Goal: Task Accomplishment & Management: Use online tool/utility

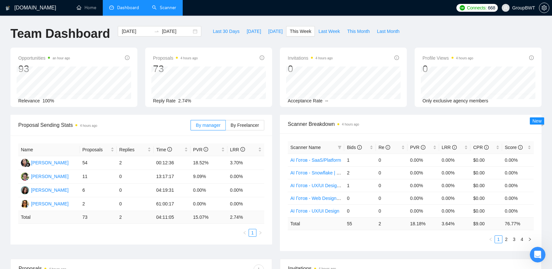
click at [164, 5] on link "Scanner" at bounding box center [164, 8] width 24 height 6
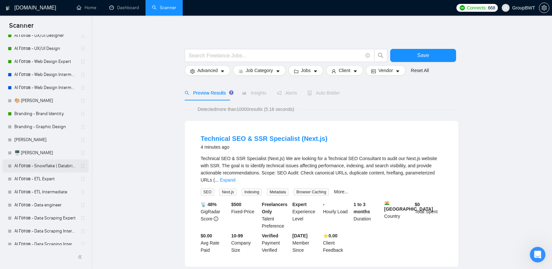
scroll to position [131, 0]
click at [49, 165] on link "AI Готов - Snowflake | Databricks" at bounding box center [45, 164] width 62 height 13
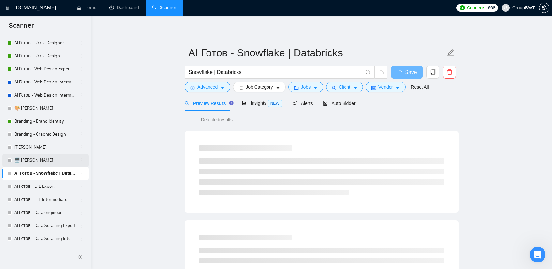
scroll to position [131, 0]
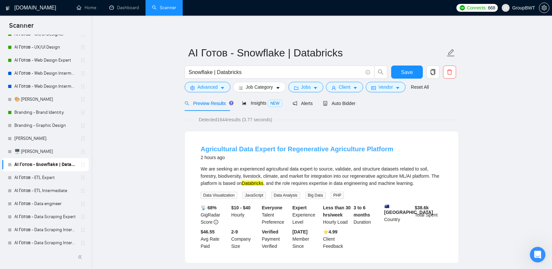
click at [311, 148] on link "Agricultural Data Expert for Regenerative Agriculture Platform" at bounding box center [297, 149] width 193 height 7
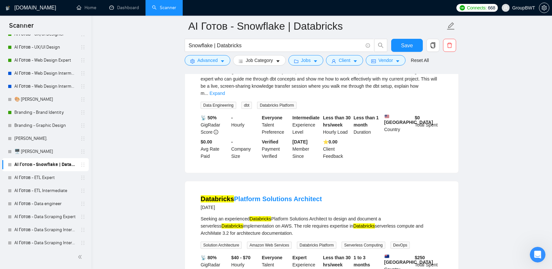
scroll to position [392, 0]
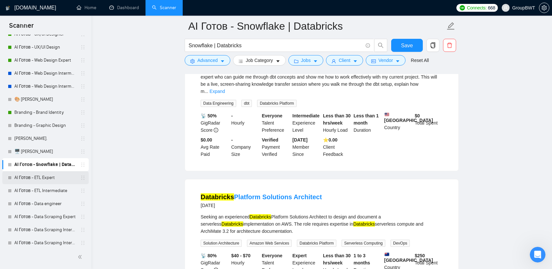
click at [41, 178] on link "AI Готов - ETL Expert" at bounding box center [45, 177] width 62 height 13
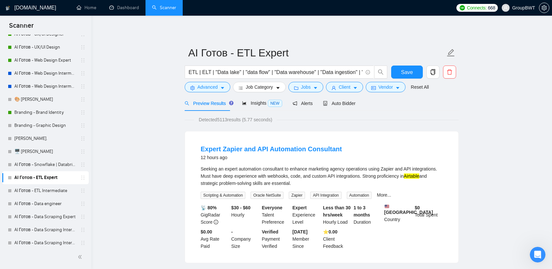
scroll to position [33, 0]
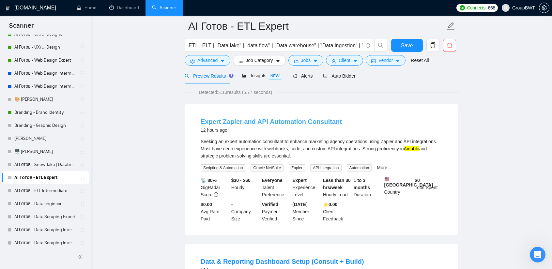
click at [290, 121] on link "Expert Zapier and API Automation Consultant" at bounding box center [271, 121] width 141 height 7
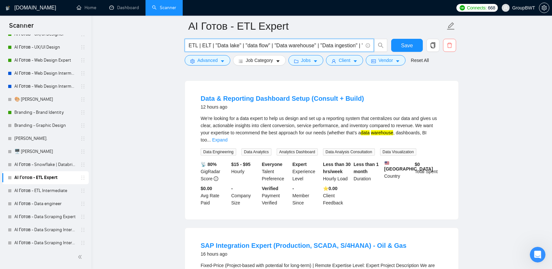
scroll to position [0, 300]
drag, startPoint x: 257, startPoint y: 45, endPoint x: 486, endPoint y: 50, distance: 228.8
click at [330, 48] on input "ETL | ELT | "Data lake" | "data flow" | "Data warehouse" | "Data ingestion" | "…" at bounding box center [276, 45] width 174 height 8
drag, startPoint x: 303, startPoint y: 45, endPoint x: 295, endPoint y: 45, distance: 7.8
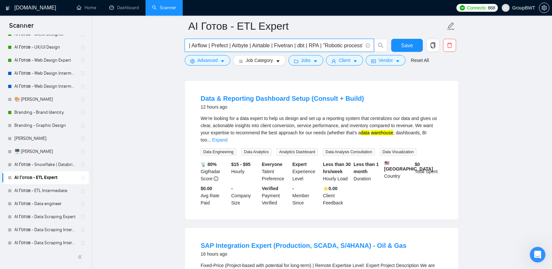
click at [295, 45] on input "ETL | ELT | "Data lake" | "data flow" | "Data warehouse" | "Data ingestion" | "…" at bounding box center [276, 45] width 174 height 8
click at [325, 45] on input "ETL | ELT | "Data lake" | "data flow" | "Data warehouse" | "Data ingestion" | "…" at bounding box center [276, 45] width 174 height 8
drag, startPoint x: 304, startPoint y: 45, endPoint x: 295, endPoint y: 45, distance: 9.1
click at [295, 45] on input "ETL | ELT | "Data lake" | "data flow" | "Data warehouse" | "Data ingestion" | "…" at bounding box center [276, 45] width 174 height 8
click at [306, 45] on input "ETL | ELT | "Data lake" | "data flow" | "Data warehouse" | "Data ingestion" | "…" at bounding box center [276, 45] width 174 height 8
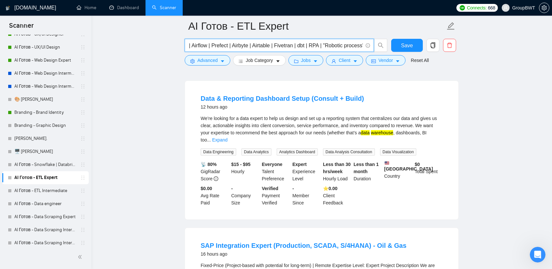
drag, startPoint x: 302, startPoint y: 45, endPoint x: 288, endPoint y: 50, distance: 15.0
click at [294, 45] on input "ETL | ELT | "Data lake" | "data flow" | "Data warehouse" | "Data ingestion" | "…" at bounding box center [276, 45] width 174 height 8
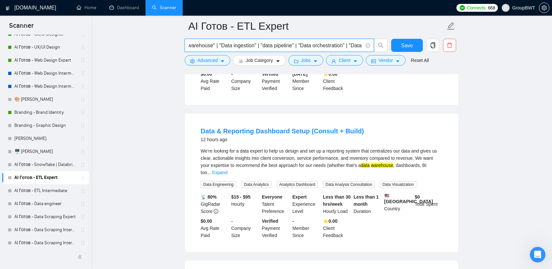
scroll to position [0, 0]
drag, startPoint x: 217, startPoint y: 46, endPoint x: 223, endPoint y: 44, distance: 5.7
click at [240, 44] on input "ETL | ELT | "Data lake" | "data flow" | "Data warehouse" | "Data ingestion" | "…" at bounding box center [276, 45] width 174 height 8
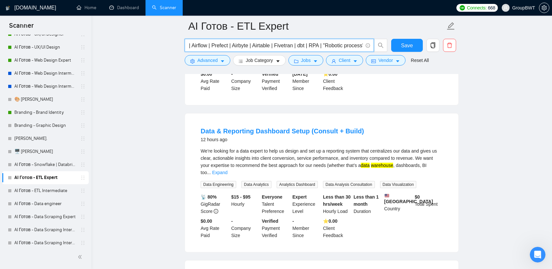
drag, startPoint x: 270, startPoint y: 44, endPoint x: 482, endPoint y: 50, distance: 212.2
click at [321, 44] on input "ETL | ELT | "Data lake" | "data flow" | "Data warehouse" | "Data ingestion" | "…" at bounding box center [276, 45] width 174 height 8
drag, startPoint x: 302, startPoint y: 44, endPoint x: 294, endPoint y: 44, distance: 7.5
click at [294, 44] on input "ETL | ELT | "Data lake" | "data flow" | "Data warehouse" | "Data ingestion" | "…" at bounding box center [276, 45] width 174 height 8
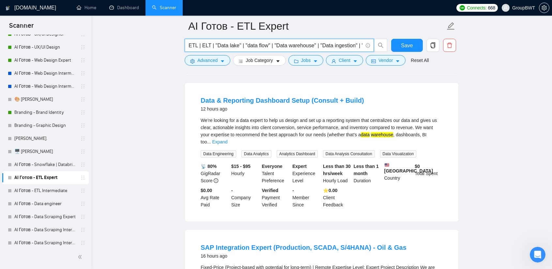
scroll to position [196, 0]
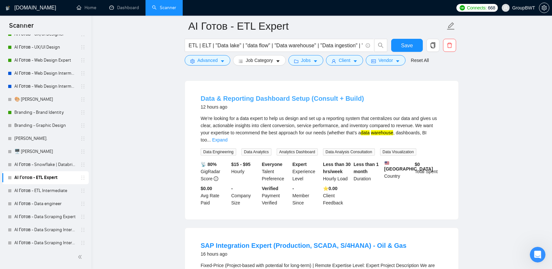
click at [286, 102] on link "Data & Reporting Dashboard Setup (Consult + Build)" at bounding box center [283, 98] width 164 height 7
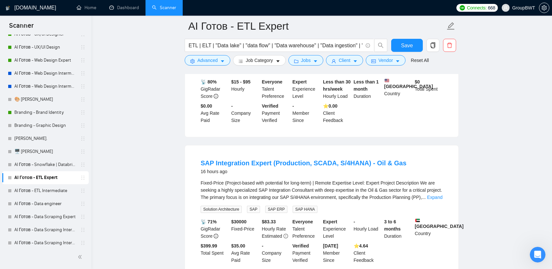
scroll to position [326, 0]
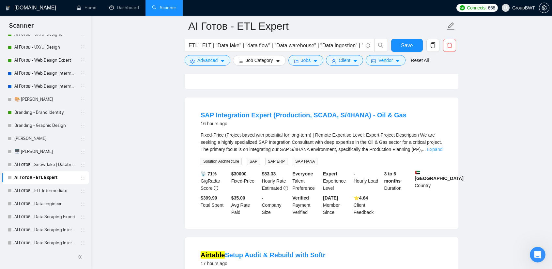
click at [430, 152] on link "Expand" at bounding box center [434, 149] width 15 height 5
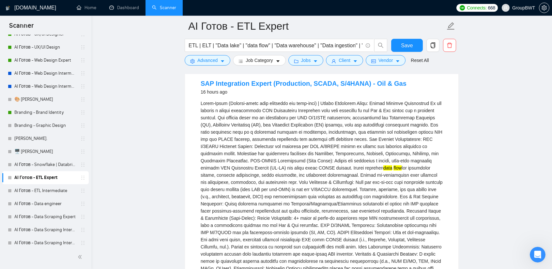
scroll to position [359, 0]
click at [455, 109] on div "SAP Integration Expert (Production, SCADA, S/4HANA) - Oil & Gas 16 hours ago da…" at bounding box center [321, 242] width 273 height 354
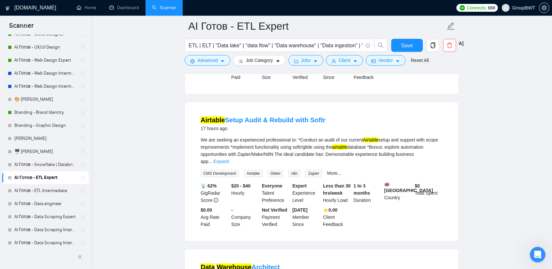
scroll to position [685, 0]
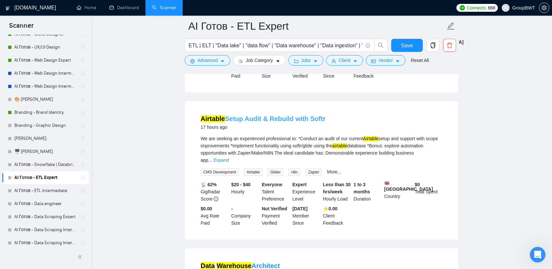
click at [283, 122] on link "Airtable Setup Audit & Rebuild with Softr" at bounding box center [263, 118] width 125 height 7
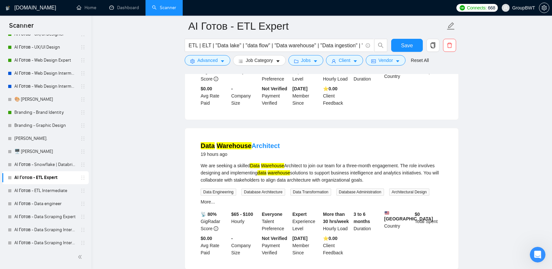
scroll to position [849, 0]
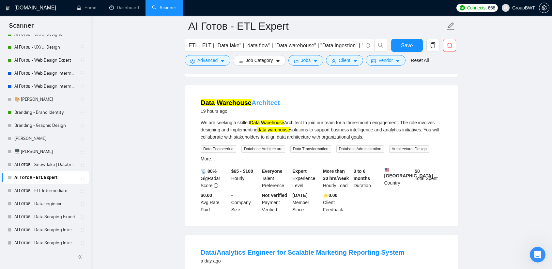
click at [260, 105] on link "Data Warehouse Architect" at bounding box center [240, 102] width 79 height 7
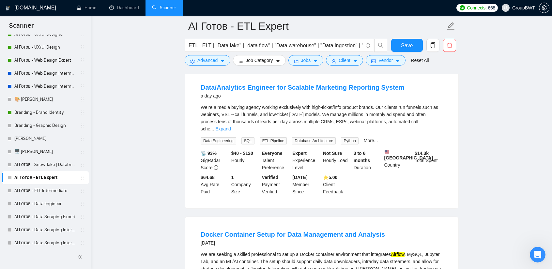
scroll to position [1012, 0]
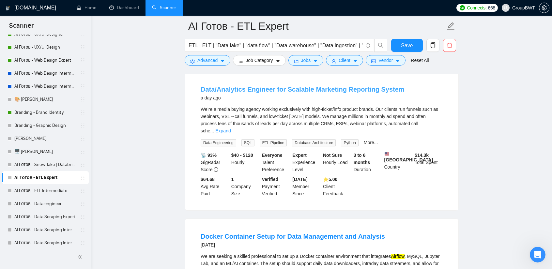
click at [351, 93] on link "Data/Analytics Engineer for Scalable Marketing Reporting System" at bounding box center [303, 89] width 204 height 7
click at [231, 133] on link "Expand" at bounding box center [222, 130] width 15 height 5
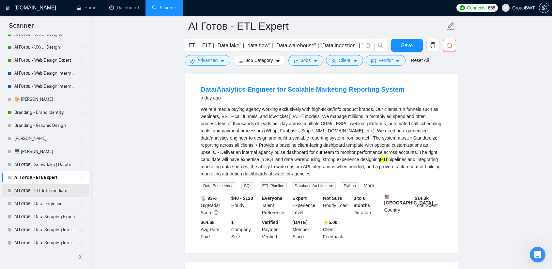
click at [40, 188] on link "AI Готов - ETL Intermediate" at bounding box center [45, 190] width 62 height 13
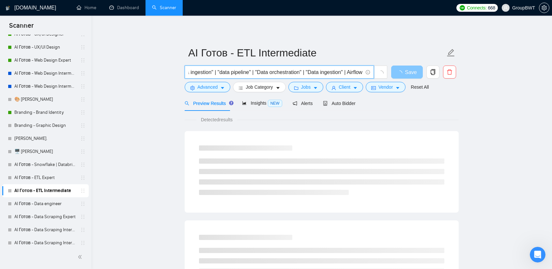
scroll to position [0, 300]
drag, startPoint x: 238, startPoint y: 73, endPoint x: 348, endPoint y: 72, distance: 110.3
click at [348, 72] on input "ETL | ELT | "Data lake" | "data flow" | "Data warehouse" | "Data ingestion" | "…" at bounding box center [276, 72] width 174 height 8
click at [321, 74] on input "ETL | ELT | "Data lake" | "data flow" | "Data warehouse" | "Data ingestion" | "…" at bounding box center [276, 72] width 174 height 8
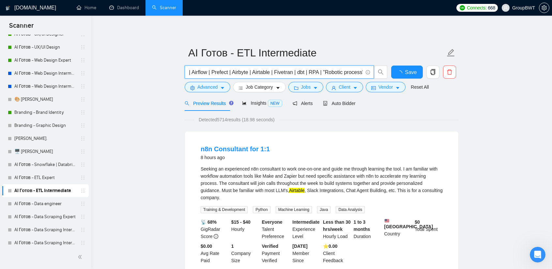
scroll to position [0, 0]
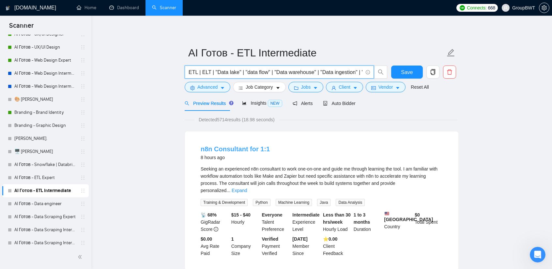
click at [251, 149] on link "n8n Consultant for 1:1" at bounding box center [235, 149] width 69 height 7
drag, startPoint x: 198, startPoint y: 142, endPoint x: 246, endPoint y: 144, distance: 47.7
click at [246, 144] on li "n8n Consultant for 1:1 8 hours ago Seeking an experienced n8n consultant to wor…" at bounding box center [322, 200] width 258 height 123
copy link "n8n Consultant"
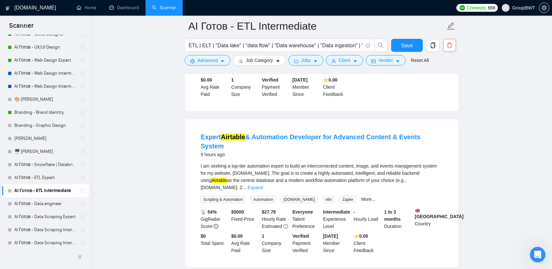
scroll to position [163, 0]
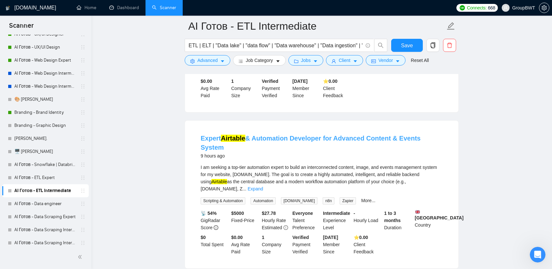
click at [361, 135] on link "Expert Airtable & Automation Developer for Advanced Content & Events System" at bounding box center [311, 143] width 220 height 16
drag, startPoint x: 426, startPoint y: 171, endPoint x: 433, endPoint y: 172, distance: 7.2
click at [428, 172] on div "I am seeking a top-tier automation expert to build an interconnected content, i…" at bounding box center [322, 178] width 242 height 29
click at [263, 186] on link "Expand" at bounding box center [255, 188] width 15 height 5
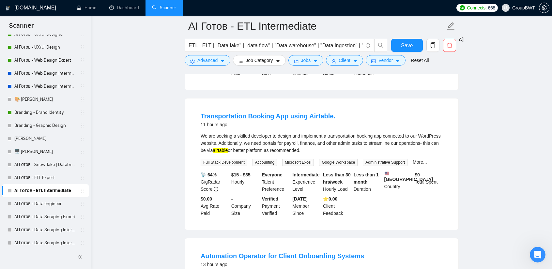
scroll to position [359, 0]
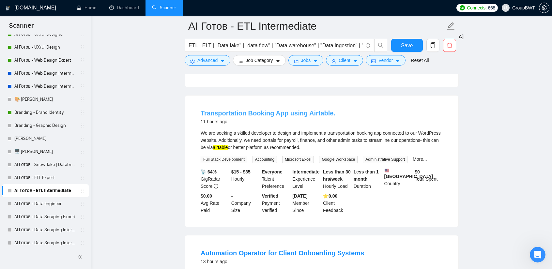
click at [285, 110] on link "Transportation Booking App using Airtable." at bounding box center [268, 113] width 135 height 7
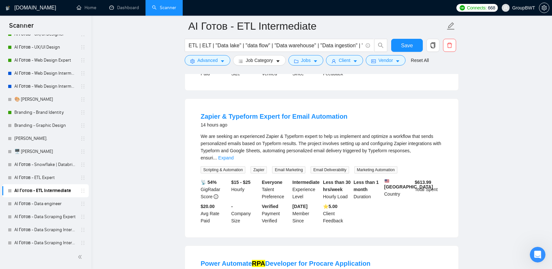
scroll to position [783, 0]
click at [285, 113] on link "Zapier & Typeform Expert for Email Automation" at bounding box center [274, 116] width 147 height 7
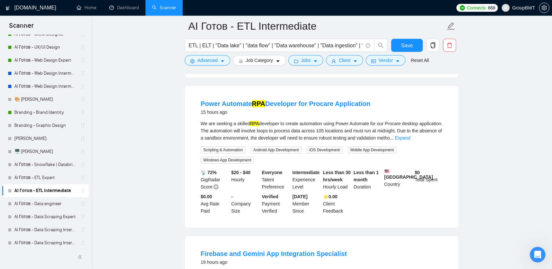
scroll to position [946, 0]
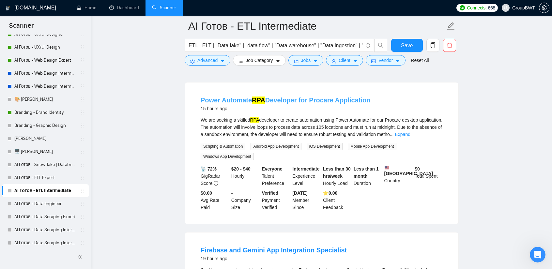
click at [270, 97] on link "Power Automate RPA Developer for Procare Application" at bounding box center [286, 100] width 170 height 7
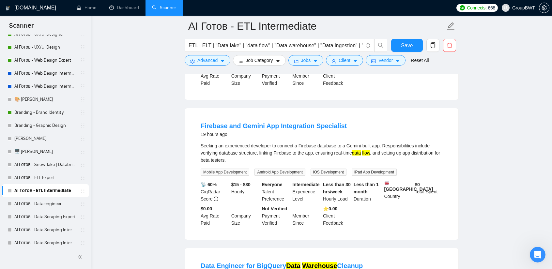
scroll to position [1077, 0]
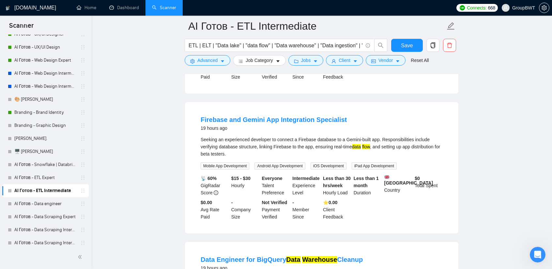
drag, startPoint x: 286, startPoint y: 106, endPoint x: 303, endPoint y: 111, distance: 17.3
click at [286, 116] on link "Firebase and Gemini App Integration Specialist" at bounding box center [274, 119] width 146 height 7
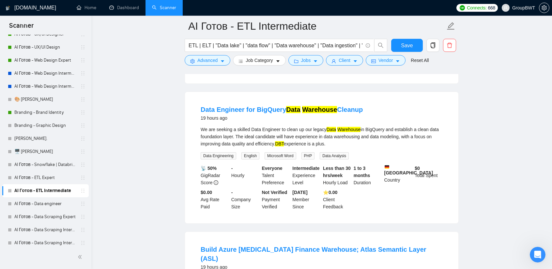
scroll to position [1240, 0]
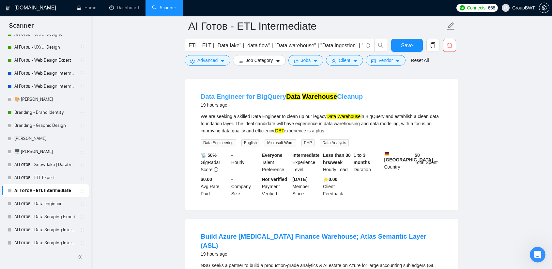
click at [295, 93] on mark "Data" at bounding box center [293, 96] width 14 height 7
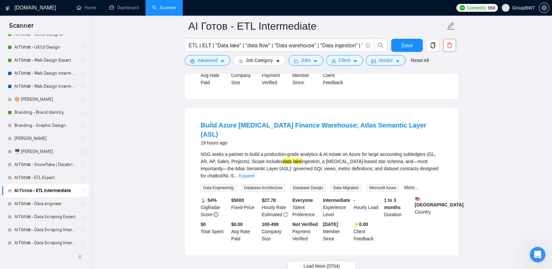
scroll to position [1371, 0]
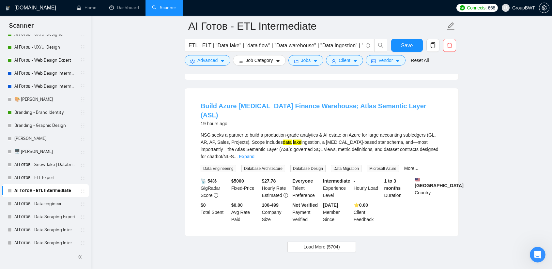
click at [288, 102] on link "Build Azure [MEDICAL_DATA] Finance Warehouse; Atlas Semantic Layer (ASL)" at bounding box center [314, 110] width 226 height 16
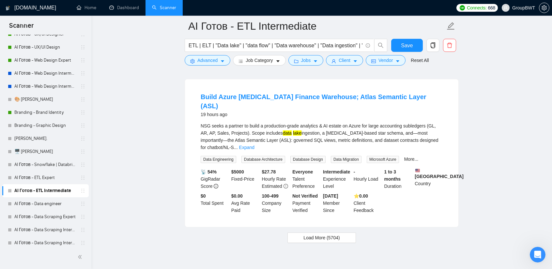
scroll to position [1381, 0]
click at [326, 233] on span "Load More (5704)" at bounding box center [322, 236] width 36 height 7
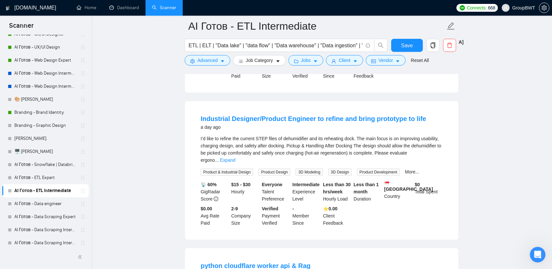
scroll to position [1511, 0]
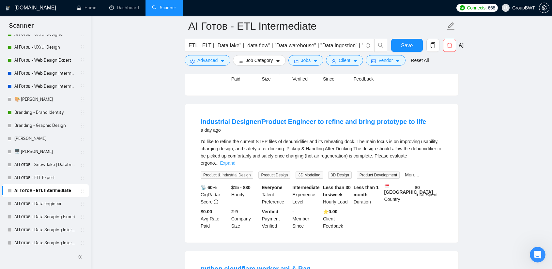
click at [235, 161] on link "Expand" at bounding box center [227, 163] width 15 height 5
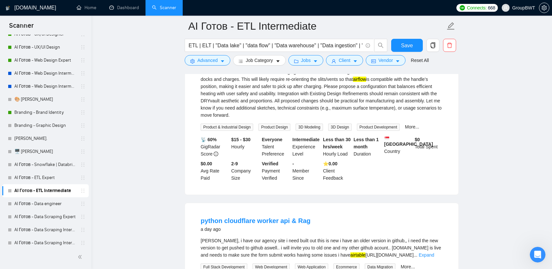
scroll to position [1675, 0]
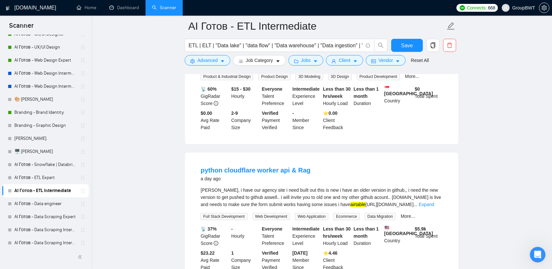
click at [431, 202] on link "Expand" at bounding box center [426, 204] width 15 height 5
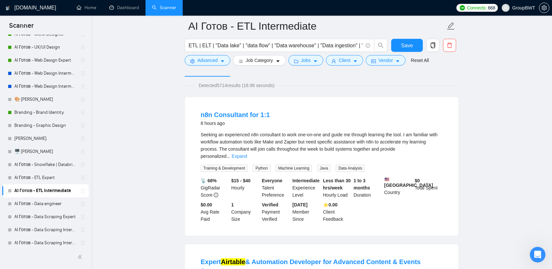
scroll to position [0, 0]
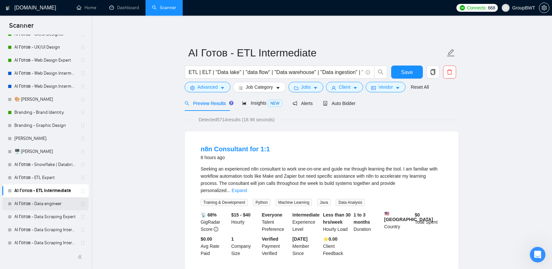
click at [58, 200] on link "AI Готов - Data engineer" at bounding box center [45, 203] width 62 height 13
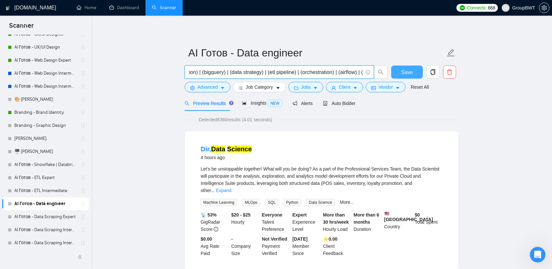
scroll to position [0, 543]
click at [354, 69] on input "(data warehouse) | (api data) | (data (engineer*)) | (data (architect*)) | (ana…" at bounding box center [276, 72] width 174 height 8
click at [346, 71] on input "(data warehouse) | (api data) | (data (engineer*)) | (data (architect*)) | (ana…" at bounding box center [276, 72] width 174 height 8
click at [234, 154] on div "4 hours ago" at bounding box center [226, 158] width 51 height 8
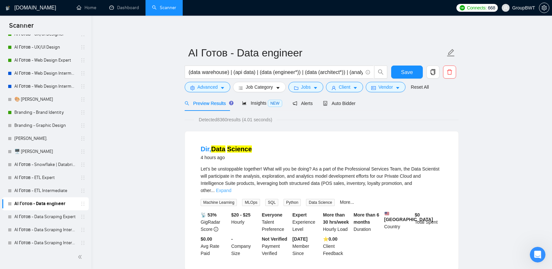
click at [231, 188] on link "Expand" at bounding box center [223, 190] width 15 height 5
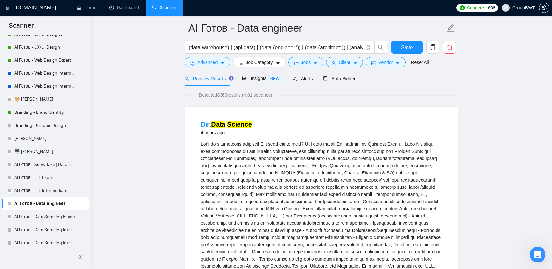
scroll to position [33, 0]
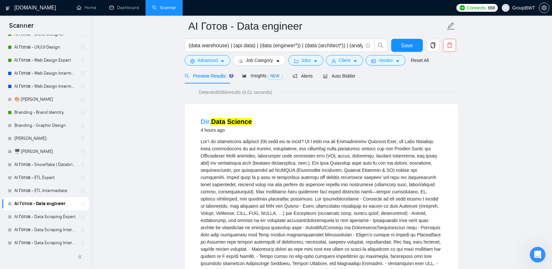
click at [232, 124] on mark "Science" at bounding box center [239, 121] width 25 height 7
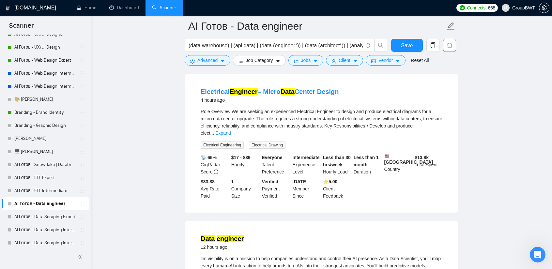
scroll to position [359, 0]
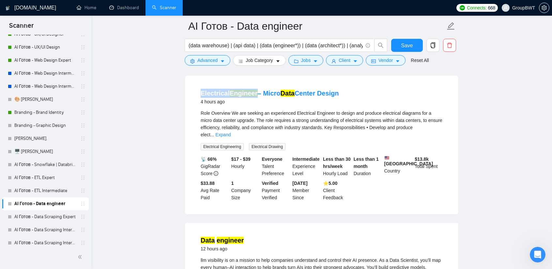
drag, startPoint x: 196, startPoint y: 83, endPoint x: 255, endPoint y: 85, distance: 58.8
click at [255, 85] on li "Electrical Engineer – Micro Data Center Design 4 hours ago Role Overview We are…" at bounding box center [322, 145] width 258 height 123
copy link "Electrical Engineer"
click at [271, 90] on link "Electrical Engineer – Micro Data Center Design" at bounding box center [270, 93] width 138 height 7
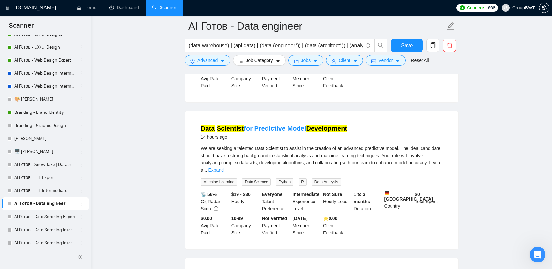
scroll to position [620, 0]
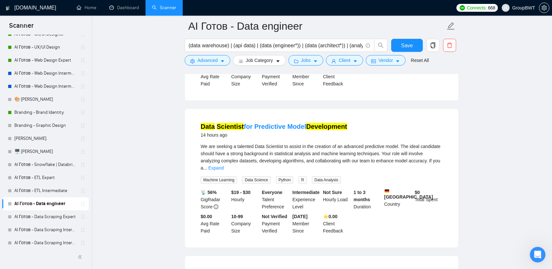
drag, startPoint x: 282, startPoint y: 113, endPoint x: 301, endPoint y: 119, distance: 19.4
click at [282, 123] on link "Data Scientist for Predictive Model Development" at bounding box center [274, 126] width 147 height 7
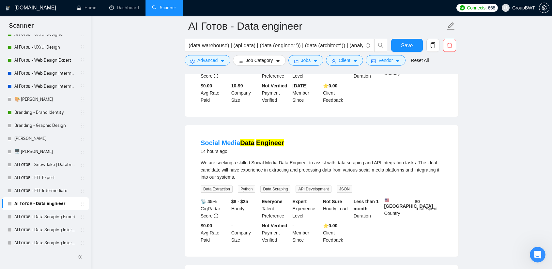
scroll to position [751, 0]
click at [261, 140] on mark "Engineer" at bounding box center [270, 143] width 28 height 7
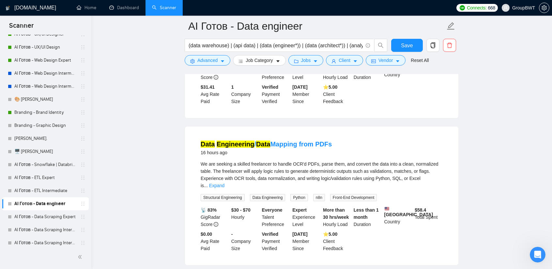
scroll to position [1044, 0]
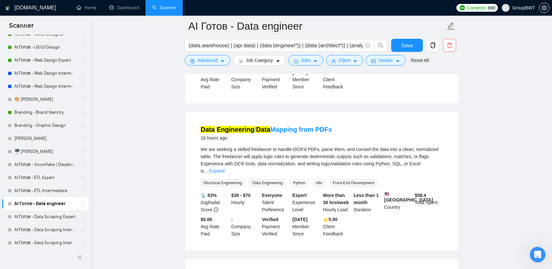
click at [225, 168] on link "Expand" at bounding box center [216, 170] width 15 height 5
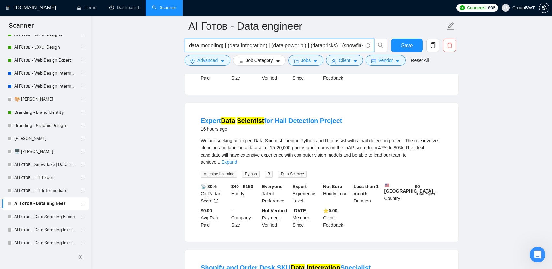
scroll to position [0, 543]
drag, startPoint x: 353, startPoint y: 43, endPoint x: 494, endPoint y: 57, distance: 141.7
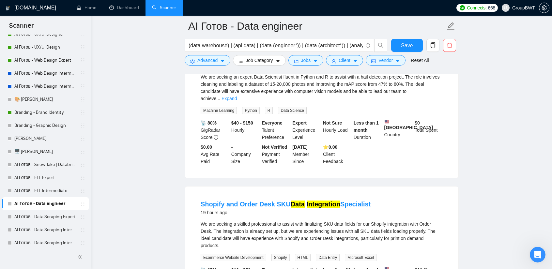
scroll to position [1273, 0]
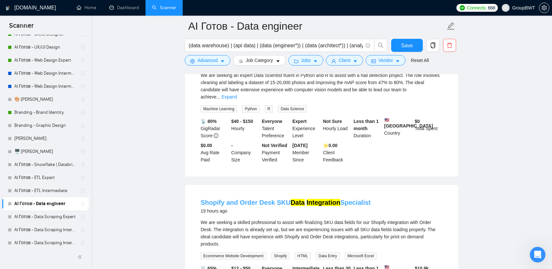
click at [316, 199] on mark "Integration" at bounding box center [324, 202] width 34 height 7
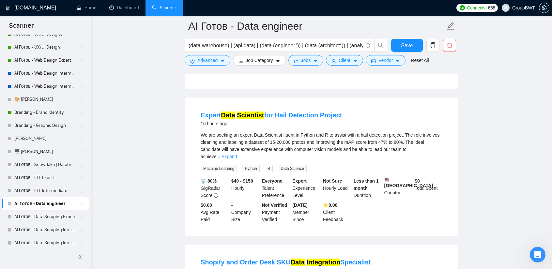
scroll to position [1208, 0]
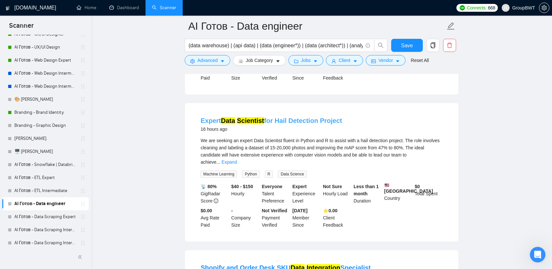
click at [291, 117] on link "Expert Data Scientist for Hail Detection Project" at bounding box center [271, 120] width 141 height 7
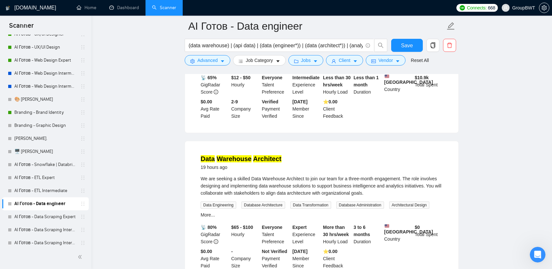
scroll to position [1469, 0]
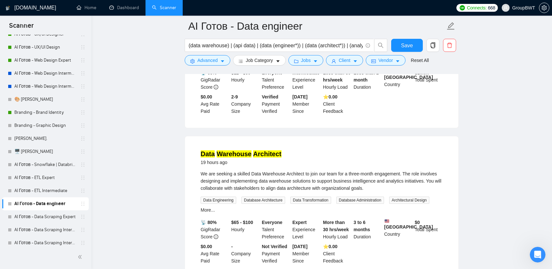
click at [241, 150] on mark "Warehouse" at bounding box center [234, 153] width 35 height 7
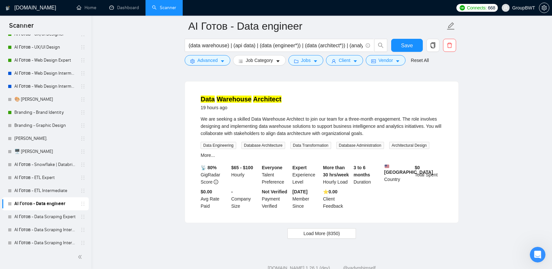
scroll to position [1524, 0]
click at [331, 229] on span "Load More (8350)" at bounding box center [322, 232] width 36 height 7
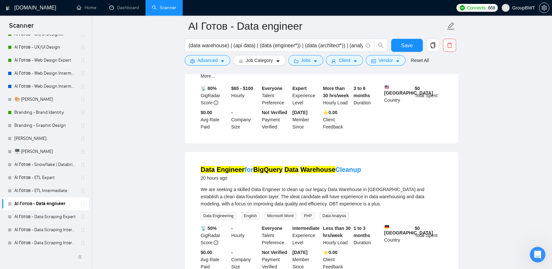
scroll to position [1622, 0]
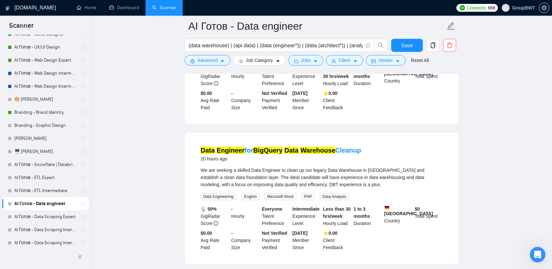
drag, startPoint x: 276, startPoint y: 134, endPoint x: 466, endPoint y: 164, distance: 192.3
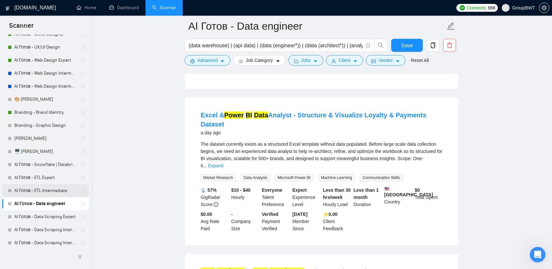
scroll to position [1818, 0]
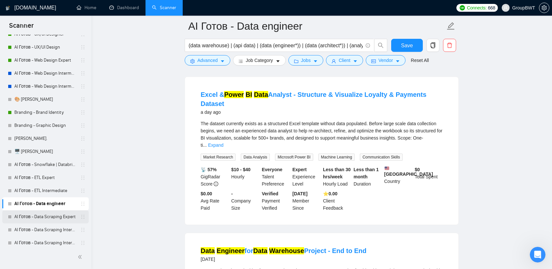
click at [41, 215] on link "AI Готов - Data Scraping Expert" at bounding box center [45, 216] width 62 height 13
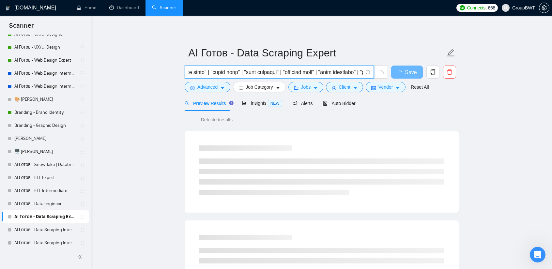
scroll to position [0, 2051]
drag, startPoint x: 314, startPoint y: 70, endPoint x: 539, endPoint y: 75, distance: 224.9
click at [345, 69] on input "text" at bounding box center [276, 72] width 174 height 8
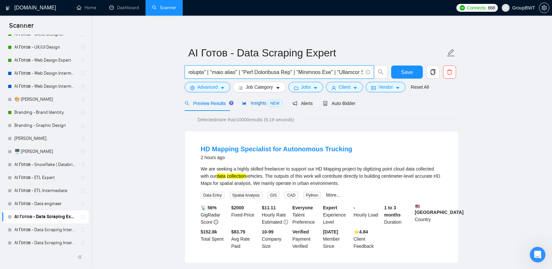
scroll to position [0, 0]
click at [256, 106] on div "Insights NEW" at bounding box center [262, 104] width 40 height 8
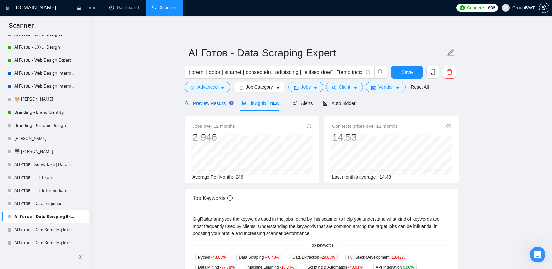
click at [215, 102] on span "Preview Results" at bounding box center [208, 103] width 47 height 5
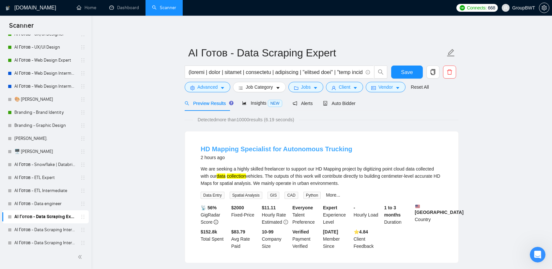
click at [299, 148] on link "HD Mapping Specialist for Autonomous Trucking" at bounding box center [277, 149] width 152 height 7
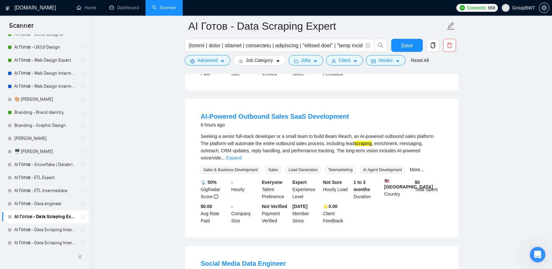
scroll to position [326, 0]
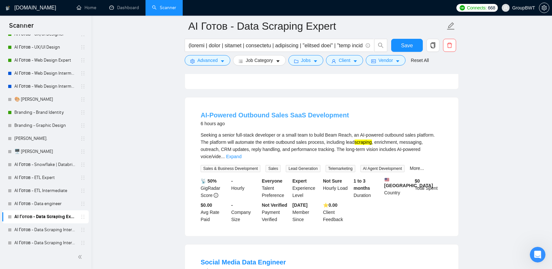
click at [285, 116] on link "AI-Powered Outbound Sales SaaS Development" at bounding box center [275, 115] width 148 height 7
click at [242, 154] on link "Expand" at bounding box center [233, 156] width 15 height 5
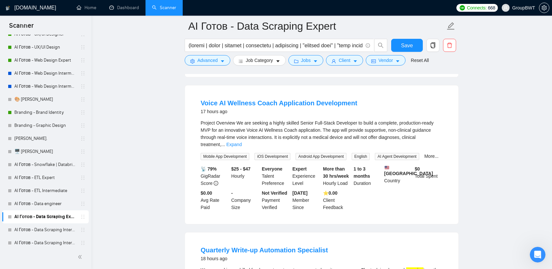
scroll to position [783, 0]
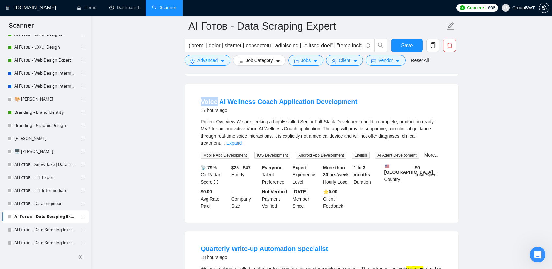
drag, startPoint x: 198, startPoint y: 98, endPoint x: 216, endPoint y: 98, distance: 18.6
click at [216, 98] on li "Voice AI Wellness Coach Application Development 17 hours ago Project Overview W…" at bounding box center [322, 153] width 258 height 123
copy link "Voice"
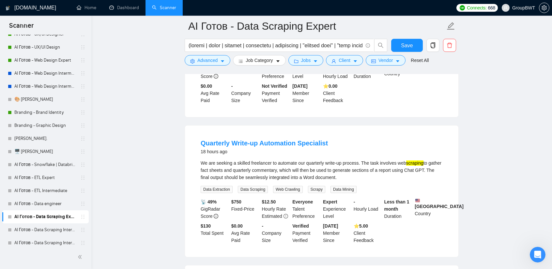
scroll to position [914, 0]
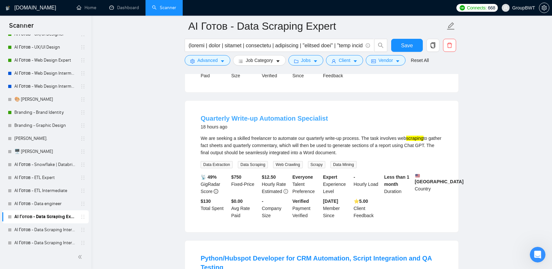
click at [264, 117] on link "Quarterly Write-up Automation Specialist" at bounding box center [264, 118] width 127 height 7
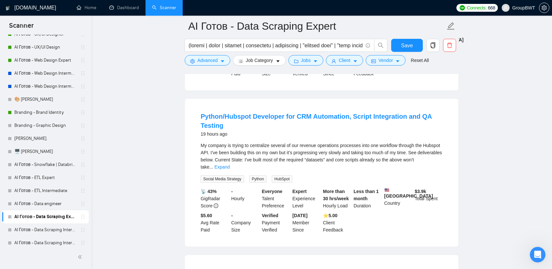
scroll to position [1077, 0]
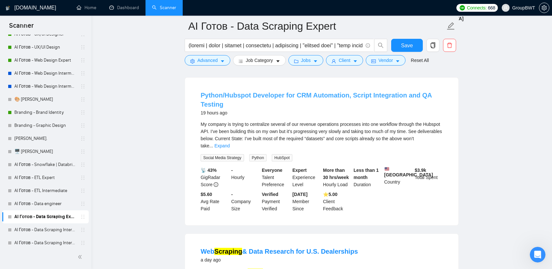
click at [284, 95] on link "Python/Hubspot Developer for CRM Automation, Script Integration and QA Testing" at bounding box center [316, 100] width 231 height 16
drag, startPoint x: 227, startPoint y: 91, endPoint x: 256, endPoint y: 95, distance: 29.0
click at [256, 95] on li "Python/Hubspot Developer for CRM Automation, Script Integration and QA Testing …" at bounding box center [322, 152] width 258 height 132
drag, startPoint x: 225, startPoint y: 91, endPoint x: 281, endPoint y: 92, distance: 56.5
click at [281, 92] on li "Python/Hubspot Developer for CRM Automation, Script Integration and QA Testing …" at bounding box center [322, 152] width 258 height 132
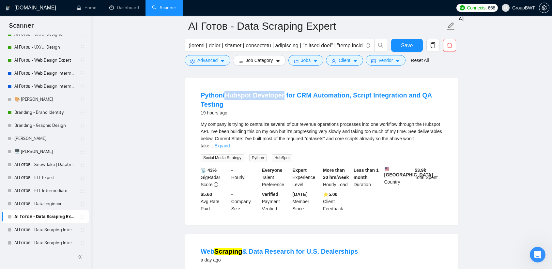
copy link "Hubspot Developer"
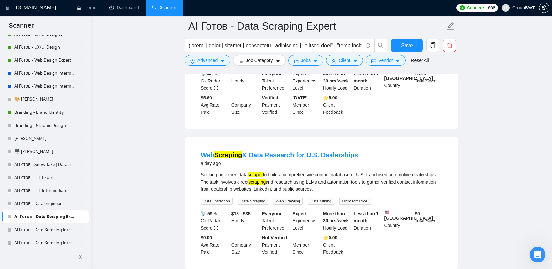
scroll to position [1175, 0]
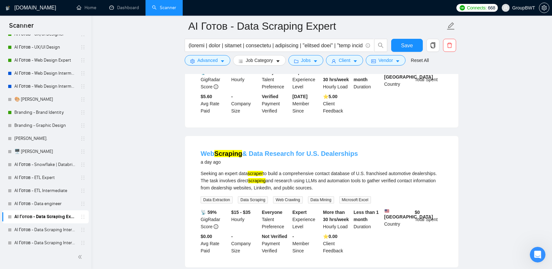
click at [286, 155] on link "Web Scraping & Data Research for U.S. Dealerships" at bounding box center [279, 153] width 157 height 7
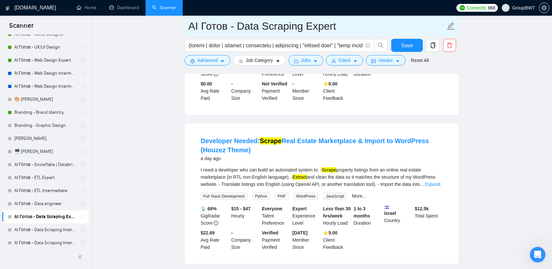
scroll to position [1338, 0]
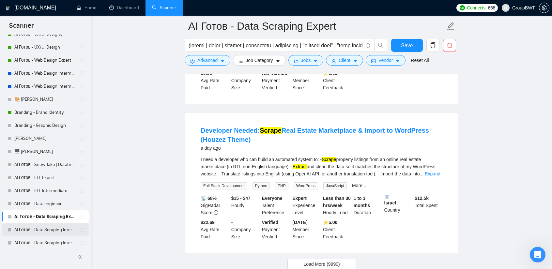
click at [52, 235] on link "AI Готов - Data Scraping Intermediate2" at bounding box center [45, 230] width 62 height 13
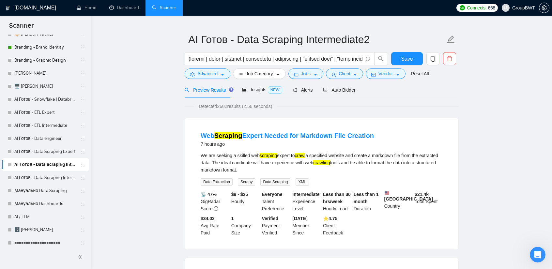
scroll to position [33, 0]
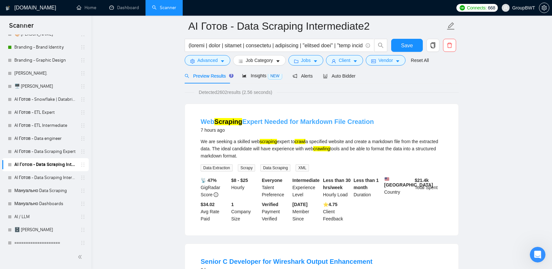
click at [321, 121] on link "Web Scraping Expert Needed for Markdown File Creation" at bounding box center [287, 121] width 173 height 7
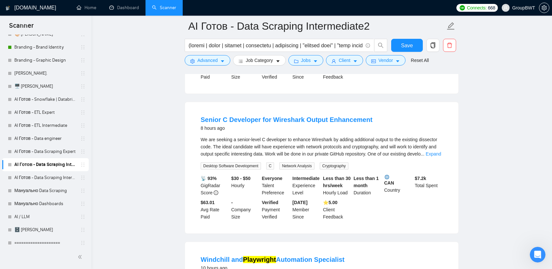
scroll to position [196, 0]
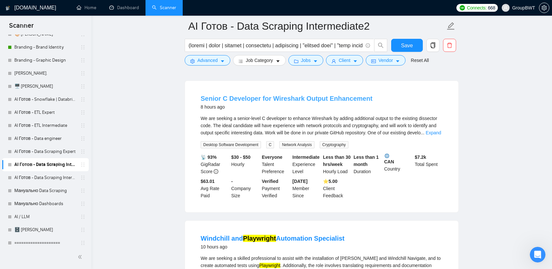
click at [289, 102] on link "Senior C Developer for Wireshark Output Enhancement" at bounding box center [287, 98] width 172 height 7
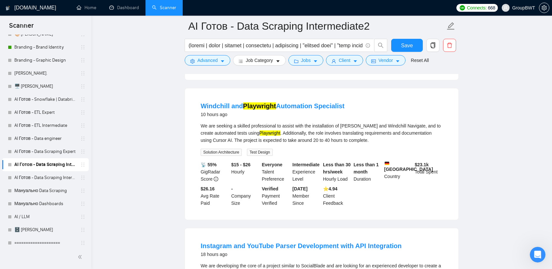
scroll to position [326, 0]
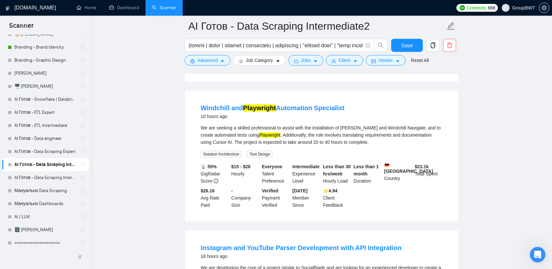
click at [451, 133] on div "Windchill and Playwright Automation Specialist 10 hours ago We are seeking a sk…" at bounding box center [321, 156] width 273 height 132
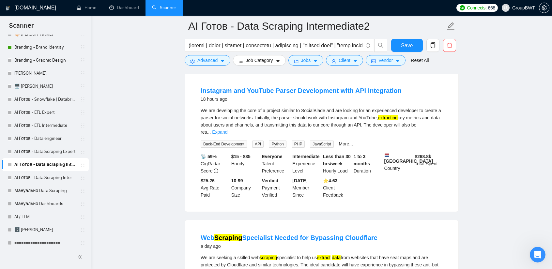
scroll to position [490, 0]
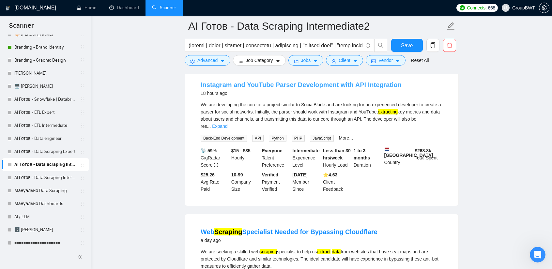
click at [317, 88] on link "Instagram and YouTube Parser Development with API Integration" at bounding box center [301, 84] width 201 height 7
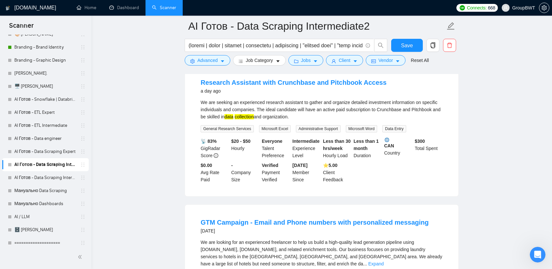
scroll to position [783, 0]
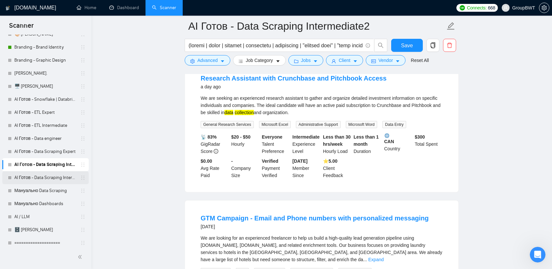
click at [57, 177] on link "AI Готов - Data Scraping Intermediate" at bounding box center [45, 177] width 62 height 13
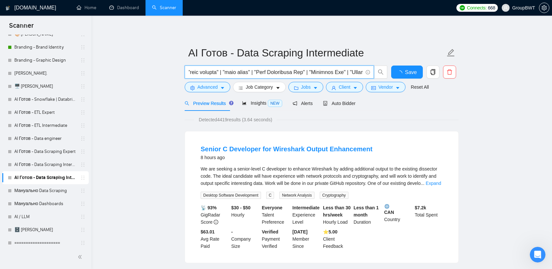
scroll to position [0, 2051]
drag, startPoint x: 269, startPoint y: 72, endPoint x: 503, endPoint y: 73, distance: 234.3
click at [278, 72] on input "text" at bounding box center [276, 72] width 174 height 8
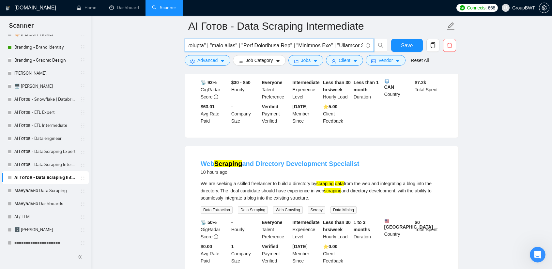
scroll to position [0, 0]
click at [281, 163] on link "Web Scraping and Directory Development Specialist" at bounding box center [280, 163] width 159 height 7
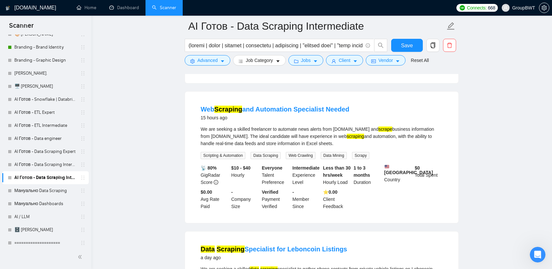
scroll to position [326, 0]
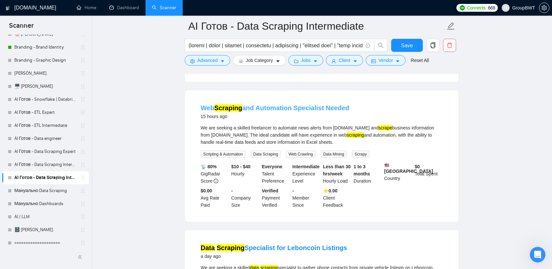
click at [283, 112] on link "Web Scraping and Automation Specialist Needed" at bounding box center [275, 107] width 149 height 7
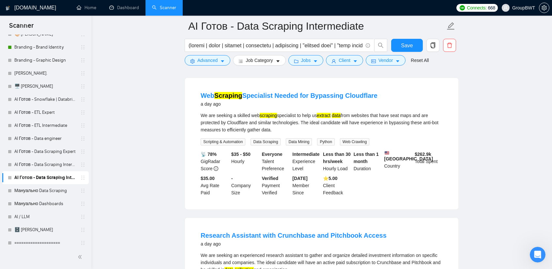
scroll to position [620, 0]
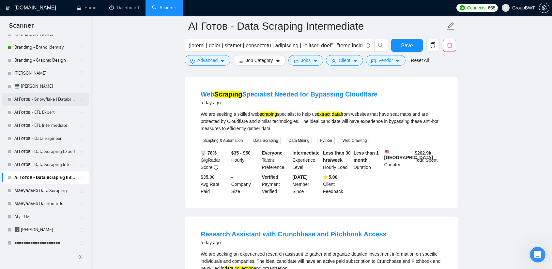
click at [36, 100] on link "AI Готов - Snowflake | Databricks" at bounding box center [45, 99] width 62 height 13
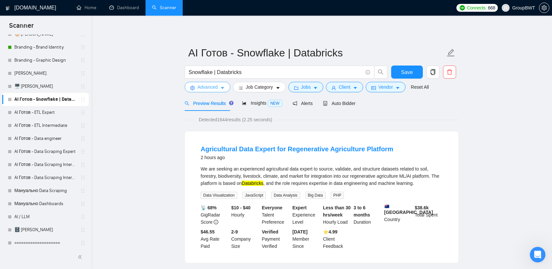
click at [213, 88] on span "Advanced" at bounding box center [207, 87] width 20 height 7
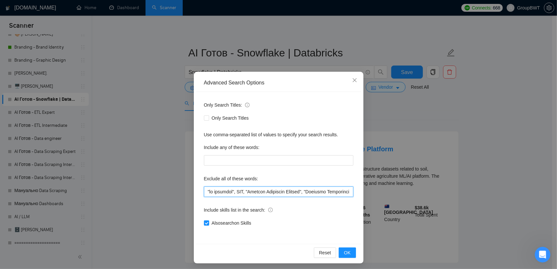
click at [262, 192] on input "text" at bounding box center [278, 192] width 149 height 10
paste input ""SAP Integration Expert", "SAP Integration", "dbt Expert", "dbt Specialist", "d…"
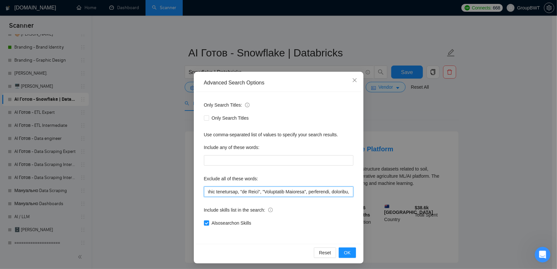
drag, startPoint x: 311, startPoint y: 193, endPoint x: 375, endPoint y: 192, distance: 64.6
click at [407, 192] on div "Advanced Search Options Only Search Titles: Only Search Titles Use comma-separa…" at bounding box center [278, 134] width 557 height 269
click at [339, 192] on input "text" at bounding box center [278, 192] width 149 height 10
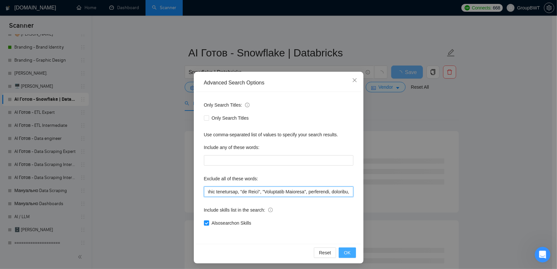
type input ""no agencies", SDR, "Digital Marketing Manager", "Creative Strategist", "Lead G…"
click at [346, 255] on span "OK" at bounding box center [347, 252] width 7 height 7
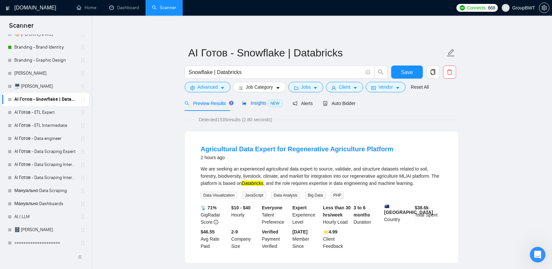
click at [259, 102] on span "Insights NEW" at bounding box center [262, 103] width 40 height 5
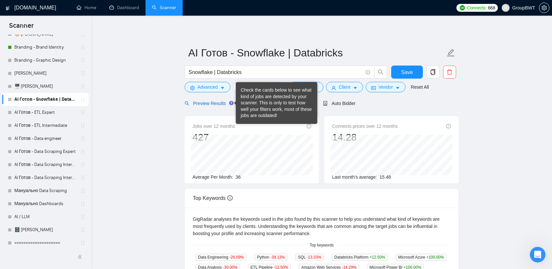
click at [212, 101] on span "Preview Results" at bounding box center [208, 103] width 47 height 5
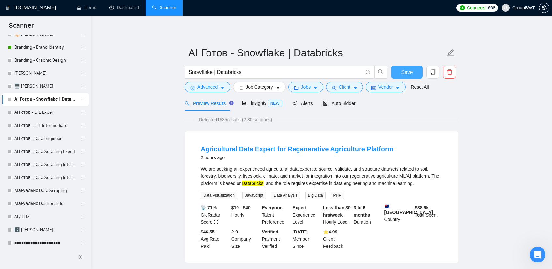
click at [398, 70] on button "Save" at bounding box center [407, 72] width 32 height 13
click at [47, 112] on link "AI Готов - ETL Expert" at bounding box center [45, 112] width 62 height 13
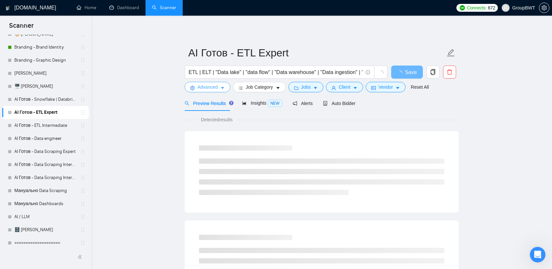
click at [212, 86] on span "Advanced" at bounding box center [207, 87] width 20 height 7
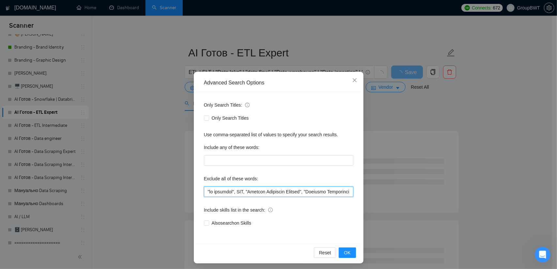
click at [255, 192] on input "text" at bounding box center [278, 192] width 149 height 10
paste input ""SAP Integration Expert", "SAP Integration", "dbt Expert", "dbt Specialist", "d…"
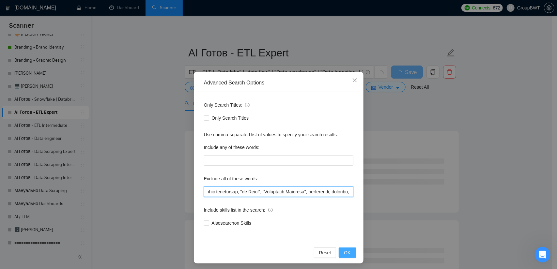
type input ""no agencies", SDR, "Digital Marketing Manager", "Creative Strategist", "Lead G…"
click at [350, 250] on button "OK" at bounding box center [347, 253] width 17 height 10
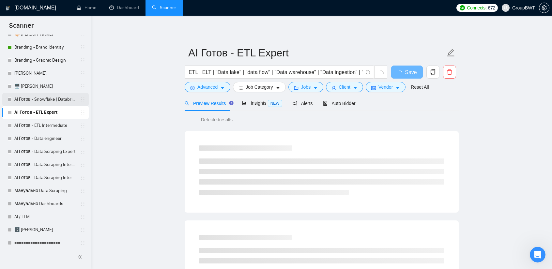
click at [48, 98] on link "AI Готов - Snowflake | Databricks" at bounding box center [45, 99] width 62 height 13
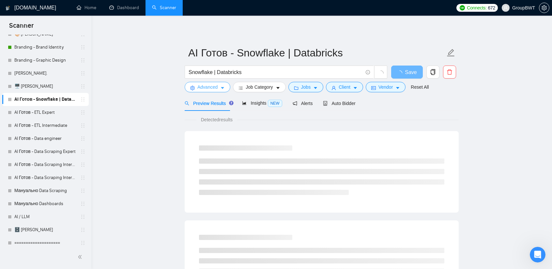
click at [211, 91] on button "Advanced" at bounding box center [208, 87] width 46 height 10
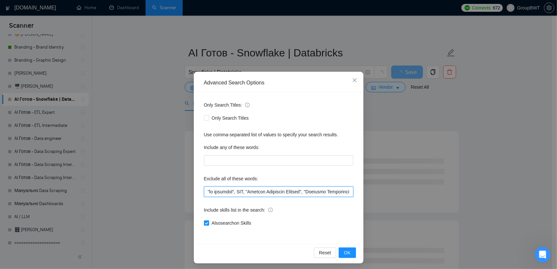
click at [262, 190] on input "text" at bounding box center [278, 192] width 149 height 10
drag, startPoint x: 338, startPoint y: 191, endPoint x: 471, endPoint y: 192, distance: 132.5
click at [487, 192] on div "Advanced Search Options Only Search Titles: Only Search Titles Use comma-separa…" at bounding box center [278, 134] width 557 height 269
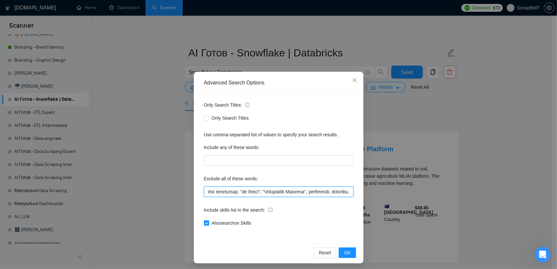
click at [327, 188] on input "text" at bounding box center [278, 192] width 149 height 10
drag, startPoint x: 342, startPoint y: 190, endPoint x: 348, endPoint y: 197, distance: 9.6
click at [342, 190] on input "text" at bounding box center [278, 192] width 149 height 10
click at [345, 192] on input "text" at bounding box center [278, 192] width 149 height 10
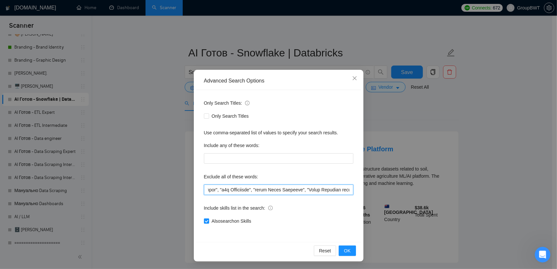
drag, startPoint x: 344, startPoint y: 193, endPoint x: 285, endPoint y: 186, distance: 59.2
click at [285, 186] on input "text" at bounding box center [278, 190] width 149 height 10
click at [294, 191] on input "text" at bounding box center [278, 190] width 149 height 10
drag, startPoint x: 256, startPoint y: 190, endPoint x: 365, endPoint y: 188, distance: 109.3
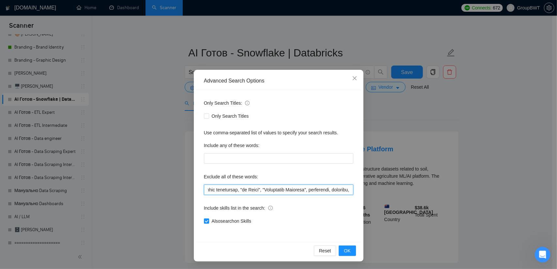
click at [365, 188] on div "Advanced Search Options Only Search Titles: Only Search Titles Use comma-separa…" at bounding box center [278, 134] width 557 height 269
drag, startPoint x: 352, startPoint y: 78, endPoint x: 336, endPoint y: 112, distance: 37.8
click at [352, 79] on icon "close" at bounding box center [354, 78] width 5 height 5
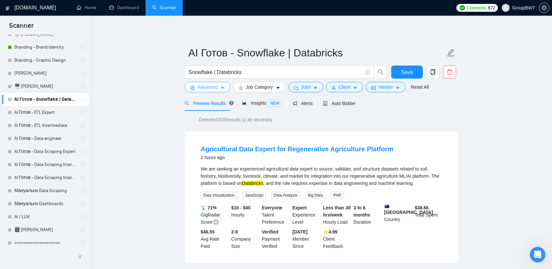
click at [220, 86] on icon "caret-down" at bounding box center [222, 88] width 5 height 5
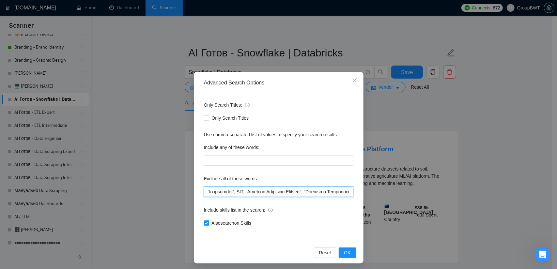
click at [293, 193] on input "text" at bounding box center [278, 192] width 149 height 10
drag, startPoint x: 303, startPoint y: 191, endPoint x: 446, endPoint y: 198, distance: 143.4
click at [446, 198] on div "Advanced Search Options Only Search Titles: Only Search Titles Use comma-separa…" at bounding box center [278, 134] width 557 height 269
click at [334, 188] on input "text" at bounding box center [278, 192] width 149 height 10
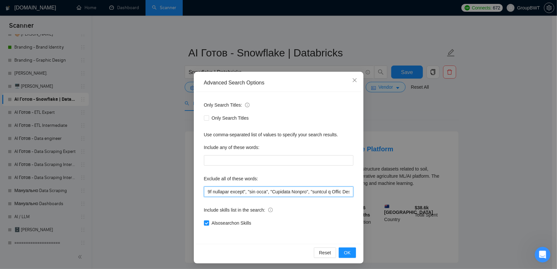
scroll to position [0, 7991]
drag, startPoint x: 349, startPoint y: 192, endPoint x: 247, endPoint y: 193, distance: 101.8
click at [247, 193] on input "text" at bounding box center [278, 192] width 149 height 10
click at [317, 192] on input "text" at bounding box center [278, 192] width 149 height 10
drag, startPoint x: 304, startPoint y: 192, endPoint x: 308, endPoint y: 192, distance: 4.6
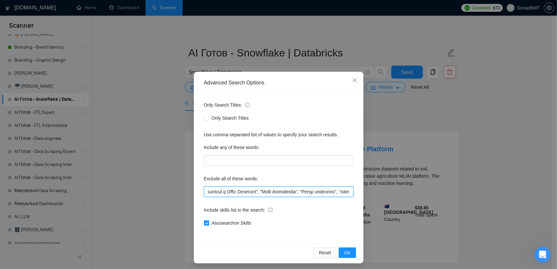
click at [308, 192] on input "text" at bounding box center [278, 192] width 149 height 10
click at [316, 191] on input "text" at bounding box center [278, 192] width 149 height 10
drag, startPoint x: 348, startPoint y: 190, endPoint x: 320, endPoint y: 191, distance: 27.7
click at [320, 191] on input "text" at bounding box center [278, 192] width 149 height 10
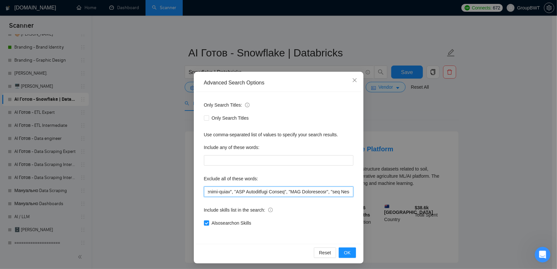
click at [283, 194] on input "text" at bounding box center [278, 192] width 149 height 10
drag, startPoint x: 253, startPoint y: 192, endPoint x: 428, endPoint y: 194, distance: 175.3
click at [428, 194] on div "Advanced Search Options Only Search Titles: Only Search Titles Use comma-separa…" at bounding box center [278, 134] width 557 height 269
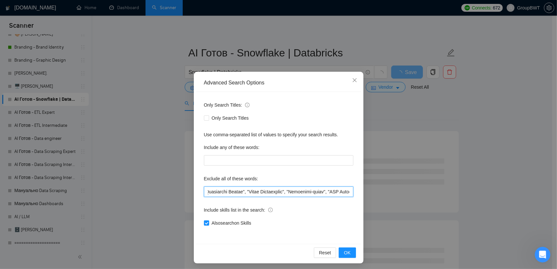
drag, startPoint x: 253, startPoint y: 191, endPoint x: 496, endPoint y: 207, distance: 244.3
click at [496, 207] on div "Advanced Search Options Only Search Titles: Only Search Titles Use comma-separa…" at bounding box center [278, 134] width 557 height 269
click at [348, 253] on span "OK" at bounding box center [347, 252] width 7 height 7
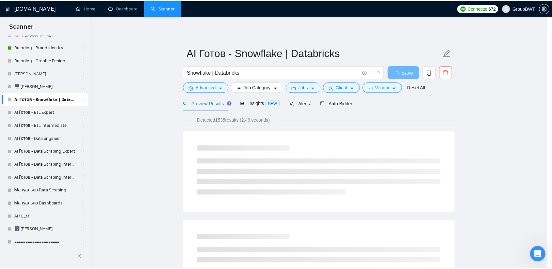
scroll to position [0, 0]
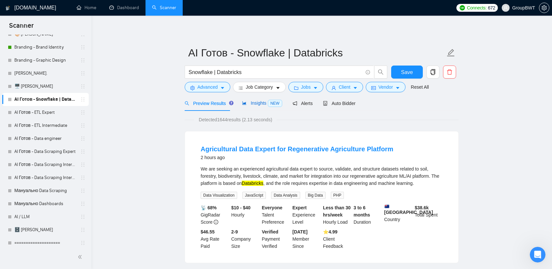
click at [258, 103] on span "Insights NEW" at bounding box center [262, 103] width 40 height 5
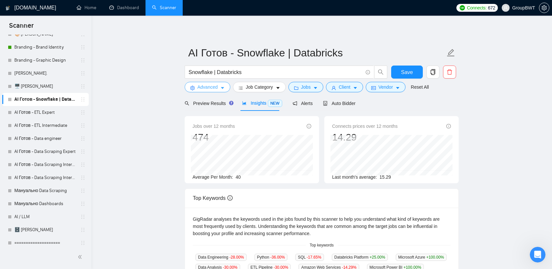
click at [215, 91] on button "Advanced" at bounding box center [208, 87] width 46 height 10
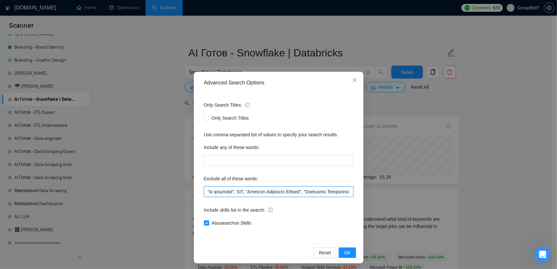
click at [279, 190] on input "text" at bounding box center [278, 192] width 149 height 10
paste input ""dbt Expert", "dbt Specialist", "dbt consultant", "using Zapier", "Expert Zapie…"
click at [344, 250] on span "OK" at bounding box center [347, 252] width 7 height 7
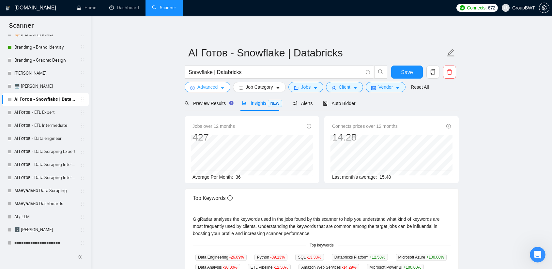
click at [209, 89] on span "Advanced" at bounding box center [207, 87] width 20 height 7
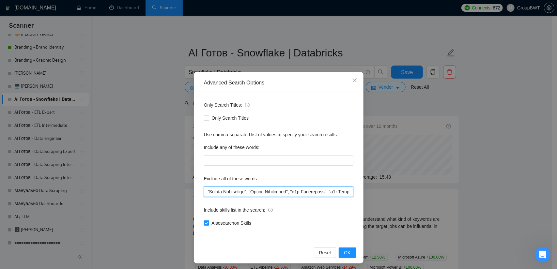
scroll to position [0, 9052]
drag, startPoint x: 288, startPoint y: 191, endPoint x: 483, endPoint y: 198, distance: 194.6
click at [483, 198] on div "Advanced Search Options Only Search Titles: Only Search Titles Use comma-separa…" at bounding box center [278, 134] width 557 height 269
click at [314, 192] on input "text" at bounding box center [278, 192] width 149 height 10
drag, startPoint x: 259, startPoint y: 192, endPoint x: 244, endPoint y: 192, distance: 15.0
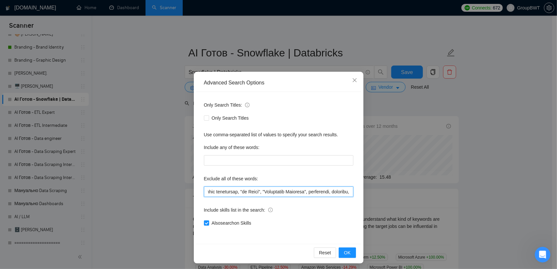
click at [244, 192] on input "text" at bounding box center [278, 192] width 149 height 10
click at [238, 192] on input "text" at bounding box center [278, 192] width 149 height 10
drag, startPoint x: 236, startPoint y: 191, endPoint x: 446, endPoint y: 194, distance: 209.5
click at [448, 193] on div "Advanced Search Options Only Search Titles: Only Search Titles Use comma-separa…" at bounding box center [278, 134] width 557 height 269
click at [243, 190] on input "text" at bounding box center [278, 192] width 149 height 10
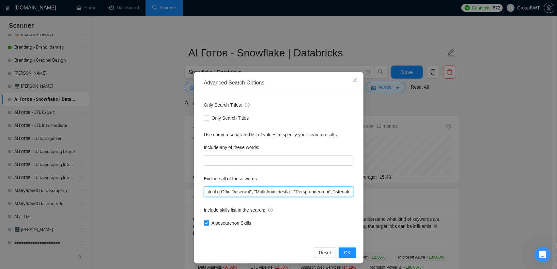
scroll to position [0, 7105]
drag, startPoint x: 176, startPoint y: 192, endPoint x: 261, endPoint y: 193, distance: 85.5
click at [261, 193] on input "text" at bounding box center [278, 192] width 149 height 10
click at [289, 197] on div "Only Search Titles: Only Search Titles Use comma-separated list of values to sp…" at bounding box center [278, 168] width 165 height 152
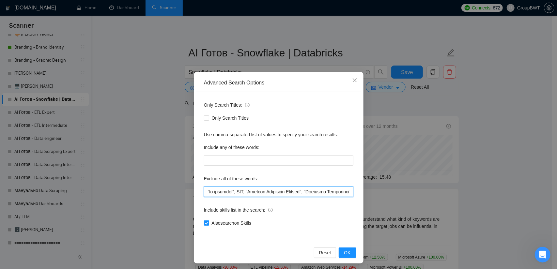
drag, startPoint x: 283, startPoint y: 194, endPoint x: 290, endPoint y: 193, distance: 7.4
click at [283, 193] on input "text" at bounding box center [278, 192] width 149 height 10
drag, startPoint x: 297, startPoint y: 193, endPoint x: 291, endPoint y: 197, distance: 7.4
click at [302, 197] on div "Only Search Titles: Only Search Titles Use comma-separated list of values to sp…" at bounding box center [278, 168] width 165 height 152
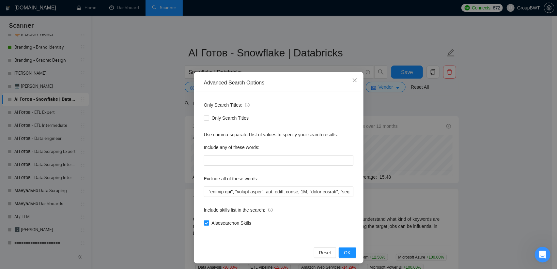
scroll to position [0, 0]
drag, startPoint x: 242, startPoint y: 199, endPoint x: 258, endPoint y: 199, distance: 16.0
click at [243, 199] on div "Only Search Titles: Only Search Titles Use comma-separated list of values to sp…" at bounding box center [278, 168] width 165 height 152
drag, startPoint x: 288, startPoint y: 191, endPoint x: 351, endPoint y: 195, distance: 64.1
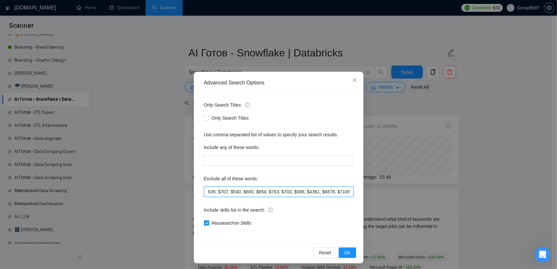
click at [398, 193] on div "Advanced Search Options Only Search Titles: Only Search Titles Use comma-separa…" at bounding box center [278, 134] width 557 height 269
click at [296, 193] on input "text" at bounding box center [278, 192] width 149 height 10
drag, startPoint x: 371, startPoint y: 193, endPoint x: 427, endPoint y: 193, distance: 55.8
click at [427, 193] on div "Advanced Search Options Only Search Titles: Only Search Titles Use comma-separa…" at bounding box center [278, 134] width 557 height 269
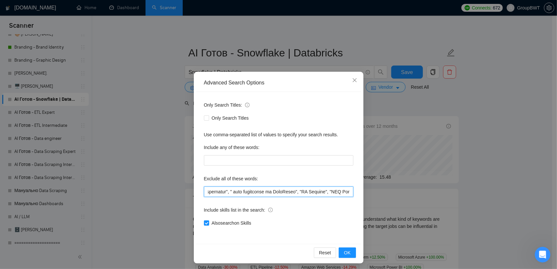
click at [308, 191] on input "text" at bounding box center [278, 192] width 149 height 10
drag, startPoint x: 297, startPoint y: 193, endPoint x: 435, endPoint y: 199, distance: 138.5
click at [435, 199] on div "Advanced Search Options Only Search Titles: Only Search Titles Use comma-separa…" at bounding box center [278, 134] width 557 height 269
click at [304, 194] on input "text" at bounding box center [278, 192] width 149 height 10
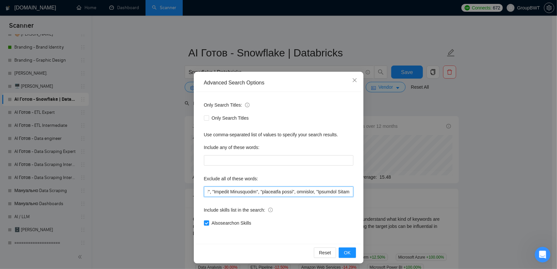
scroll to position [0, 9052]
drag, startPoint x: 304, startPoint y: 193, endPoint x: 474, endPoint y: 196, distance: 169.7
click at [474, 196] on div "Advanced Search Options Only Search Titles: Only Search Titles Use comma-separa…" at bounding box center [278, 134] width 557 height 269
click at [307, 192] on input "text" at bounding box center [278, 192] width 149 height 10
drag, startPoint x: 348, startPoint y: 196, endPoint x: 440, endPoint y: 202, distance: 91.9
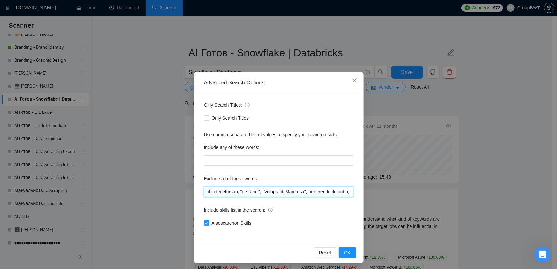
click at [440, 202] on div "Advanced Search Options Only Search Titles: Only Search Titles Use comma-separa…" at bounding box center [278, 134] width 557 height 269
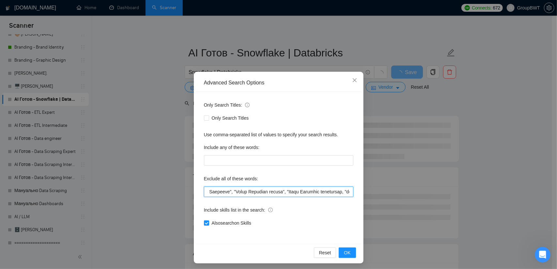
drag, startPoint x: 210, startPoint y: 191, endPoint x: 474, endPoint y: 198, distance: 263.5
click at [481, 198] on div "Advanced Search Options Only Search Titles: Only Search Titles Use comma-separa…" at bounding box center [278, 134] width 557 height 269
drag, startPoint x: 281, startPoint y: 192, endPoint x: 457, endPoint y: 197, distance: 175.3
click at [457, 197] on div "Advanced Search Options Only Search Titles: Only Search Titles Use comma-separa…" at bounding box center [278, 134] width 557 height 269
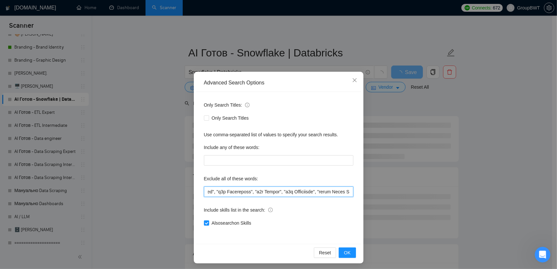
scroll to position [0, 8745]
drag, startPoint x: 236, startPoint y: 192, endPoint x: 617, endPoint y: 206, distance: 382.1
click at [552, 206] on html "Scanner New Scanner My Scanners 🎨 Sofia NEW +Des_UI/UX_b2b NEW +Des_UI/UX_dashb…" at bounding box center [278, 134] width 557 height 269
drag, startPoint x: 234, startPoint y: 192, endPoint x: 678, endPoint y: 205, distance: 444.7
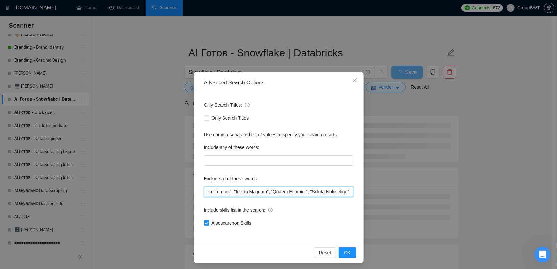
click at [552, 205] on html "Scanner New Scanner My Scanners 🎨 Sofia NEW +Des_UI/UX_b2b NEW +Des_UI/UX_dashb…" at bounding box center [278, 134] width 557 height 269
type input ""no agencies", SDR, "Digital Marketing Manager", "Creative Strategist", "Lead G…"
click at [352, 250] on button "OK" at bounding box center [347, 253] width 17 height 10
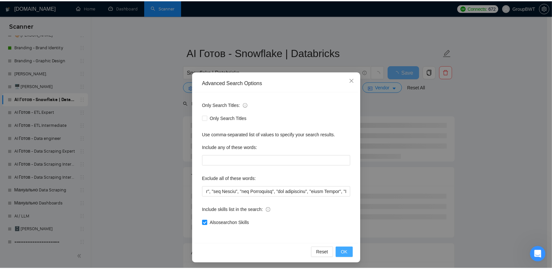
scroll to position [0, 0]
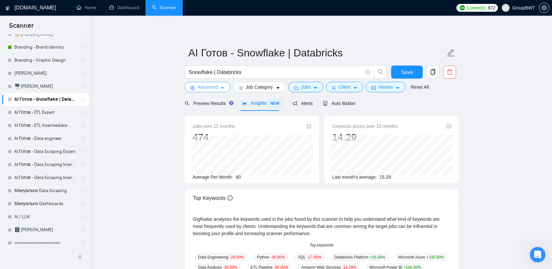
click at [215, 84] on span "Advanced" at bounding box center [207, 87] width 20 height 7
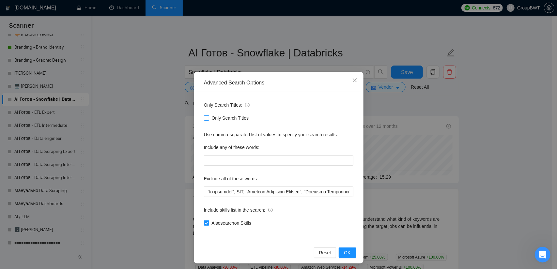
click at [204, 118] on input "Only Search Titles" at bounding box center [206, 118] width 5 height 5
checkbox input "true"
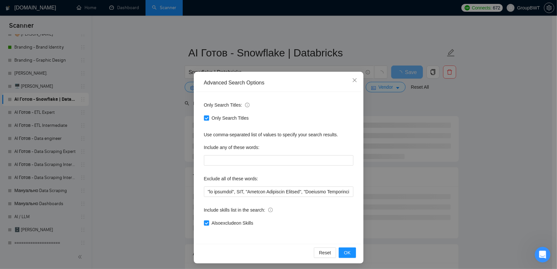
click at [424, 109] on div "Advanced Search Options Only Search Titles: Only Search Titles Use comma-separa…" at bounding box center [278, 134] width 557 height 269
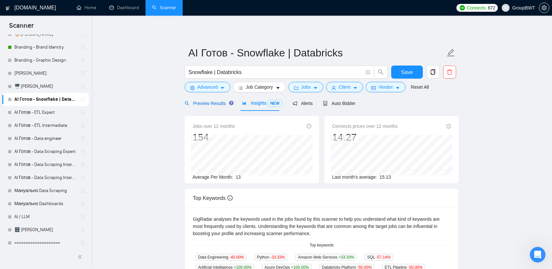
click at [204, 101] on span "Preview Results" at bounding box center [208, 103] width 47 height 5
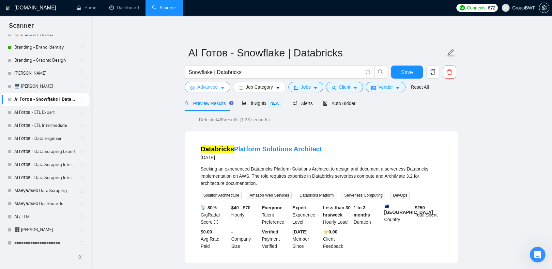
click at [213, 87] on span "Advanced" at bounding box center [207, 87] width 20 height 7
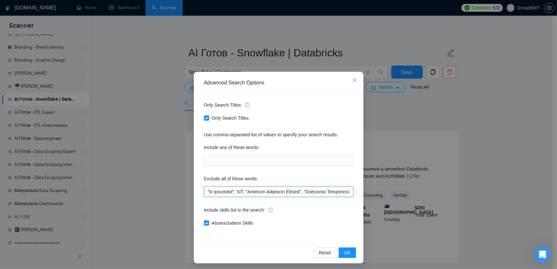
click at [262, 194] on input "text" at bounding box center [278, 192] width 149 height 10
click at [311, 191] on input "text" at bounding box center [278, 192] width 149 height 10
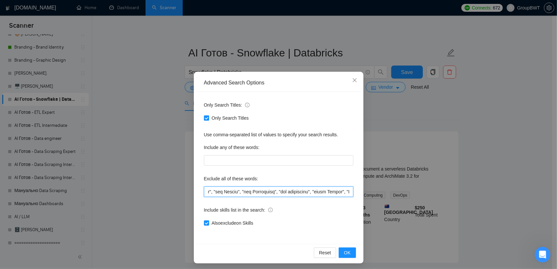
drag, startPoint x: 301, startPoint y: 194, endPoint x: 459, endPoint y: 203, distance: 157.9
click at [459, 203] on div "Advanced Search Options Only Search Titles: Only Search Titles Use comma-separa…" at bounding box center [278, 134] width 557 height 269
click at [258, 191] on input "text" at bounding box center [278, 192] width 149 height 10
click at [204, 224] on input "Also exclude on Skills" at bounding box center [206, 223] width 5 height 5
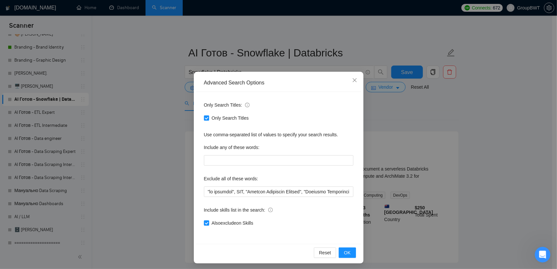
checkbox input "false"
click at [409, 122] on div "Advanced Search Options Only Search Titles: Only Search Titles Use comma-separa…" at bounding box center [278, 134] width 557 height 269
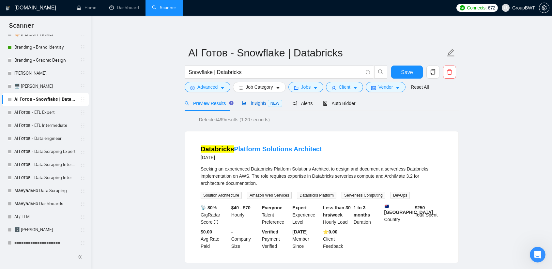
click at [256, 103] on span "Insights NEW" at bounding box center [262, 103] width 40 height 5
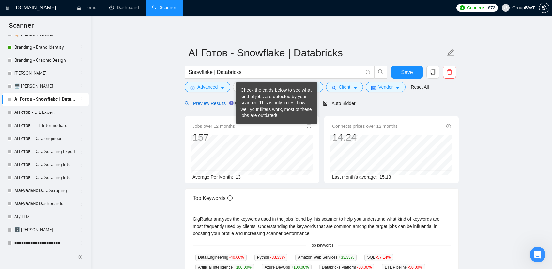
click at [211, 104] on span "Preview Results" at bounding box center [208, 103] width 47 height 5
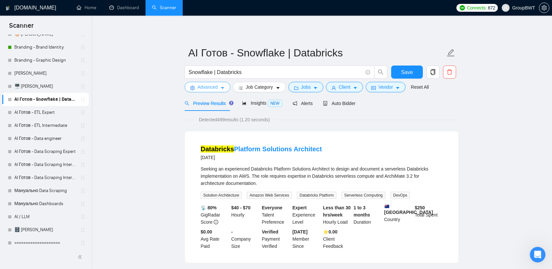
click at [226, 85] on button "Advanced" at bounding box center [208, 87] width 46 height 10
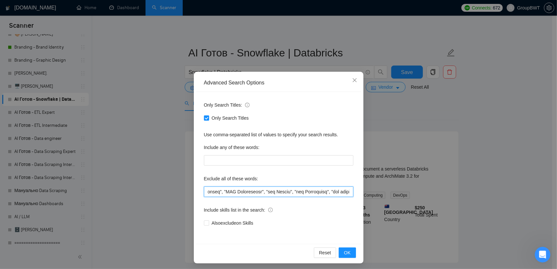
scroll to position [0, 8522]
drag, startPoint x: 267, startPoint y: 188, endPoint x: 476, endPoint y: 198, distance: 208.8
click at [476, 198] on div "Advanced Search Options Only Search Titles: Only Search Titles Use comma-separa…" at bounding box center [278, 134] width 557 height 269
click at [317, 192] on input "text" at bounding box center [278, 192] width 149 height 10
click at [322, 195] on input "text" at bounding box center [278, 192] width 149 height 10
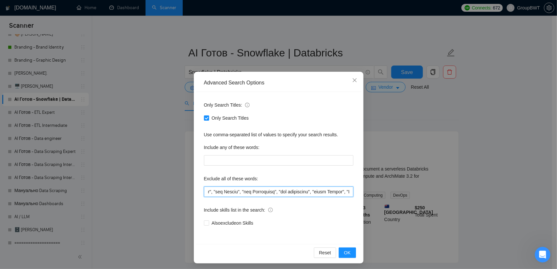
click at [322, 195] on input "text" at bounding box center [278, 192] width 149 height 10
paste input ", "n8n Expert", "n8n Specialist", "using Power Automate", "Power Automate exper…"
type input ""no agencies", SDR, "Digital Marketing Manager", "Creative Strategist", "Lead G…"
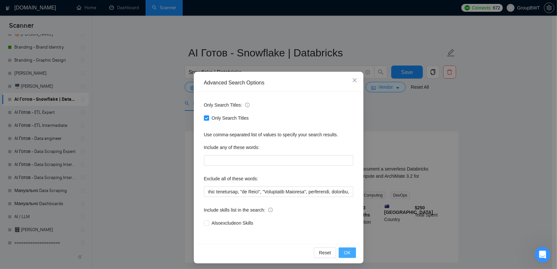
click at [344, 250] on span "OK" at bounding box center [347, 252] width 7 height 7
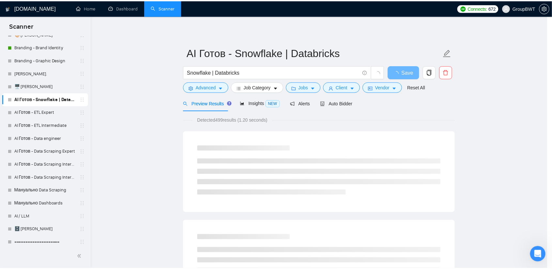
scroll to position [0, 0]
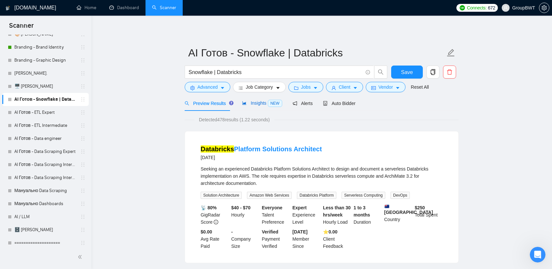
click at [249, 105] on span "Insights NEW" at bounding box center [262, 103] width 40 height 5
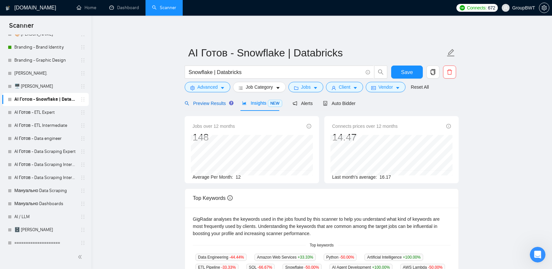
click at [208, 105] on span "Preview Results" at bounding box center [208, 103] width 47 height 5
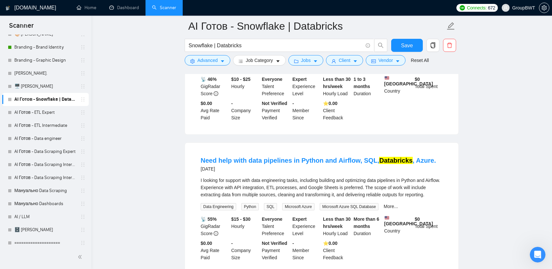
scroll to position [718, 0]
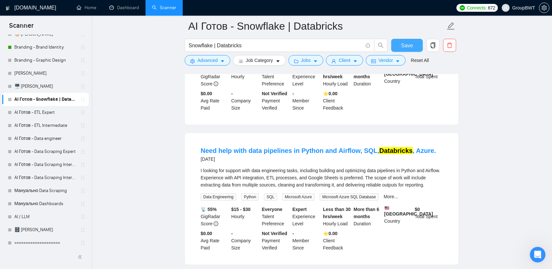
click at [408, 46] on span "Save" at bounding box center [407, 45] width 12 height 8
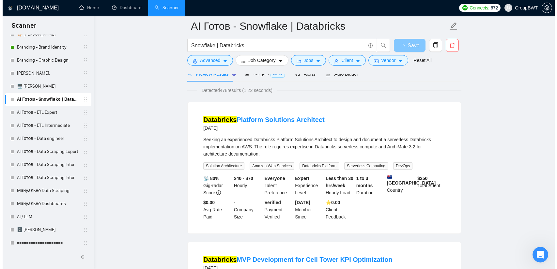
scroll to position [0, 0]
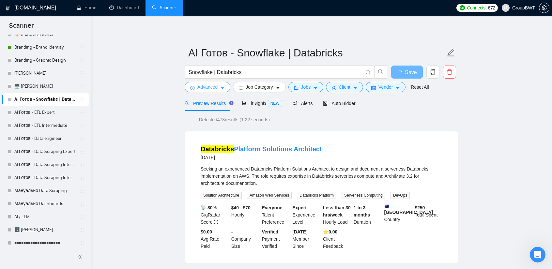
click at [215, 88] on span "Advanced" at bounding box center [207, 87] width 20 height 7
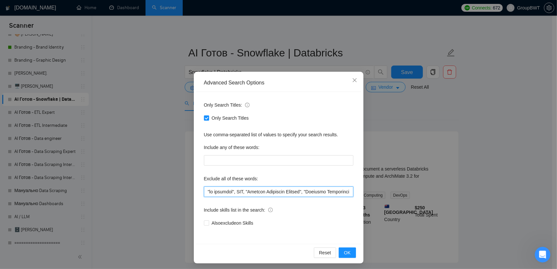
click at [265, 188] on input "text" at bounding box center [278, 192] width 149 height 10
drag, startPoint x: 326, startPoint y: 192, endPoint x: 461, endPoint y: 192, distance: 135.1
click at [461, 192] on div "Advanced Search Options Only Search Titles: Only Search Titles Use comma-separa…" at bounding box center [278, 134] width 557 height 269
click at [320, 188] on input "text" at bounding box center [278, 192] width 149 height 10
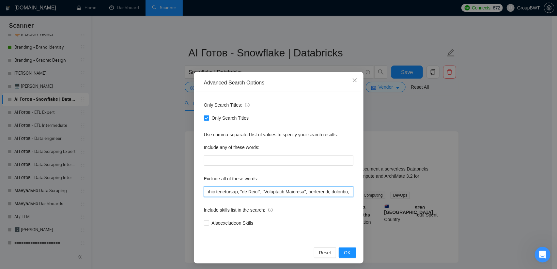
click at [320, 188] on input "text" at bounding box center [278, 192] width 149 height 10
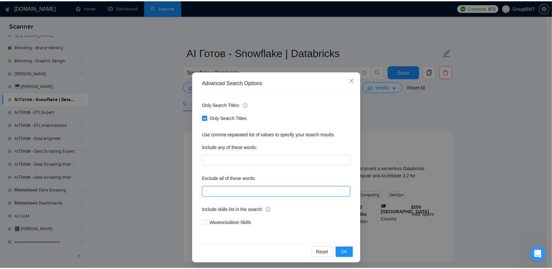
scroll to position [0, 0]
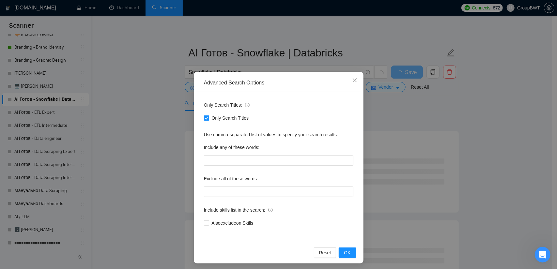
click at [474, 154] on div "Advanced Search Options Only Search Titles: Only Search Titles Use comma-separa…" at bounding box center [278, 134] width 557 height 269
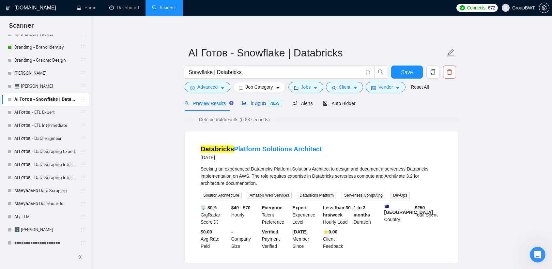
click at [269, 100] on span "NEW" at bounding box center [275, 103] width 14 height 7
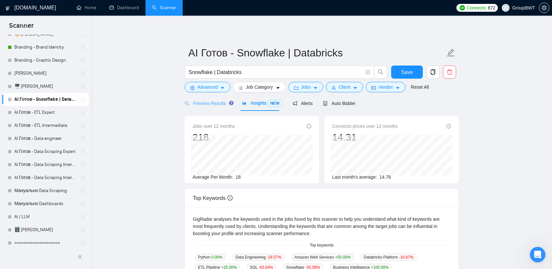
click at [218, 108] on div "Preview Results" at bounding box center [208, 103] width 47 height 15
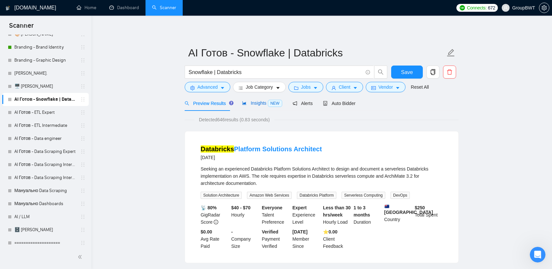
click at [256, 105] on span "Insights NEW" at bounding box center [262, 103] width 40 height 5
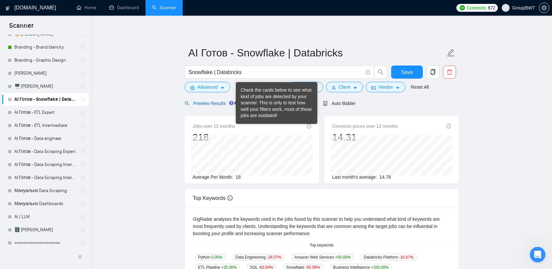
click at [218, 101] on span "Preview Results" at bounding box center [208, 103] width 47 height 5
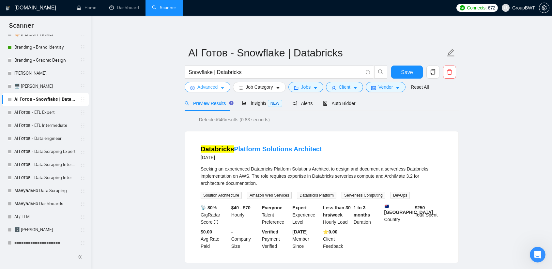
click at [216, 84] on span "Advanced" at bounding box center [207, 87] width 20 height 7
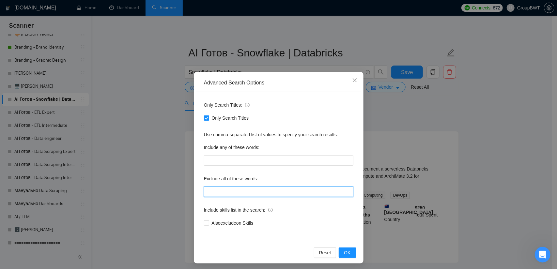
click at [240, 194] on input "text" at bounding box center [278, 192] width 149 height 10
paste input ""no agencies", SDR, "Digital Marketing Manager", "Creative Strategist", "Lead G…"
drag, startPoint x: 205, startPoint y: 192, endPoint x: 103, endPoint y: 193, distance: 101.5
click at [103, 193] on div "Advanced Search Options Only Search Titles: Only Search Titles Use comma-separa…" at bounding box center [278, 134] width 557 height 269
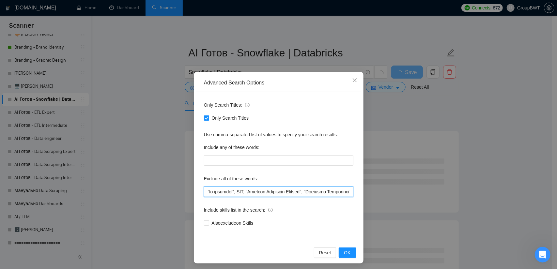
click at [242, 193] on input "text" at bounding box center [278, 192] width 149 height 10
click at [233, 192] on input "text" at bounding box center [278, 192] width 149 height 10
click at [237, 192] on input "text" at bounding box center [278, 192] width 149 height 10
drag, startPoint x: 232, startPoint y: 193, endPoint x: 491, endPoint y: 196, distance: 258.8
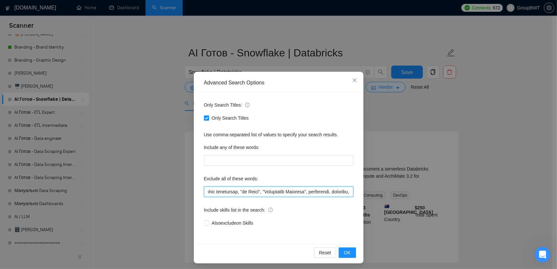
click at [491, 196] on div "Advanced Search Options Only Search Titles: Only Search Titles Use comma-separa…" at bounding box center [278, 134] width 557 height 269
click at [334, 194] on input "text" at bounding box center [278, 192] width 149 height 10
click at [318, 195] on input "text" at bounding box center [278, 192] width 149 height 10
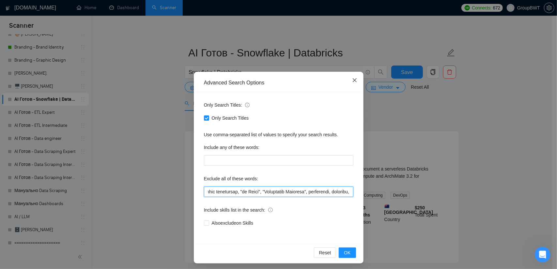
type input ""no agencies", SDR, "Digital Marketing Manager", "Creative Strategist", "Lead G…"
drag, startPoint x: 351, startPoint y: 82, endPoint x: 339, endPoint y: 86, distance: 12.1
click at [352, 83] on icon "close" at bounding box center [354, 80] width 5 height 5
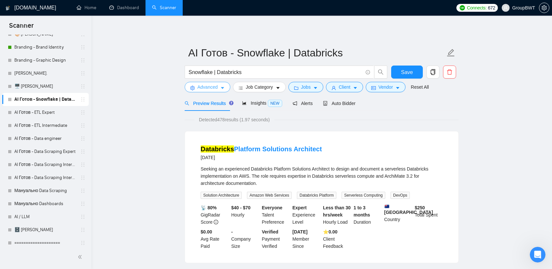
click at [213, 92] on button "Advanced" at bounding box center [208, 87] width 46 height 10
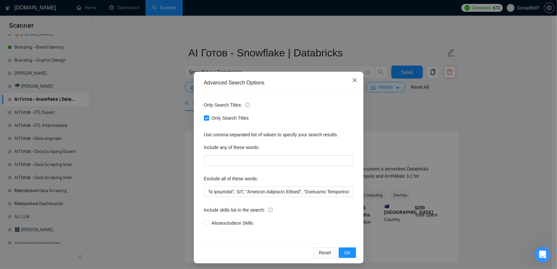
click at [352, 79] on icon "close" at bounding box center [354, 80] width 5 height 5
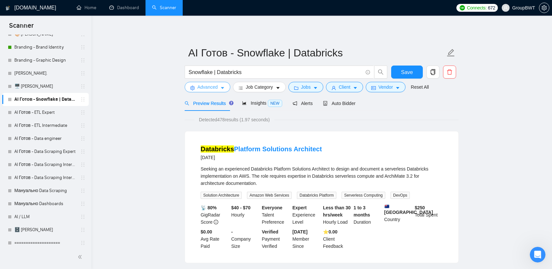
click at [205, 88] on span "Advanced" at bounding box center [207, 87] width 20 height 7
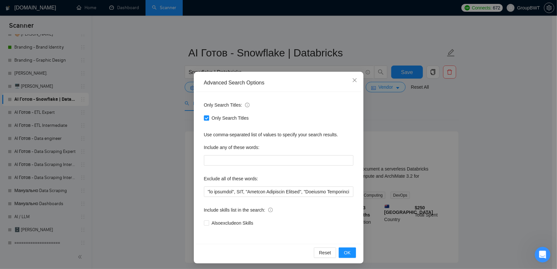
click at [204, 118] on input "Only Search Titles" at bounding box center [206, 118] width 5 height 5
checkbox input "false"
click at [281, 195] on input "text" at bounding box center [278, 192] width 149 height 10
click at [407, 107] on div "Advanced Search Options Only Search Titles: Only Search Titles Use comma-separa…" at bounding box center [278, 134] width 557 height 269
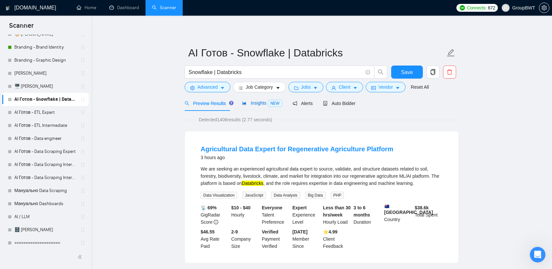
click at [254, 105] on span "Insights NEW" at bounding box center [262, 103] width 40 height 5
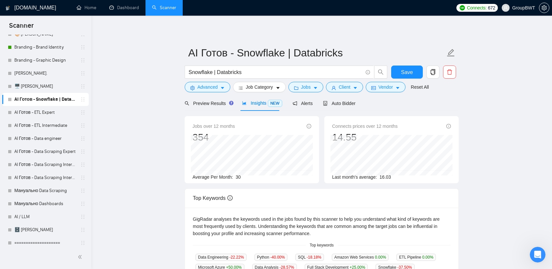
click at [149, 112] on main "AI Готов - Snowflake | Databricks Snowflake | Databricks Save Advanced Job Cate…" at bounding box center [322, 245] width 440 height 438
click at [213, 91] on button "Advanced" at bounding box center [208, 87] width 46 height 10
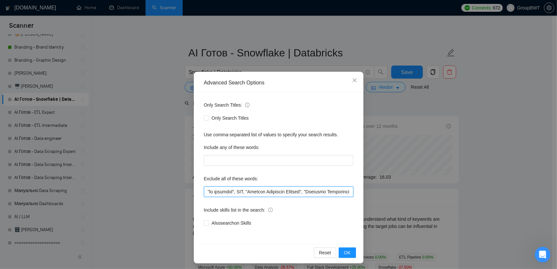
click at [268, 189] on input "text" at bounding box center [278, 192] width 149 height 10
drag, startPoint x: 273, startPoint y: 192, endPoint x: 546, endPoint y: 197, distance: 272.9
click at [546, 197] on div "Advanced Search Options Only Search Titles: Only Search Titles Use comma-separa…" at bounding box center [278, 134] width 557 height 269
click at [320, 189] on input "text" at bounding box center [278, 192] width 149 height 10
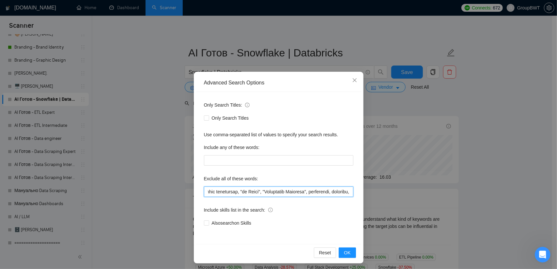
click at [305, 191] on input "text" at bounding box center [278, 192] width 149 height 10
drag, startPoint x: 240, startPoint y: 190, endPoint x: 475, endPoint y: 221, distance: 237.6
click at [475, 221] on div "Advanced Search Options Only Search Titles: Only Search Titles Use comma-separa…" at bounding box center [278, 134] width 557 height 269
drag, startPoint x: 239, startPoint y: 194, endPoint x: 550, endPoint y: 200, distance: 311.4
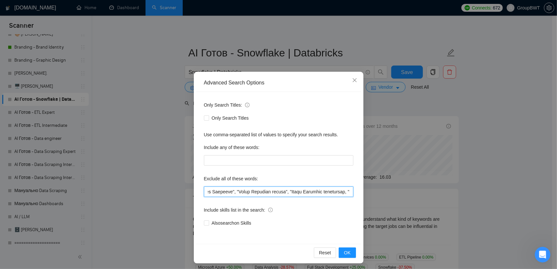
click at [548, 199] on div "Advanced Search Options Only Search Titles: Only Search Titles Use comma-separa…" at bounding box center [278, 134] width 557 height 269
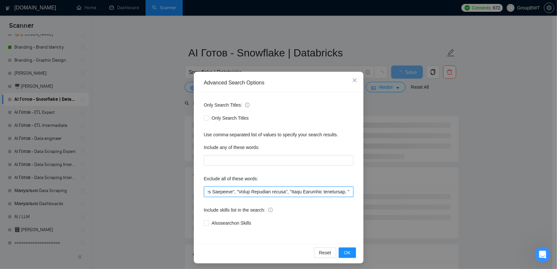
click at [215, 191] on input "text" at bounding box center [278, 192] width 149 height 10
drag, startPoint x: 214, startPoint y: 191, endPoint x: 471, endPoint y: 193, distance: 256.8
click at [471, 193] on div "Advanced Search Options Only Search Titles: Only Search Titles Use comma-separa…" at bounding box center [278, 134] width 557 height 269
drag, startPoint x: 225, startPoint y: 192, endPoint x: 491, endPoint y: 199, distance: 266.7
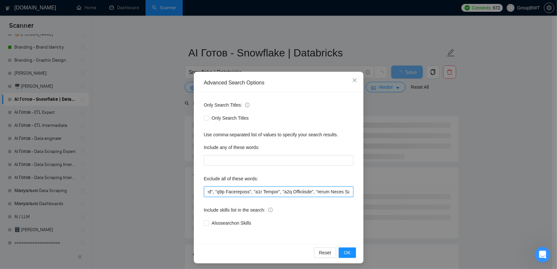
click at [552, 195] on html "Scanner New Scanner My Scanners 🎨 Sofia NEW +Des_UI/UX_b2b NEW +Des_UI/UX_dashb…" at bounding box center [278, 134] width 557 height 269
drag, startPoint x: 261, startPoint y: 191, endPoint x: 483, endPoint y: 195, distance: 221.6
click at [552, 195] on html "Scanner New Scanner My Scanners 🎨 Sofia NEW +Des_UI/UX_b2b NEW +Des_UI/UX_dashb…" at bounding box center [278, 134] width 557 height 269
click at [297, 188] on input "text" at bounding box center [278, 192] width 149 height 10
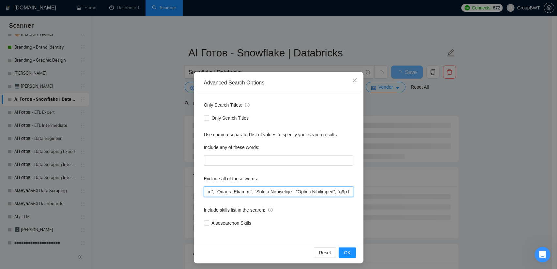
click at [351, 190] on input "text" at bounding box center [278, 192] width 149 height 10
click at [346, 191] on input "text" at bounding box center [278, 192] width 149 height 10
click at [326, 247] on div "Reset OK" at bounding box center [278, 252] width 165 height 17
click at [286, 194] on input "text" at bounding box center [278, 192] width 149 height 10
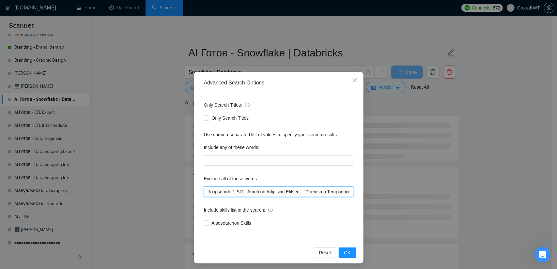
click at [286, 194] on input "text" at bounding box center [278, 192] width 149 height 10
paste input ""Hubspot Development", "to enhance", "to impove","
drag, startPoint x: 313, startPoint y: 192, endPoint x: 378, endPoint y: 192, distance: 64.9
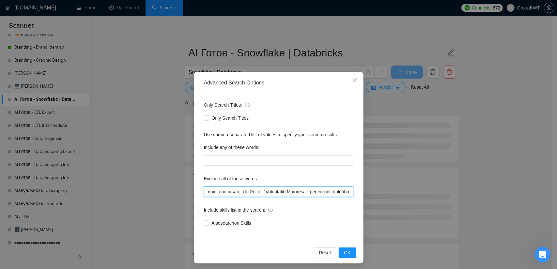
click at [378, 192] on div "Advanced Search Options Only Search Titles: Only Search Titles Use comma-separa…" at bounding box center [278, 134] width 557 height 269
click at [295, 192] on input "text" at bounding box center [278, 192] width 149 height 10
drag, startPoint x: 292, startPoint y: 191, endPoint x: 450, endPoint y: 204, distance: 158.5
click at [488, 204] on div "Advanced Search Options Only Search Titles: Only Search Titles Use comma-separa…" at bounding box center [278, 134] width 557 height 269
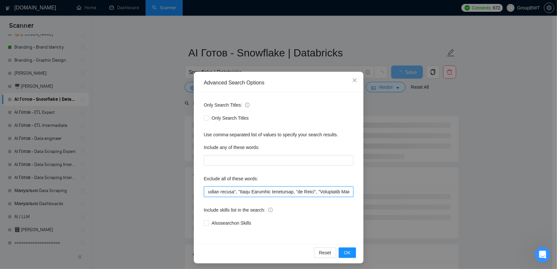
drag, startPoint x: 249, startPoint y: 192, endPoint x: 486, endPoint y: 192, distance: 236.6
click at [486, 192] on div "Advanced Search Options Only Search Titles: Only Search Titles Use comma-separa…" at bounding box center [278, 134] width 557 height 269
click at [302, 189] on input "text" at bounding box center [278, 192] width 149 height 10
drag, startPoint x: 250, startPoint y: 192, endPoint x: 237, endPoint y: 192, distance: 12.7
click at [237, 192] on input "text" at bounding box center [278, 192] width 149 height 10
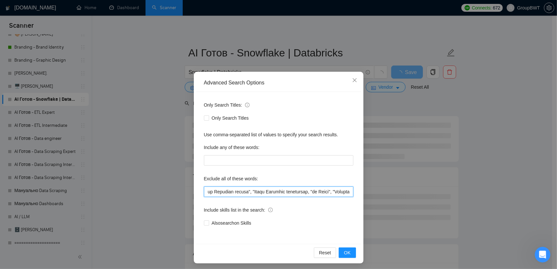
drag, startPoint x: 208, startPoint y: 188, endPoint x: 220, endPoint y: 189, distance: 12.1
click at [209, 188] on input "text" at bounding box center [278, 192] width 149 height 10
click at [251, 190] on input "text" at bounding box center [278, 192] width 149 height 10
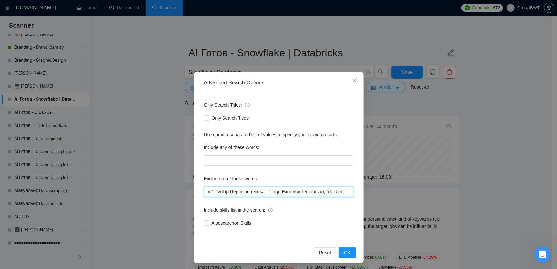
drag, startPoint x: 233, startPoint y: 192, endPoint x: 244, endPoint y: 191, distance: 10.8
click at [217, 192] on input "text" at bounding box center [278, 192] width 149 height 10
click at [232, 191] on input "text" at bounding box center [278, 192] width 149 height 10
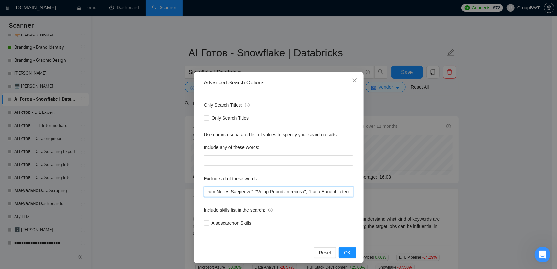
click at [242, 190] on input "text" at bounding box center [278, 192] width 149 height 10
click at [232, 191] on input "text" at bounding box center [278, 192] width 149 height 10
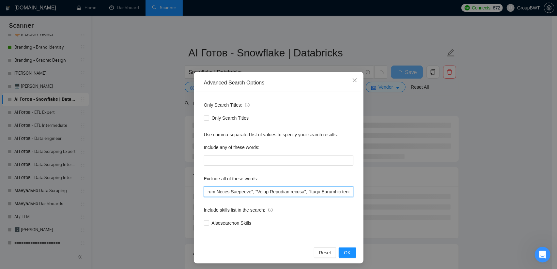
click at [233, 193] on input "text" at bounding box center [278, 192] width 149 height 10
drag, startPoint x: 239, startPoint y: 190, endPoint x: 287, endPoint y: 193, distance: 47.8
click at [277, 193] on input "text" at bounding box center [278, 192] width 149 height 10
click at [304, 193] on input "text" at bounding box center [278, 192] width 149 height 10
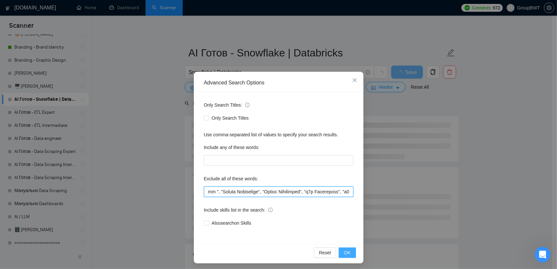
type input ""no agencies", SDR, "Digital Marketing Manager", "Creative Strategist", "Lead G…"
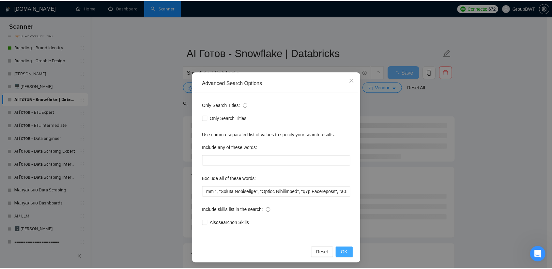
scroll to position [0, 0]
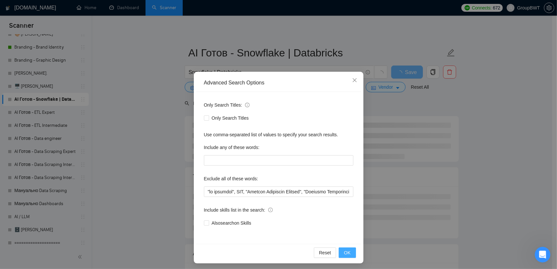
click at [345, 253] on span "OK" at bounding box center [347, 252] width 7 height 7
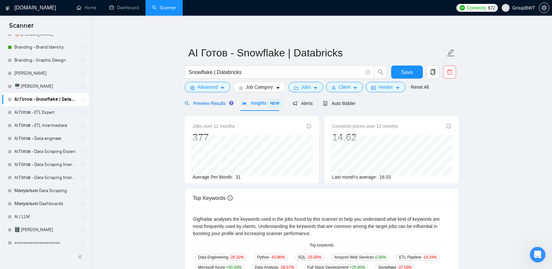
click at [209, 103] on span "Preview Results" at bounding box center [208, 103] width 47 height 5
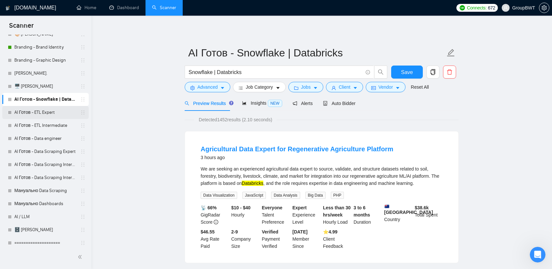
click at [41, 111] on link "AI Готов - ETL Expert" at bounding box center [45, 112] width 62 height 13
click at [421, 74] on button "Save" at bounding box center [407, 72] width 32 height 13
click at [51, 112] on link "AI Готов - ETL Expert" at bounding box center [45, 112] width 62 height 13
click at [50, 113] on link "AI Готов - ETL Expert" at bounding box center [45, 112] width 62 height 13
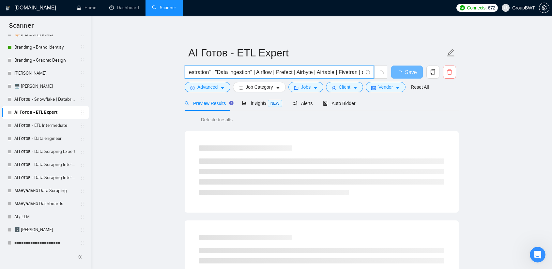
scroll to position [0, 300]
drag, startPoint x: 269, startPoint y: 72, endPoint x: 437, endPoint y: 103, distance: 170.6
click at [299, 71] on input "ETL | ELT | "Data lake" | "data flow" | "Data warehouse" | "Data ingestion" | "…" at bounding box center [276, 72] width 174 height 8
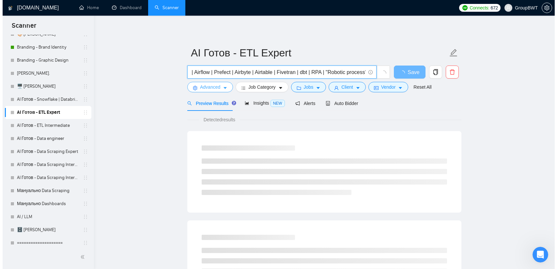
scroll to position [0, 0]
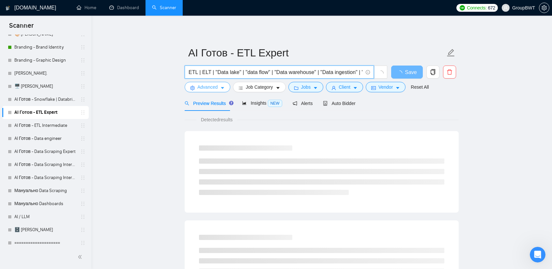
click at [212, 85] on span "Advanced" at bounding box center [207, 87] width 20 height 7
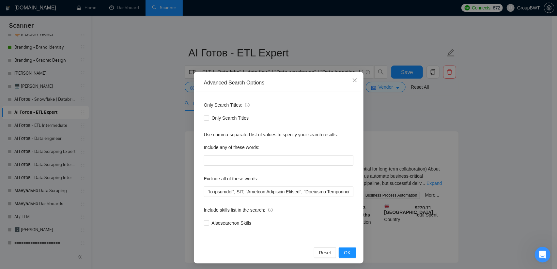
click at [162, 99] on div "Advanced Search Options Only Search Titles: Only Search Titles Use comma-separa…" at bounding box center [278, 134] width 557 height 269
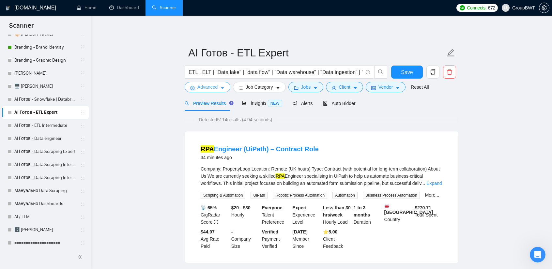
click at [213, 89] on span "Advanced" at bounding box center [207, 87] width 20 height 7
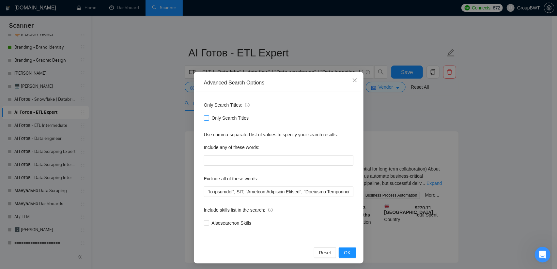
click at [204, 117] on input "Only Search Titles" at bounding box center [206, 118] width 5 height 5
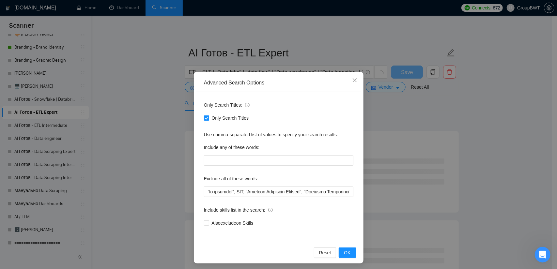
click at [146, 143] on div "Advanced Search Options Only Search Titles: Only Search Titles Use comma-separa…" at bounding box center [278, 134] width 557 height 269
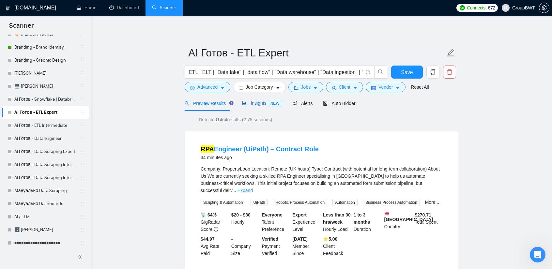
click at [255, 106] on span "Insights NEW" at bounding box center [262, 103] width 40 height 5
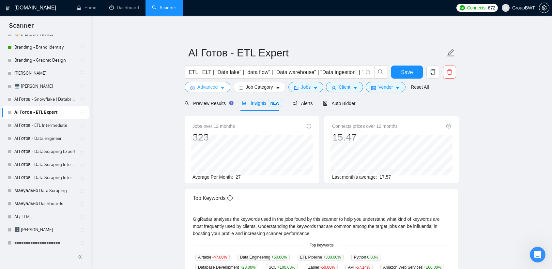
click at [218, 89] on button "Advanced" at bounding box center [208, 87] width 46 height 10
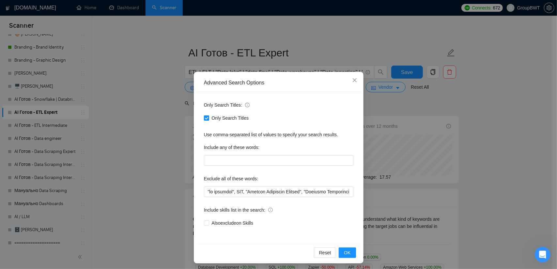
click at [204, 115] on label "Only Search Titles" at bounding box center [228, 118] width 48 height 7
click at [204, 116] on input "Only Search Titles" at bounding box center [206, 118] width 5 height 5
click at [144, 111] on div "Advanced Search Options Only Search Titles: Only Search Titles Use comma-separa…" at bounding box center [278, 134] width 557 height 269
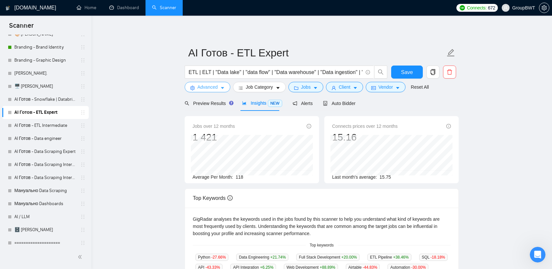
click at [219, 87] on button "Advanced" at bounding box center [208, 87] width 46 height 10
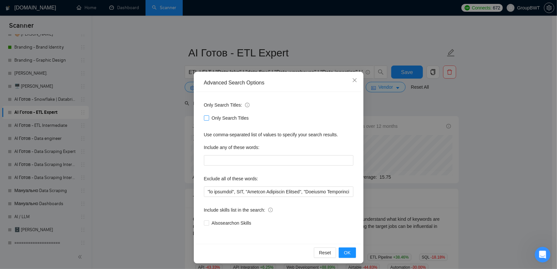
click at [204, 120] on input "Only Search Titles" at bounding box center [206, 118] width 5 height 5
click at [477, 96] on div "Advanced Search Options Only Search Titles: Only Search Titles Use comma-separa…" at bounding box center [278, 134] width 557 height 269
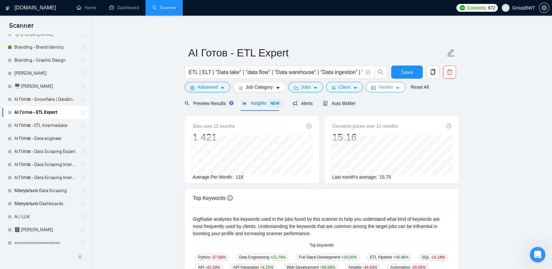
click at [390, 88] on button "Vendor" at bounding box center [386, 87] width 40 height 10
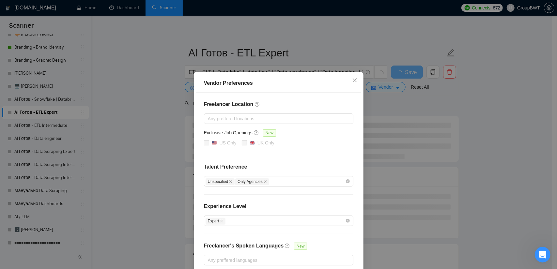
click at [394, 111] on div "Vendor Preferences Freelancer Location Any preffered locations Exclusive Job Op…" at bounding box center [278, 134] width 557 height 269
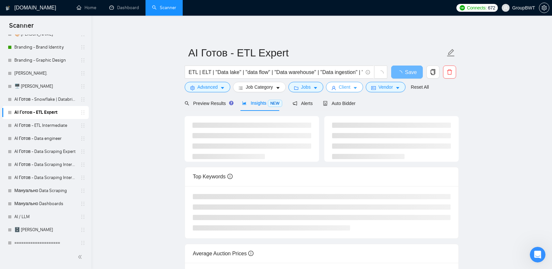
click at [339, 86] on span "Client" at bounding box center [345, 87] width 12 height 7
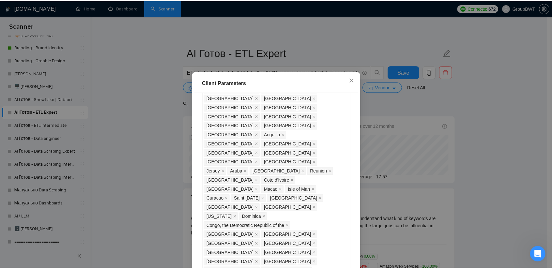
scroll to position [424, 0]
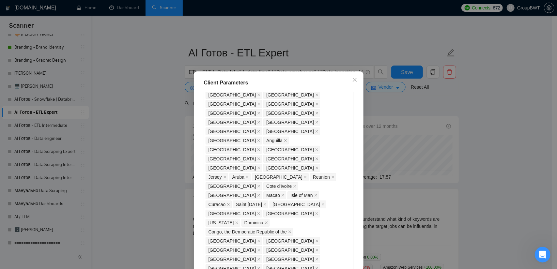
click at [400, 108] on div "Client Parameters Client Location Include Client Countries Select Exclude Clien…" at bounding box center [278, 134] width 557 height 269
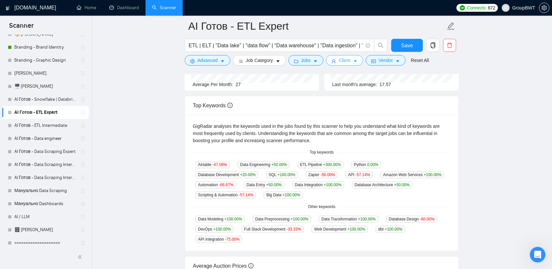
scroll to position [0, 0]
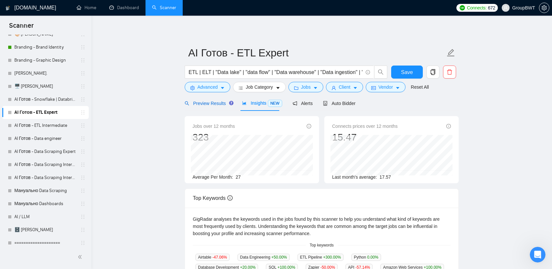
click at [219, 104] on span "Preview Results" at bounding box center [208, 103] width 47 height 5
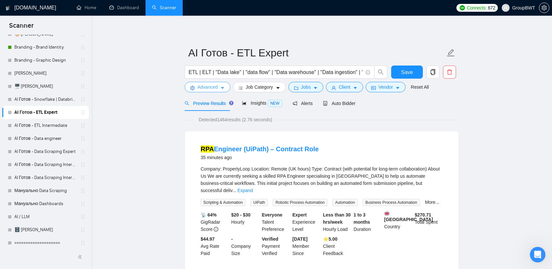
click at [209, 87] on span "Advanced" at bounding box center [207, 87] width 20 height 7
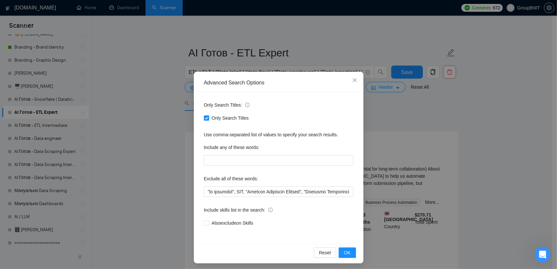
click at [205, 118] on input "Only Search Titles" at bounding box center [206, 118] width 5 height 5
checkbox input "false"
click at [172, 121] on div "Advanced Search Options Only Search Titles: Only Search Titles Use comma-separa…" at bounding box center [278, 134] width 557 height 269
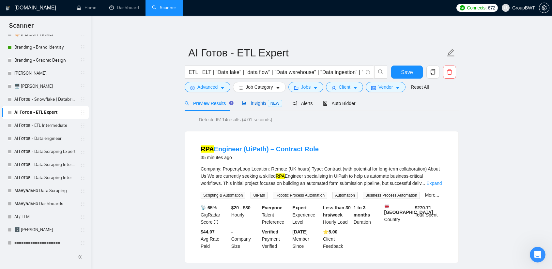
click at [250, 102] on span "Insights NEW" at bounding box center [262, 103] width 40 height 5
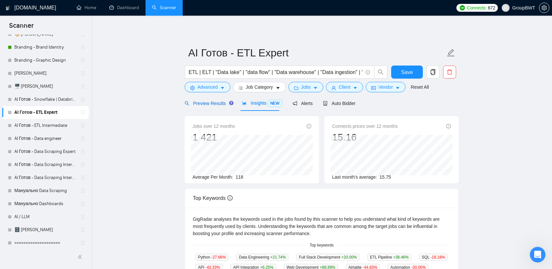
click at [203, 104] on span "Preview Results" at bounding box center [208, 103] width 47 height 5
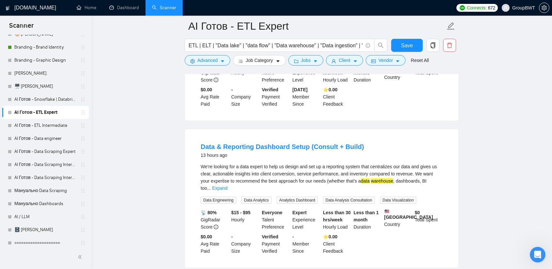
scroll to position [294, 0]
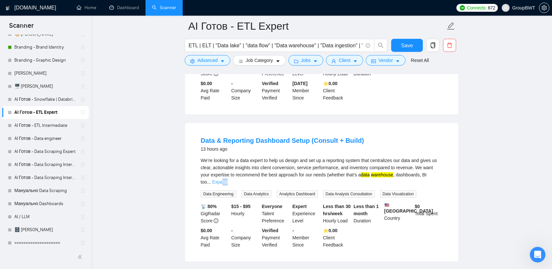
drag, startPoint x: 447, startPoint y: 182, endPoint x: 437, endPoint y: 184, distance: 9.6
click at [437, 184] on li "Data & Reporting Dashboard Setup (Consult + Build) 13 hours ago We’re looking f…" at bounding box center [322, 192] width 258 height 123
click at [227, 184] on link "Expand" at bounding box center [219, 181] width 15 height 5
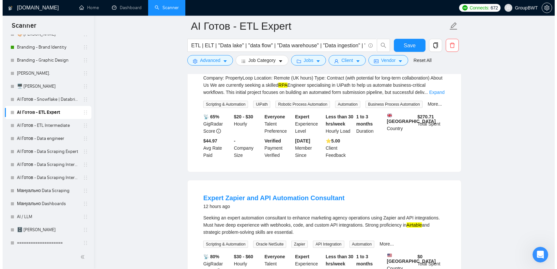
scroll to position [98, 0]
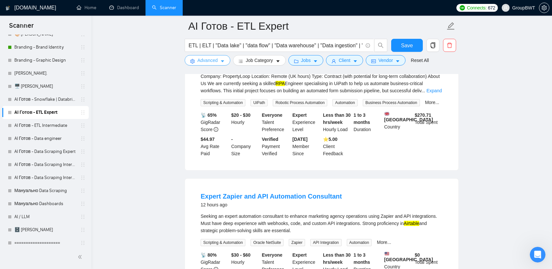
click at [217, 64] on button "Advanced" at bounding box center [208, 60] width 46 height 10
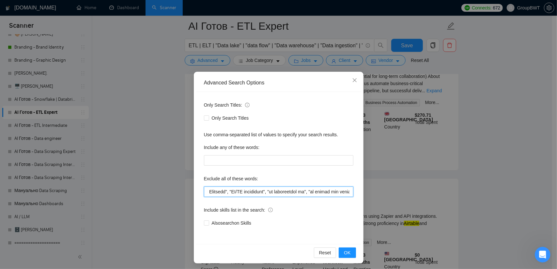
scroll to position [0, 8128]
drag, startPoint x: 313, startPoint y: 189, endPoint x: 465, endPoint y: 190, distance: 151.8
click at [465, 190] on div "Advanced Search Options Only Search Titles: Only Search Titles Use comma-separa…" at bounding box center [278, 134] width 557 height 269
click at [312, 189] on input "text" at bounding box center [278, 192] width 149 height 10
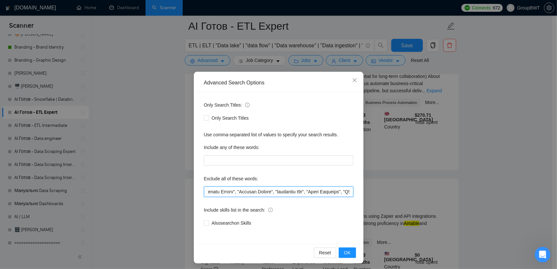
click at [312, 189] on input "text" at bounding box center [278, 192] width 149 height 10
paste input ""SAP Integration Expert", "SAP Integration", "dbt Expert", "dbt Specialist", "d…"
type input ""no agencies", SDR, "Digital Marketing Manager", "Creative Strategist", "Lead G…"
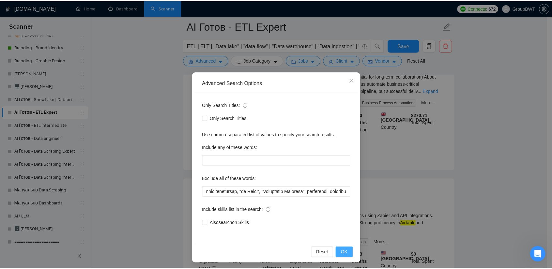
scroll to position [0, 0]
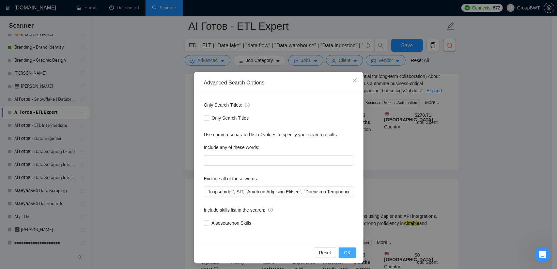
click at [347, 250] on span "OK" at bounding box center [347, 252] width 7 height 7
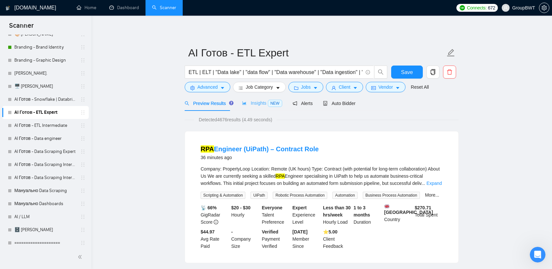
click at [259, 107] on div "Insights NEW" at bounding box center [262, 103] width 40 height 15
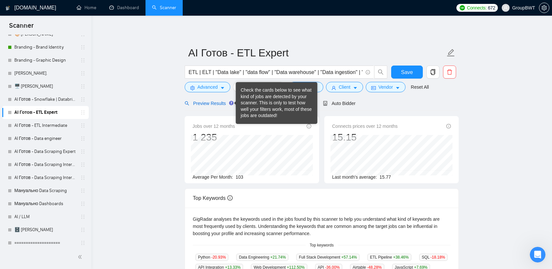
click at [208, 103] on span "Preview Results" at bounding box center [208, 103] width 47 height 5
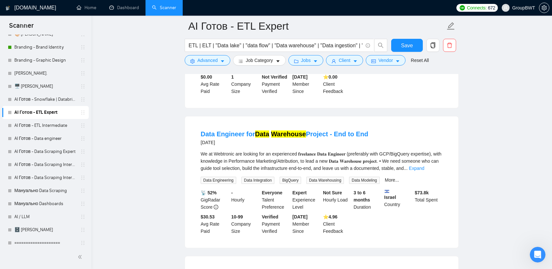
scroll to position [946, 0]
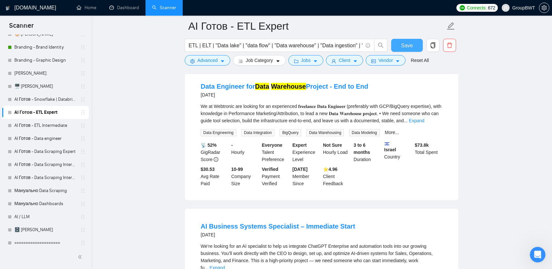
click at [407, 42] on span "Save" at bounding box center [407, 45] width 12 height 8
click at [58, 125] on link "AI Готов - ETL Intermediate" at bounding box center [45, 125] width 62 height 13
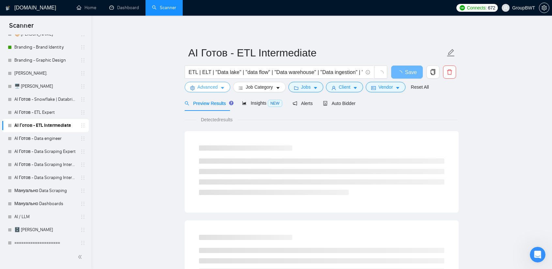
click at [220, 88] on icon "caret-down" at bounding box center [222, 88] width 5 height 5
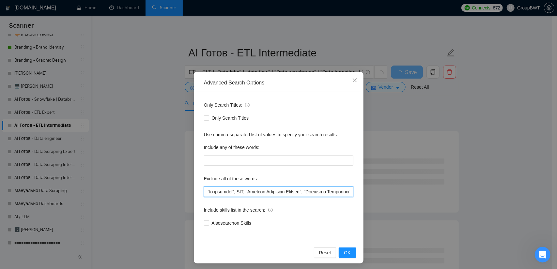
click at [240, 191] on input "text" at bounding box center [278, 192] width 149 height 10
paste input ""SAP Integration Expert", "SAP Integration", "dbt Expert", "dbt Specialist", "d…"
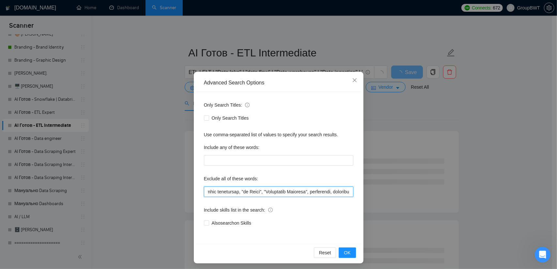
drag, startPoint x: 319, startPoint y: 194, endPoint x: 351, endPoint y: 216, distance: 38.4
click at [445, 195] on div "Advanced Search Options Only Search Titles: Only Search Titles Use comma-separa…" at bounding box center [278, 134] width 557 height 269
type input ""no agencies", SDR, "Digital Marketing Manager", "Creative Strategist", "Lead G…"
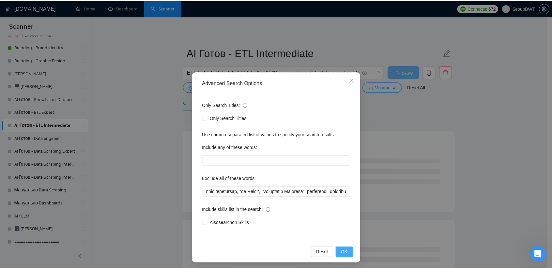
scroll to position [0, 0]
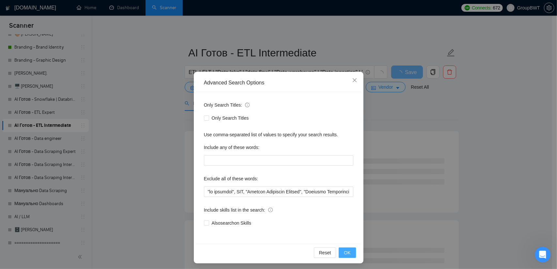
click at [345, 250] on span "OK" at bounding box center [347, 252] width 7 height 7
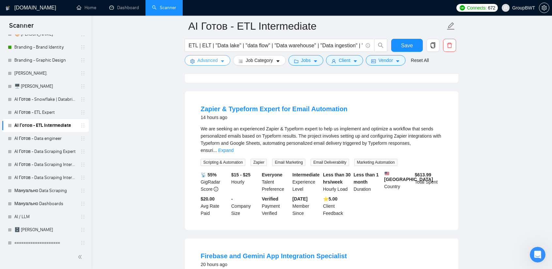
scroll to position [490, 0]
drag, startPoint x: 201, startPoint y: 86, endPoint x: 224, endPoint y: 86, distance: 23.2
click at [224, 99] on li "Zapier & Typeform Expert for Email Automation 14 hours ago We are seeking an ex…" at bounding box center [322, 160] width 258 height 123
click at [274, 125] on div "We are seeking an experienced Zapier & Typeform expert to help us implement and…" at bounding box center [322, 139] width 242 height 29
copy div "experienced Zapier"
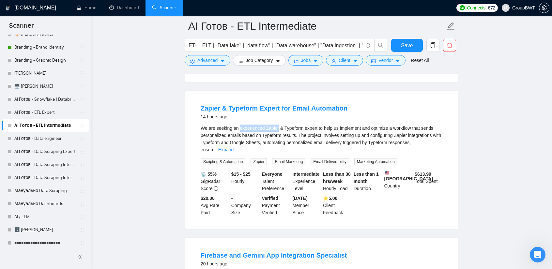
drag, startPoint x: 276, startPoint y: 115, endPoint x: 238, endPoint y: 115, distance: 38.2
click at [238, 125] on div "We are seeking an experienced Zapier & Typeform expert to help us implement and…" at bounding box center [322, 139] width 242 height 29
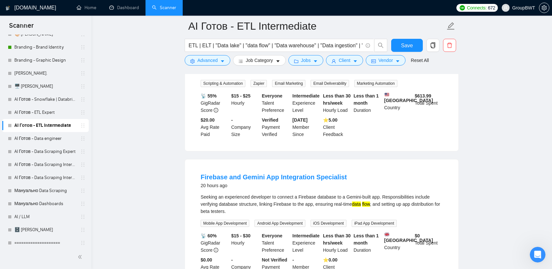
scroll to position [555, 0]
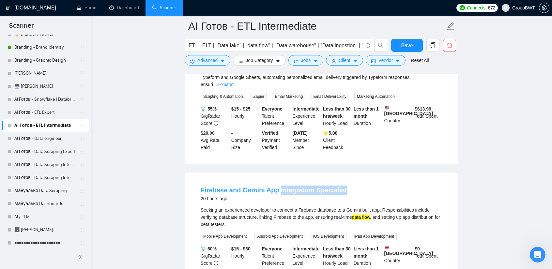
copy link "Integration Specialist"
drag, startPoint x: 346, startPoint y: 165, endPoint x: 276, endPoint y: 169, distance: 69.6
click at [276, 186] on div "Firebase and Gemini App Integration Specialist 20 hours ago" at bounding box center [322, 194] width 242 height 17
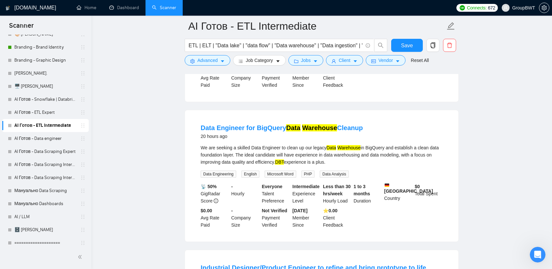
scroll to position [751, 0]
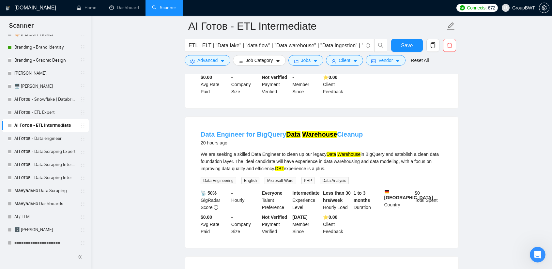
drag, startPoint x: 341, startPoint y: 116, endPoint x: 301, endPoint y: 117, distance: 40.5
click at [301, 130] on div "Data Engineer for BigQuery Data Warehouse Cleanup 20 hours ago" at bounding box center [322, 138] width 242 height 17
copy link "Warehouse Cleanup"
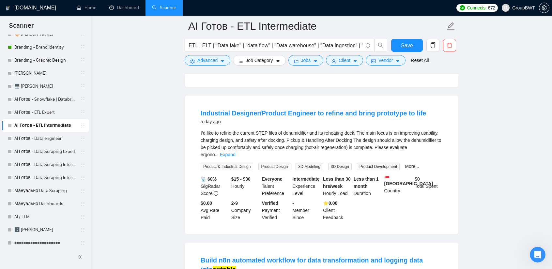
scroll to position [914, 0]
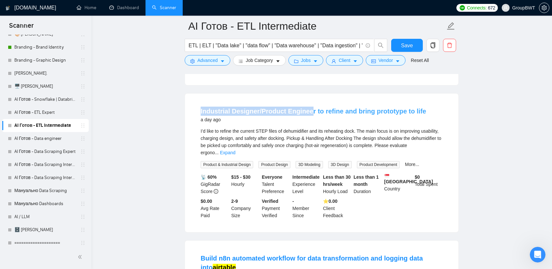
drag, startPoint x: 200, startPoint y: 86, endPoint x: 319, endPoint y: 94, distance: 119.7
click at [309, 101] on li "Industrial Designer/Product Engineer to refine and bring prototype to life a da…" at bounding box center [322, 162] width 258 height 123
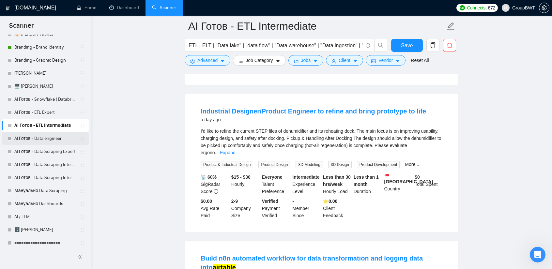
click at [30, 135] on link "AI Готов - Data engineer" at bounding box center [45, 138] width 62 height 13
click at [416, 48] on button "Save" at bounding box center [407, 45] width 32 height 13
click at [58, 101] on link "AI Готов - Snowflake | Databricks" at bounding box center [45, 99] width 62 height 13
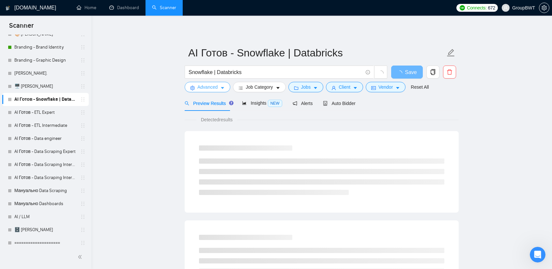
click at [223, 87] on icon "caret-down" at bounding box center [222, 88] width 3 height 2
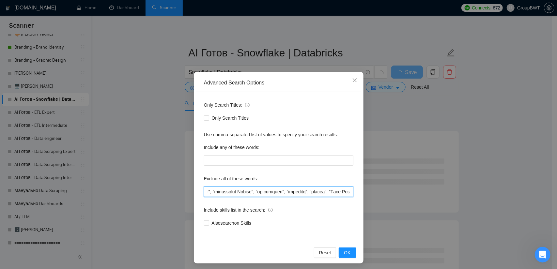
scroll to position [0, 8960]
drag, startPoint x: 295, startPoint y: 192, endPoint x: 475, endPoint y: 196, distance: 179.9
click at [475, 196] on div "Advanced Search Options Only Search Titles: Only Search Titles Use comma-separa…" at bounding box center [278, 134] width 557 height 269
click at [318, 189] on input "text" at bounding box center [278, 192] width 149 height 10
click at [352, 79] on icon "close" at bounding box center [354, 80] width 5 height 5
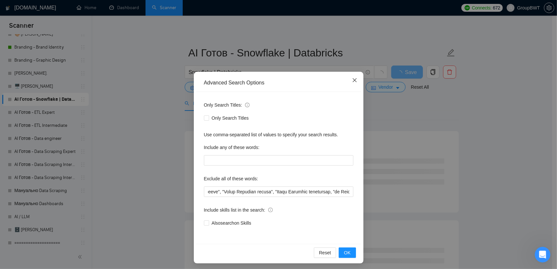
scroll to position [0, 0]
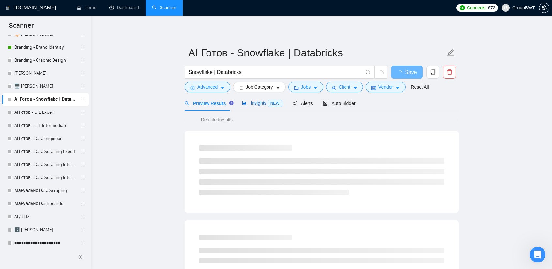
click at [253, 105] on span "Insights NEW" at bounding box center [262, 103] width 40 height 5
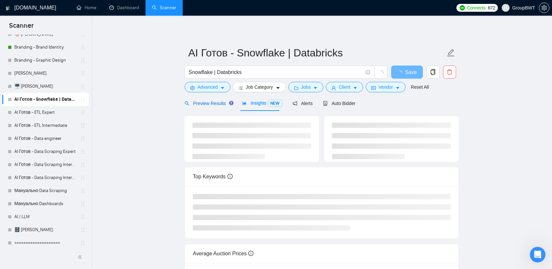
click at [215, 105] on span "Preview Results" at bounding box center [208, 103] width 47 height 5
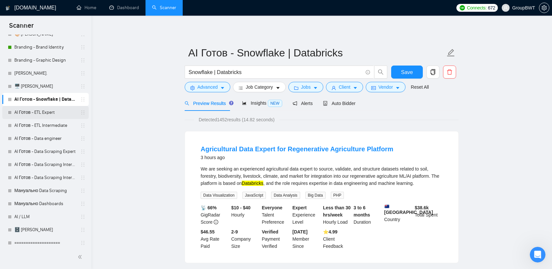
click at [47, 114] on link "AI Готов - ETL Expert" at bounding box center [45, 112] width 62 height 13
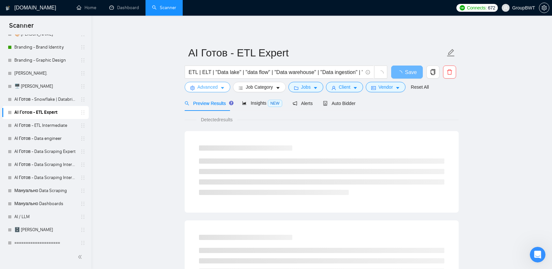
click at [222, 91] on button "Advanced" at bounding box center [208, 87] width 46 height 10
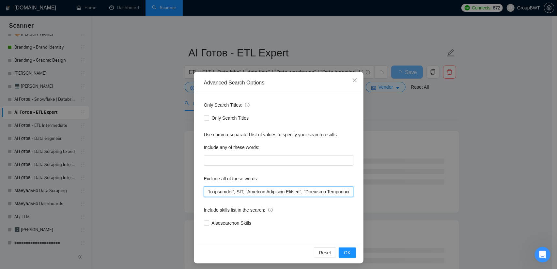
click at [254, 194] on input "text" at bounding box center [278, 192] width 149 height 10
paste input ""experienced Zapier", "Integration Specialist", "Integration Expert", "Warehous…"
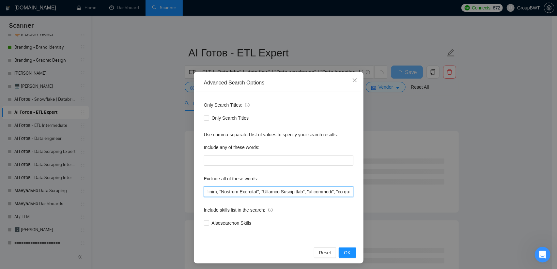
drag, startPoint x: 301, startPoint y: 194, endPoint x: 483, endPoint y: 199, distance: 181.8
click at [483, 199] on div "Advanced Search Options Only Search Titles: Only Search Titles Use comma-separa…" at bounding box center [278, 134] width 557 height 269
type input ""no agencies", SDR, "Digital Marketing Manager", "Creative Strategist", "Lead G…"
click at [347, 252] on span "OK" at bounding box center [347, 252] width 7 height 7
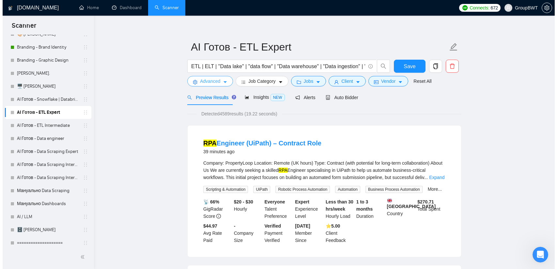
scroll to position [0, 0]
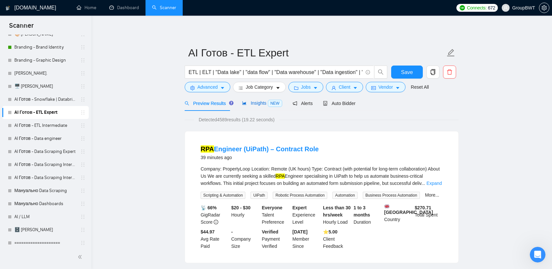
click at [255, 105] on span "Insights NEW" at bounding box center [262, 103] width 40 height 5
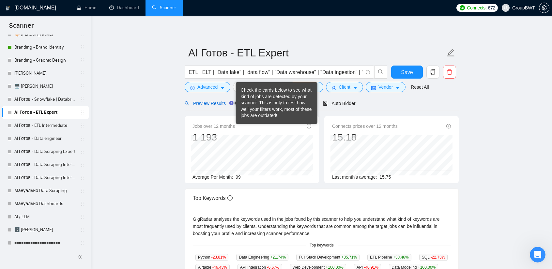
click at [205, 105] on span "Preview Results" at bounding box center [208, 103] width 47 height 5
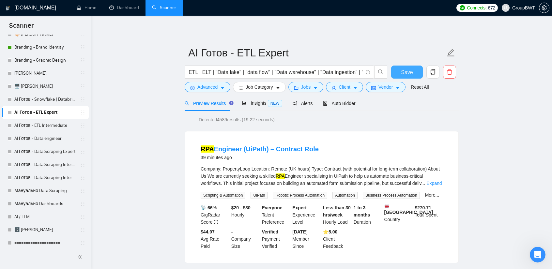
click at [408, 70] on span "Save" at bounding box center [407, 72] width 12 height 8
click at [53, 127] on link "AI Готов - ETL Intermediate" at bounding box center [45, 125] width 62 height 13
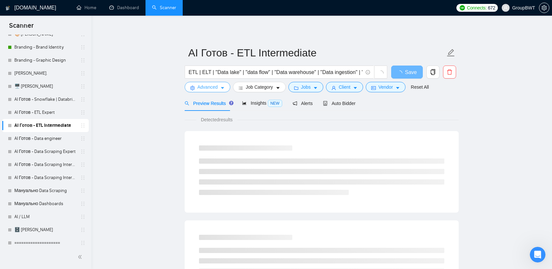
click at [210, 91] on button "Advanced" at bounding box center [208, 87] width 46 height 10
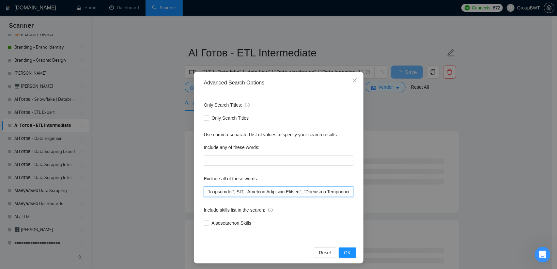
click at [257, 187] on input "text" at bounding box center [278, 192] width 149 height 10
paste input ""experienced Zapier", "Integration Specialist", "Integration Expert", "Warehous…"
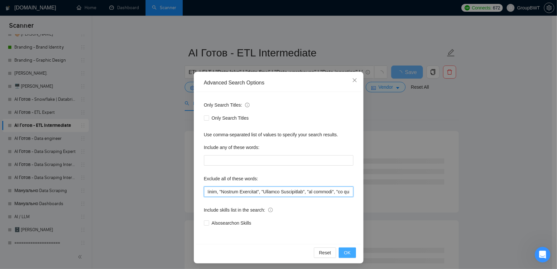
type input ""no agencies", SDR, "Digital Marketing Manager", "Creative Strategist", "Lead G…"
click at [344, 252] on span "OK" at bounding box center [347, 252] width 7 height 7
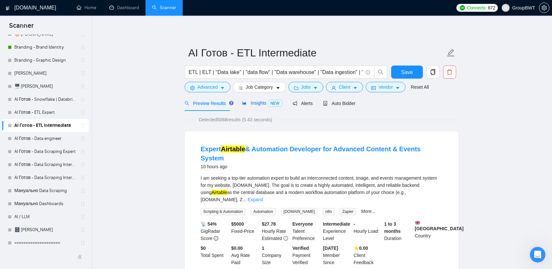
click at [254, 106] on span "Insights NEW" at bounding box center [262, 103] width 40 height 5
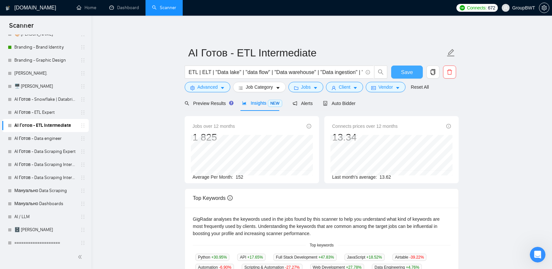
click at [407, 70] on span "Save" at bounding box center [407, 72] width 12 height 8
drag, startPoint x: 45, startPoint y: 140, endPoint x: 73, endPoint y: 141, distance: 27.8
click at [45, 140] on link "AI Готов - Data engineer" at bounding box center [45, 138] width 62 height 13
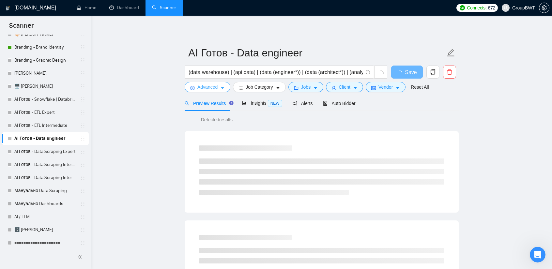
click at [210, 88] on span "Advanced" at bounding box center [207, 87] width 20 height 7
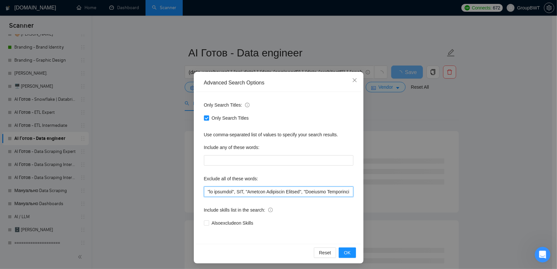
click at [260, 190] on input "text" at bounding box center [278, 192] width 149 height 10
paste input ""SAP Integration Expert", "SAP Integration", "dbt Expert", "dbt Specialist", "d…"
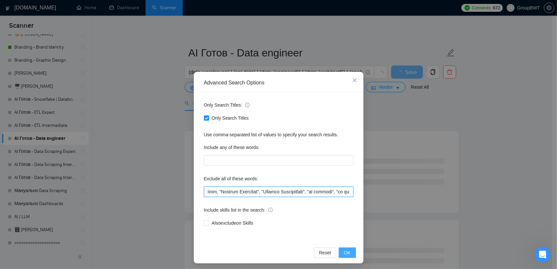
type input ""no agencies", SDR, "Digital Marketing Manager", "Creative Strategist", "Lead G…"
click at [346, 251] on span "OK" at bounding box center [347, 252] width 7 height 7
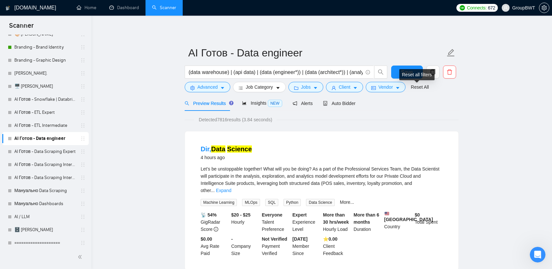
click at [407, 70] on div "Reset all filters" at bounding box center [416, 74] width 35 height 11
click at [401, 70] on button "Save" at bounding box center [407, 72] width 32 height 13
click at [47, 154] on link "AI Готов - Data Scraping Expert" at bounding box center [45, 151] width 62 height 13
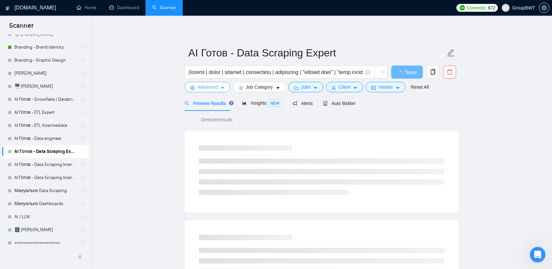
click at [206, 89] on span "Advanced" at bounding box center [207, 87] width 20 height 7
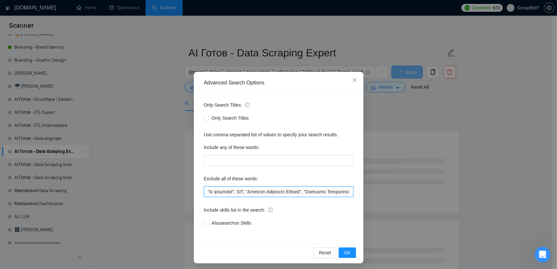
click at [248, 196] on input "text" at bounding box center [278, 192] width 149 height 10
paste input ""SAP Integration Expert", "SAP Integration", "dbt Expert", "dbt Specialist", "d…"
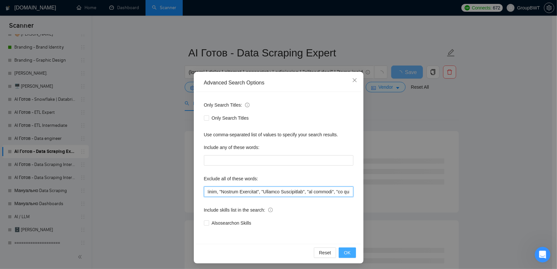
type input ""no agencies", SDR, "Digital Marketing Manager", "Creative Strategist", "Lead G…"
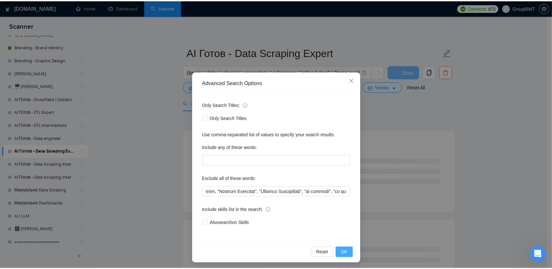
scroll to position [0, 0]
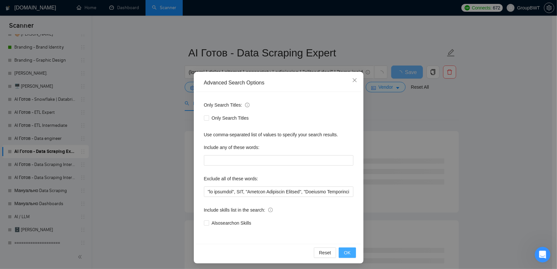
click at [349, 256] on button "OK" at bounding box center [347, 253] width 17 height 10
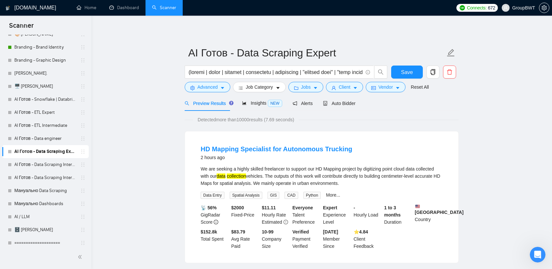
click at [340, 170] on div "We are seeking a highly skilled freelancer to support our HD Mapping project by…" at bounding box center [322, 176] width 242 height 22
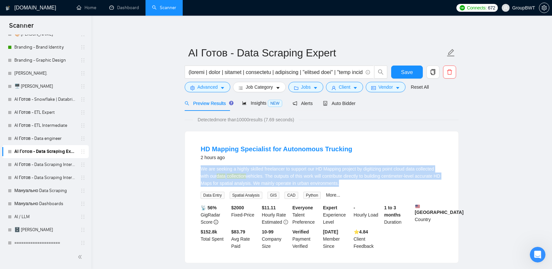
click at [340, 170] on div "We are seeking a highly skilled freelancer to support our HD Mapping project by…" at bounding box center [322, 176] width 242 height 22
click at [294, 172] on div "We are seeking a highly skilled freelancer to support our HD Mapping project by…" at bounding box center [322, 176] width 242 height 22
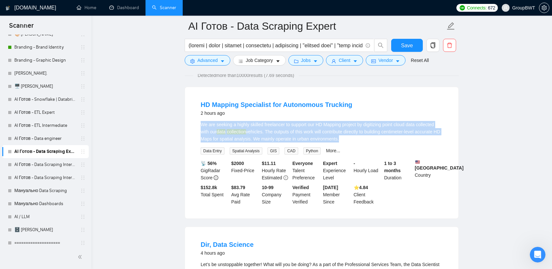
scroll to position [33, 0]
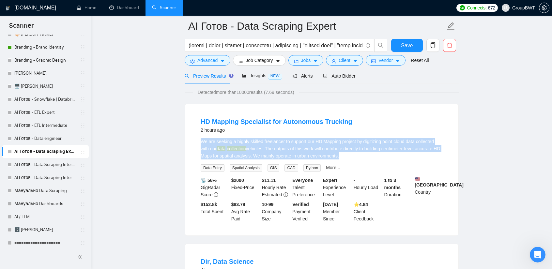
click at [272, 139] on div "We are seeking a highly skilled freelancer to support our HD Mapping project by…" at bounding box center [322, 149] width 242 height 22
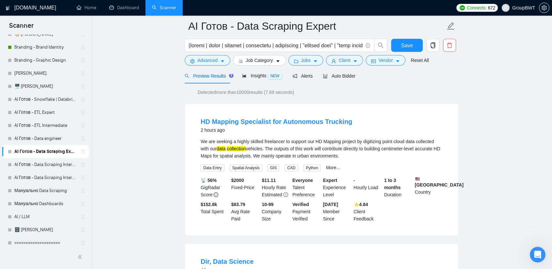
click at [211, 53] on div at bounding box center [286, 47] width 206 height 16
click at [261, 82] on div "Insights NEW" at bounding box center [262, 75] width 40 height 15
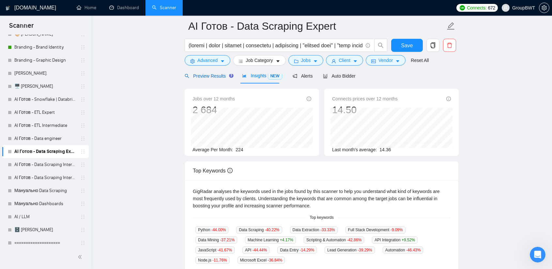
click at [212, 77] on span "Preview Results" at bounding box center [208, 75] width 47 height 5
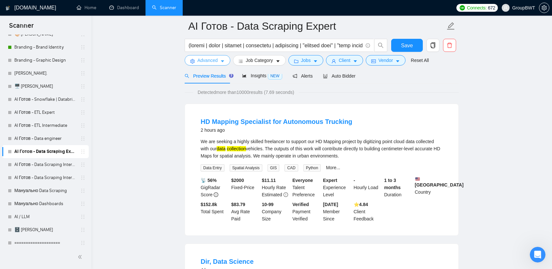
click at [215, 60] on span "Advanced" at bounding box center [207, 60] width 20 height 7
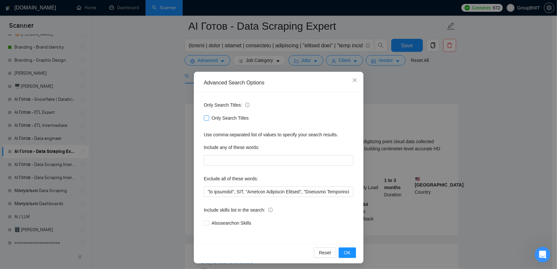
click at [204, 116] on input "Only Search Titles" at bounding box center [206, 118] width 5 height 5
checkbox input "true"
click at [418, 90] on div "Advanced Search Options Only Search Titles: Only Search Titles Use comma-separa…" at bounding box center [278, 134] width 557 height 269
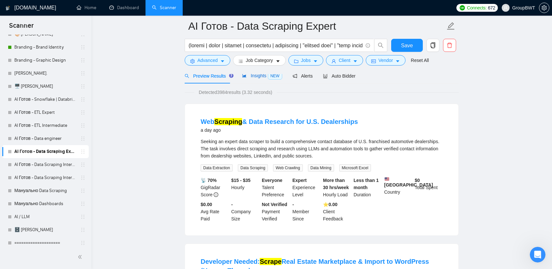
click at [252, 79] on div "Insights NEW" at bounding box center [262, 76] width 40 height 8
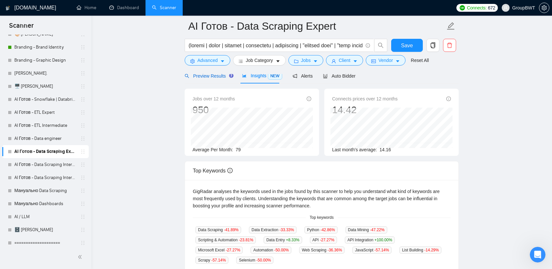
click at [208, 76] on span "Preview Results" at bounding box center [208, 75] width 47 height 5
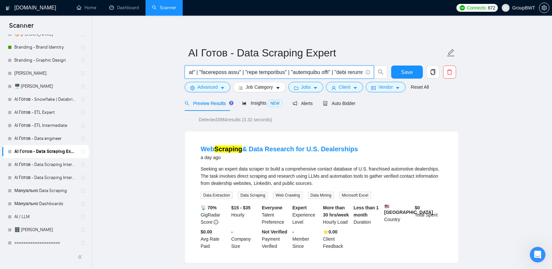
scroll to position [0, 2051]
drag, startPoint x: 315, startPoint y: 72, endPoint x: 498, endPoint y: 85, distance: 183.2
click at [355, 72] on input "text" at bounding box center [276, 72] width 174 height 8
click at [360, 72] on input "text" at bounding box center [276, 72] width 174 height 8
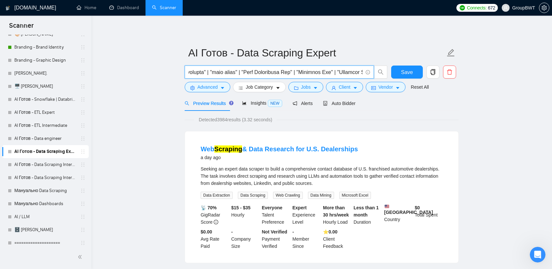
click at [360, 71] on input "text" at bounding box center [276, 72] width 174 height 8
click at [254, 70] on input "text" at bounding box center [276, 72] width 174 height 8
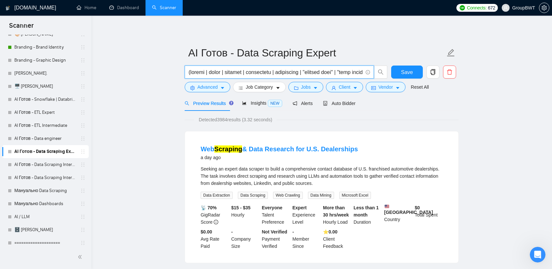
click at [254, 70] on input "text" at bounding box center [276, 72] width 174 height 8
paste input "| "Scraping Script" | "Parsing Script" | "Crawling Script""
type input "(scrape | crawl | extract | extracting | extraction | "monitor data" | "data mo…"
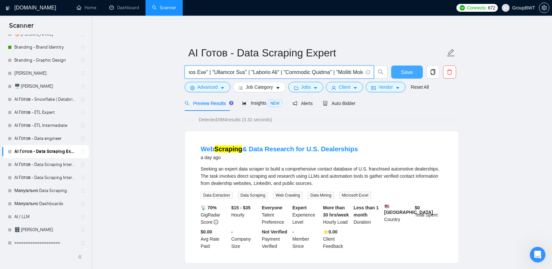
scroll to position [0, 0]
click at [406, 70] on span "Save" at bounding box center [407, 72] width 12 height 8
click at [402, 70] on span "Save" at bounding box center [407, 72] width 12 height 8
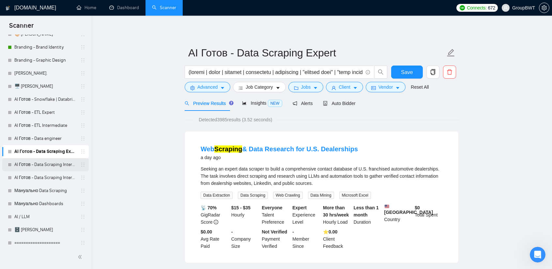
click at [28, 166] on link "AI Готов - Data Scraping Intermediate2" at bounding box center [45, 164] width 62 height 13
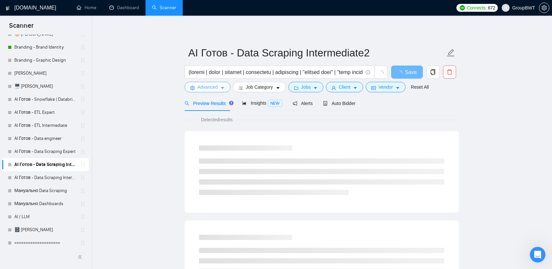
click at [204, 86] on span "Advanced" at bounding box center [207, 87] width 20 height 7
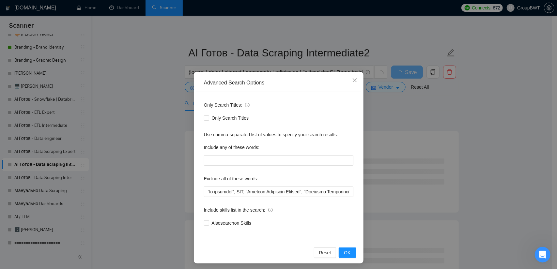
click at [147, 62] on div "Advanced Search Options Only Search Titles: Only Search Titles Use comma-separa…" at bounding box center [278, 134] width 557 height 269
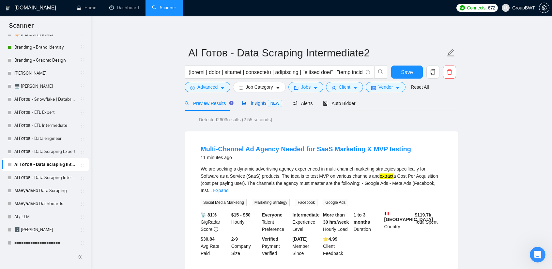
click at [259, 107] on div "Insights NEW" at bounding box center [262, 104] width 40 height 8
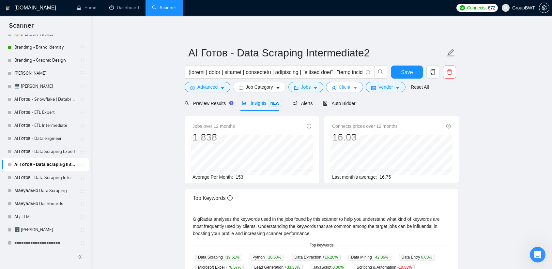
click at [354, 91] on button "Client" at bounding box center [344, 87] width 37 height 10
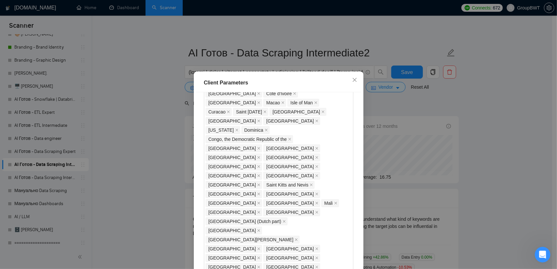
scroll to position [555, 0]
drag, startPoint x: 216, startPoint y: 186, endPoint x: 209, endPoint y: 185, distance: 7.6
type input "20"
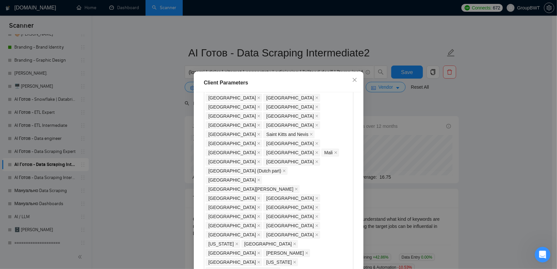
scroll to position [610, 0]
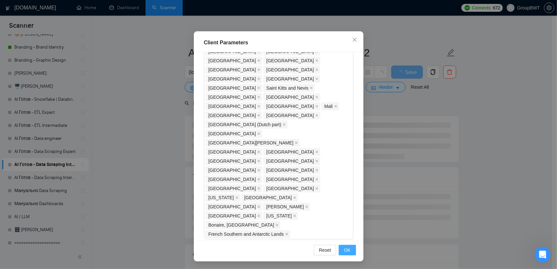
click at [349, 252] on button "OK" at bounding box center [347, 250] width 17 height 10
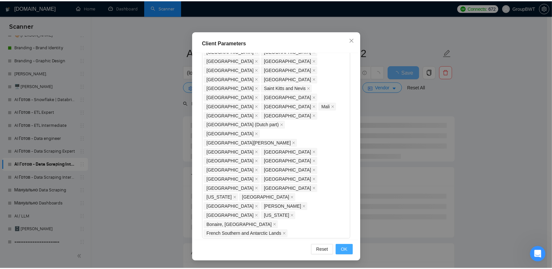
scroll to position [8, 0]
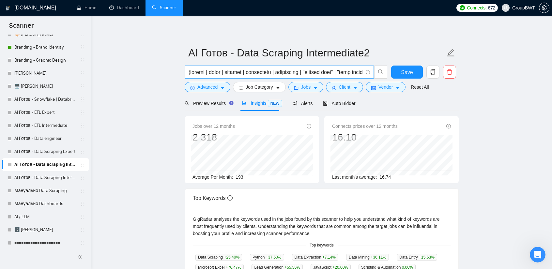
click at [300, 77] on span at bounding box center [279, 72] width 189 height 13
click at [300, 73] on input "text" at bounding box center [276, 72] width 174 height 8
paste input "| "Scraping Script" | "Parsing Script" | "Crawling Script""
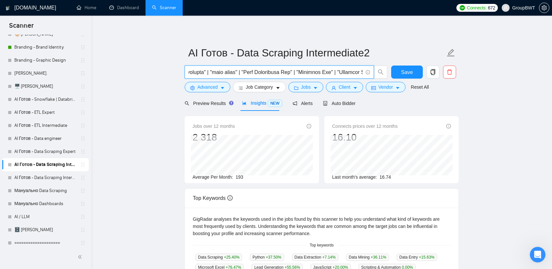
scroll to position [0, 2176]
type input "(scrape | crawl | extract | extracting | extraction | "monitor data" | "data mo…"
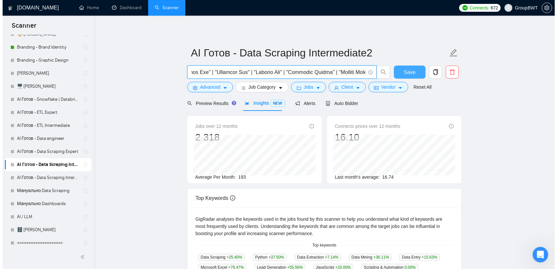
scroll to position [0, 0]
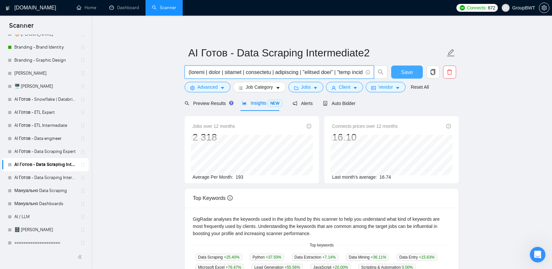
click at [418, 70] on button "Save" at bounding box center [407, 72] width 32 height 13
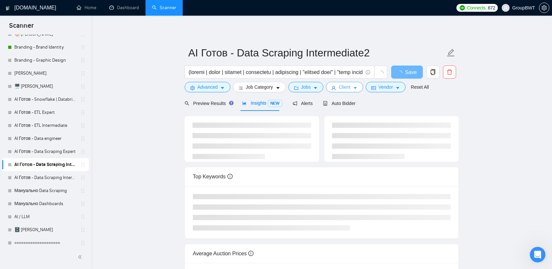
click at [343, 88] on span "Client" at bounding box center [345, 87] width 12 height 7
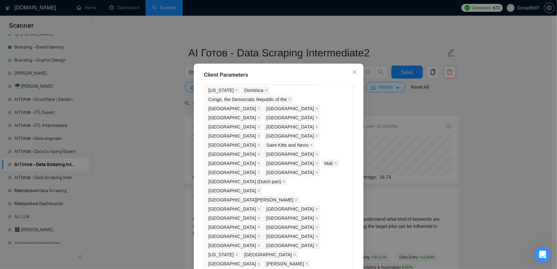
scroll to position [512, 0]
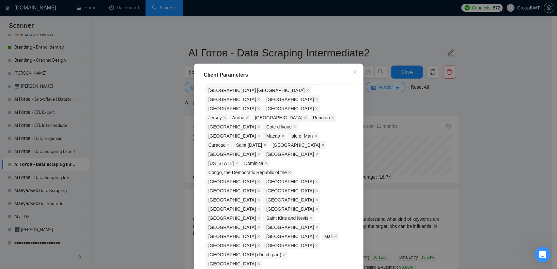
click at [414, 113] on div "Client Parameters Client Location Include Client Countries Select Exclude Clien…" at bounding box center [278, 134] width 557 height 269
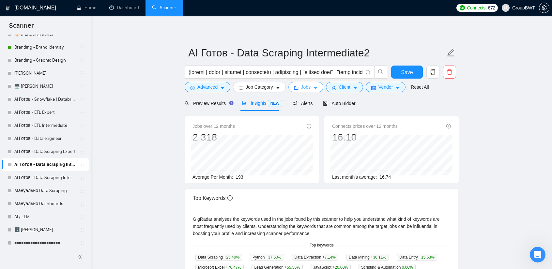
click at [302, 89] on span "Jobs" at bounding box center [306, 87] width 10 height 7
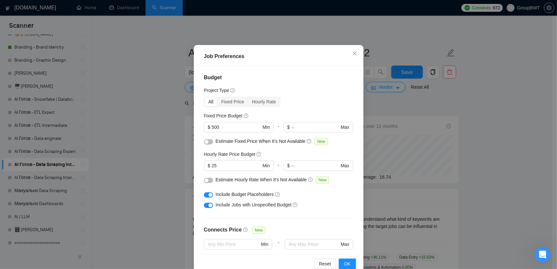
scroll to position [8, 0]
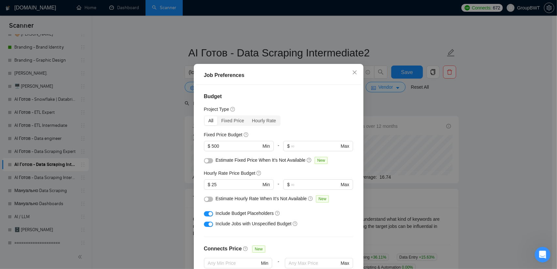
click at [496, 92] on div "Job Preferences Budget Project Type All Fixed Price Hourly Rate Fixed Price Bud…" at bounding box center [278, 134] width 557 height 269
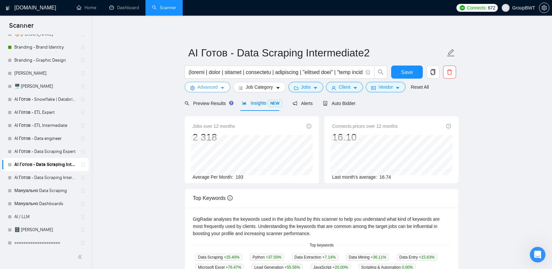
click at [226, 86] on button "Advanced" at bounding box center [208, 87] width 46 height 10
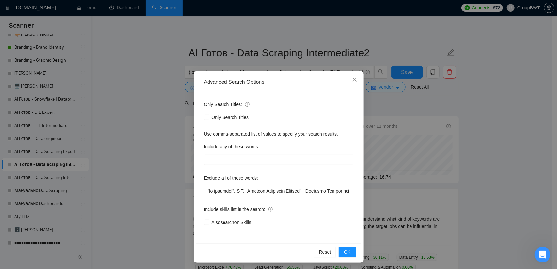
scroll to position [2, 0]
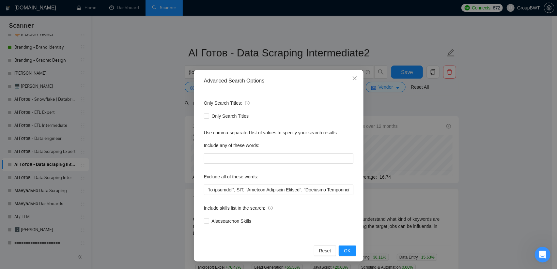
drag, startPoint x: 470, startPoint y: 98, endPoint x: 466, endPoint y: 96, distance: 4.1
click at [470, 98] on div "Advanced Search Options Only Search Titles: Only Search Titles Use comma-separa…" at bounding box center [278, 134] width 557 height 269
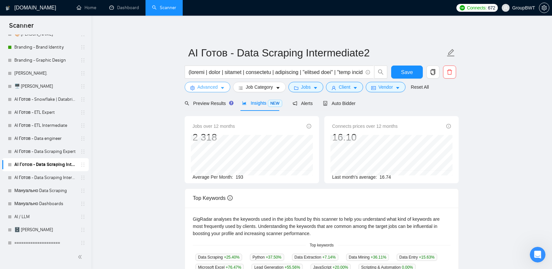
click at [210, 86] on span "Advanced" at bounding box center [207, 87] width 20 height 7
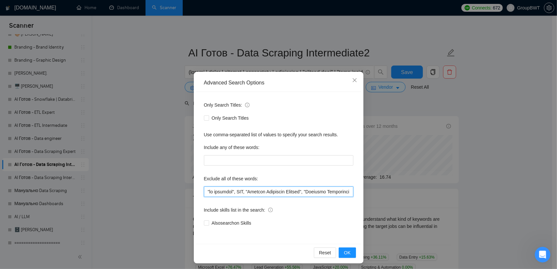
click at [257, 191] on input "text" at bounding box center [278, 192] width 149 height 10
paste input ""SAP Integration Expert", "SAP Integration", "dbt Expert", "dbt Specialist", "d…"
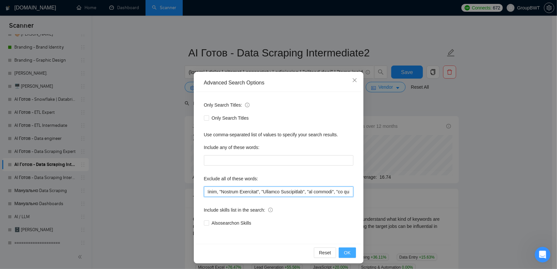
type input ""no agencies", SDR, "Digital Marketing Manager", "Creative Strategist", "Lead G…"
click at [344, 257] on button "OK" at bounding box center [347, 253] width 17 height 10
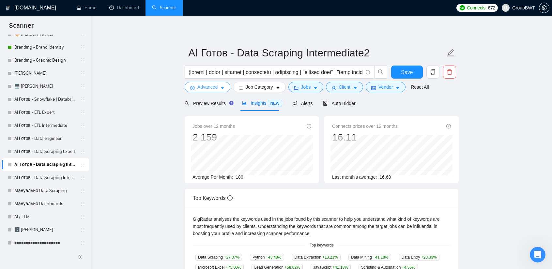
click at [227, 85] on button "Advanced" at bounding box center [208, 87] width 46 height 10
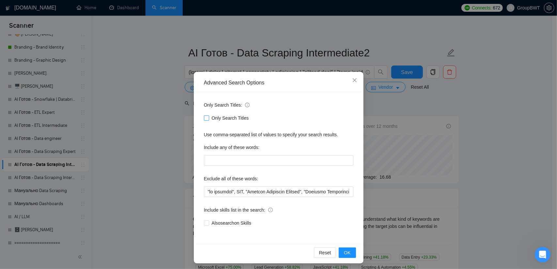
click at [205, 119] on input "Only Search Titles" at bounding box center [206, 118] width 5 height 5
checkbox input "true"
click at [484, 101] on div "Advanced Search Options Only Search Titles: Only Search Titles Use comma-separa…" at bounding box center [278, 134] width 557 height 269
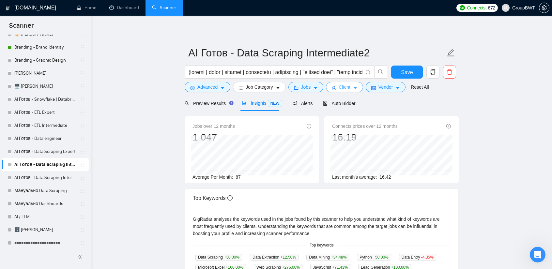
click at [354, 84] on button "Client" at bounding box center [344, 87] width 37 height 10
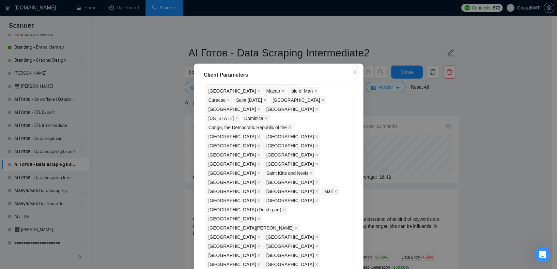
scroll to position [545, 0]
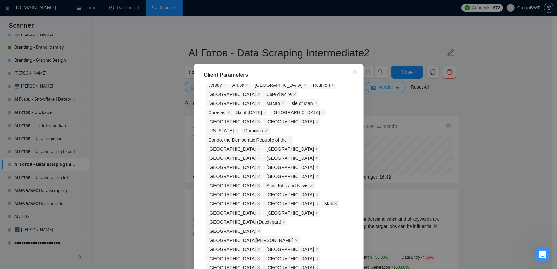
click at [390, 113] on div "Client Parameters Client Location Include Client Countries Select Exclude Clien…" at bounding box center [278, 134] width 557 height 269
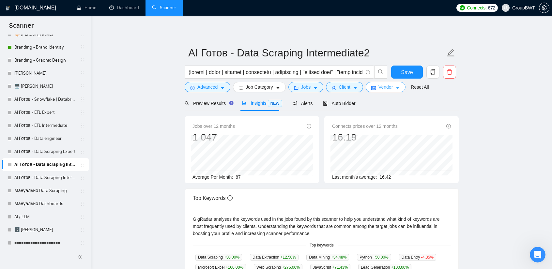
click at [392, 86] on button "Vendor" at bounding box center [386, 87] width 40 height 10
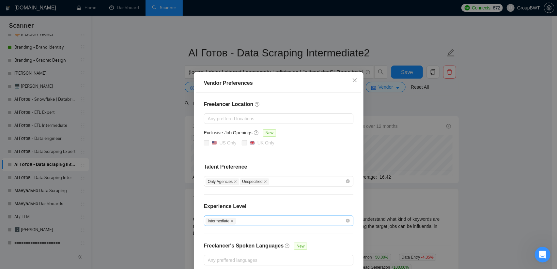
click at [280, 222] on div "Intermediate" at bounding box center [276, 221] width 140 height 8
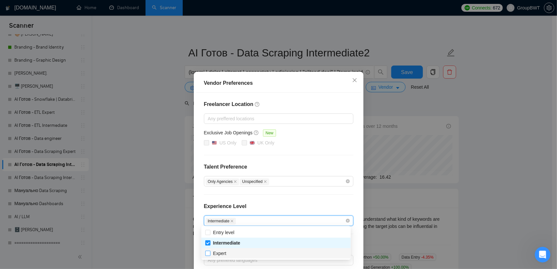
click at [208, 254] on input "Expert" at bounding box center [207, 253] width 5 height 5
checkbox input "true"
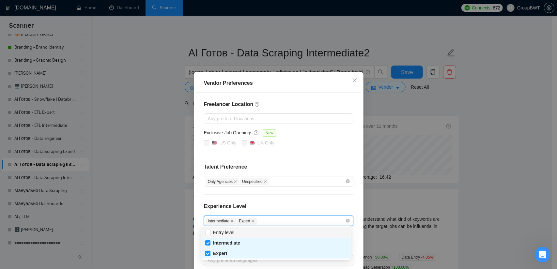
click at [300, 192] on div "Freelancer Location Any preffered locations Exclusive Job Openings New US Only …" at bounding box center [278, 183] width 165 height 181
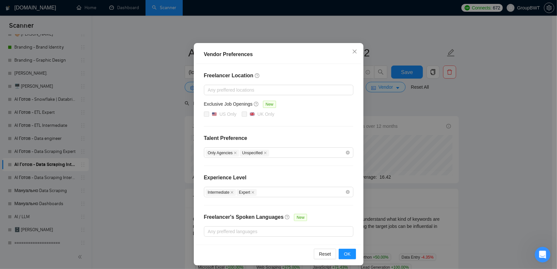
scroll to position [31, 0]
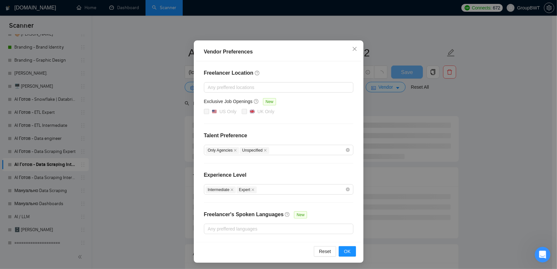
click at [446, 100] on div "Vendor Preferences Freelancer Location Any preffered locations Exclusive Job Op…" at bounding box center [278, 134] width 557 height 269
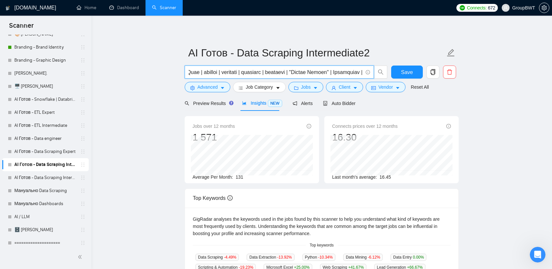
scroll to position [0, 2176]
drag, startPoint x: 325, startPoint y: 72, endPoint x: 546, endPoint y: 73, distance: 220.6
click at [546, 73] on div "[DOMAIN_NAME] Home Dashboard Scanner Connects: 672 GroupBWT AI Готов - Data Scr…" at bounding box center [321, 262] width 461 height 524
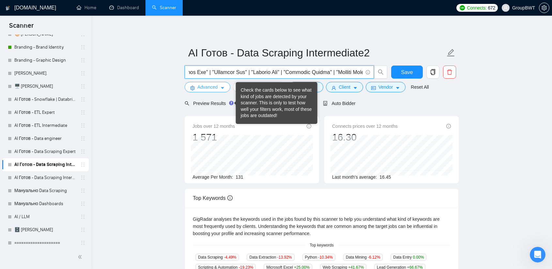
click at [217, 92] on button "Advanced" at bounding box center [208, 87] width 46 height 10
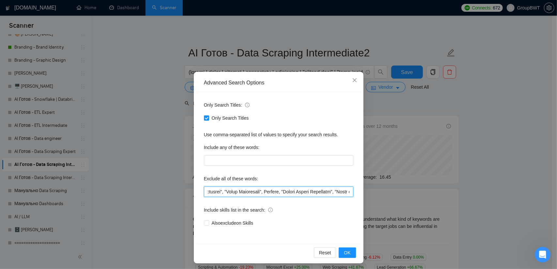
scroll to position [0, 9233]
drag, startPoint x: 285, startPoint y: 194, endPoint x: 491, endPoint y: 193, distance: 206.3
click at [491, 193] on div "Advanced Search Options Only Search Titles: Only Search Titles Use comma-separa…" at bounding box center [278, 134] width 557 height 269
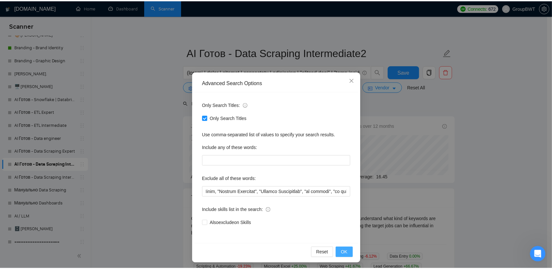
scroll to position [0, 0]
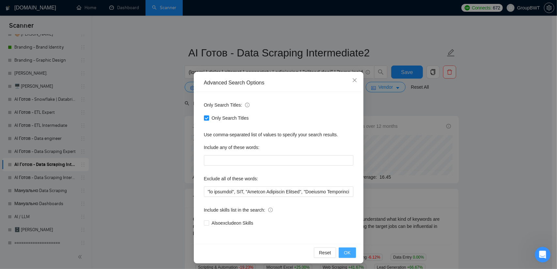
click at [345, 251] on span "OK" at bounding box center [347, 252] width 7 height 7
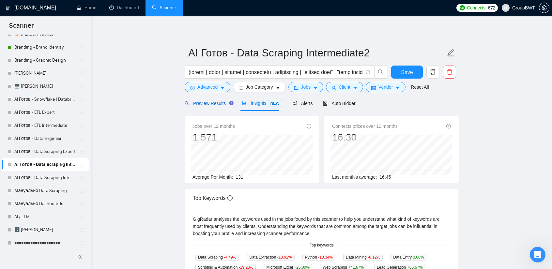
click at [205, 102] on span "Preview Results" at bounding box center [208, 103] width 47 height 5
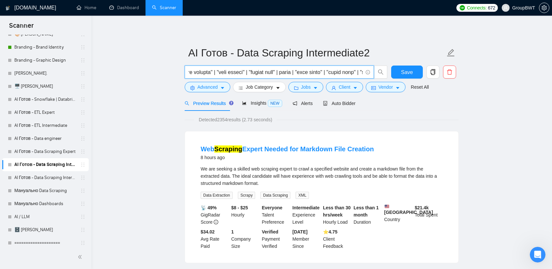
scroll to position [0, 724]
drag, startPoint x: 314, startPoint y: 73, endPoint x: 326, endPoint y: 70, distance: 12.0
click at [326, 70] on input "text" at bounding box center [276, 72] width 174 height 8
click at [307, 72] on input "text" at bounding box center [276, 72] width 174 height 8
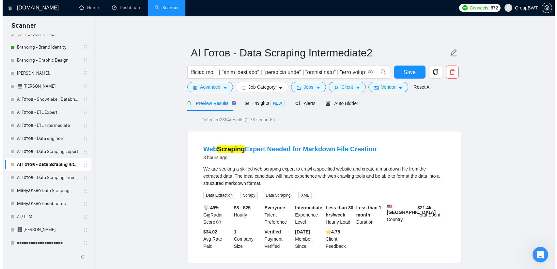
scroll to position [0, 0]
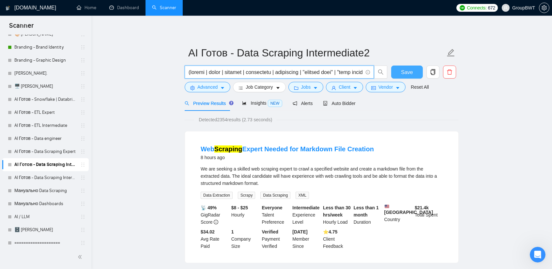
click at [407, 72] on span "Save" at bounding box center [407, 72] width 12 height 8
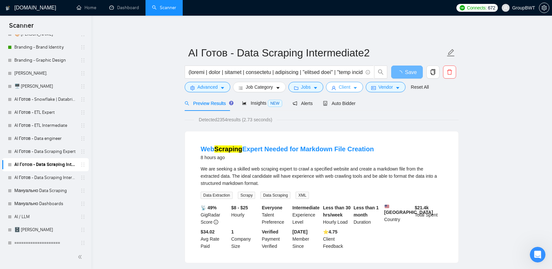
click at [339, 86] on span "Client" at bounding box center [345, 87] width 12 height 7
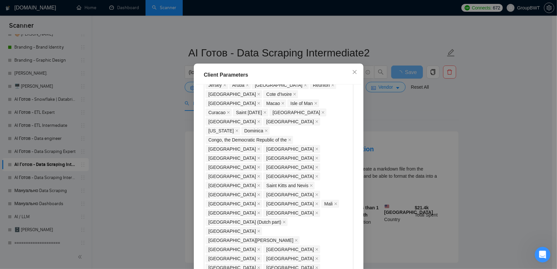
drag, startPoint x: 223, startPoint y: 196, endPoint x: 202, endPoint y: 196, distance: 20.9
type input "15"
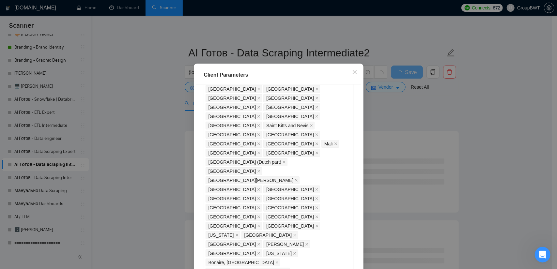
scroll to position [610, 0]
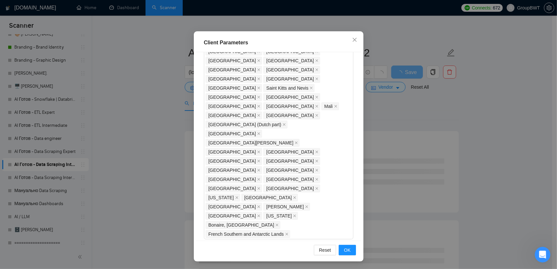
click at [473, 129] on div "Client Parameters Client Location Include Client Countries Select Exclude Clien…" at bounding box center [278, 134] width 557 height 269
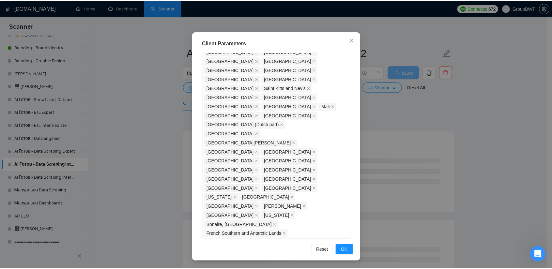
scroll to position [8, 0]
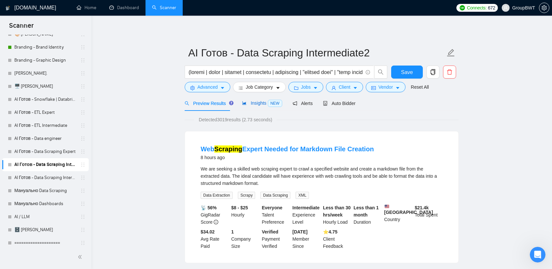
click at [261, 101] on span "Insights NEW" at bounding box center [262, 103] width 40 height 5
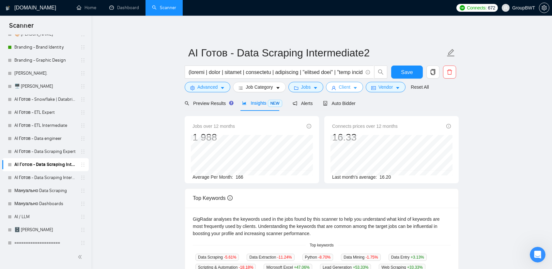
click at [355, 88] on button "Client" at bounding box center [344, 87] width 37 height 10
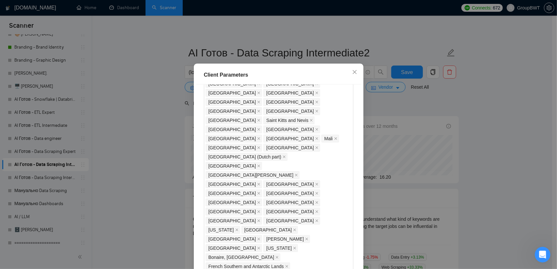
click at [481, 104] on div "Client Parameters Client Location Include Client Countries Select Exclude Clien…" at bounding box center [278, 134] width 557 height 269
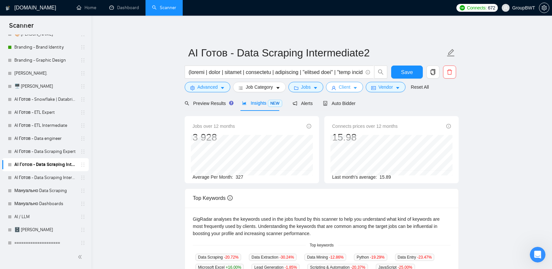
click at [355, 85] on button "Client" at bounding box center [344, 87] width 37 height 10
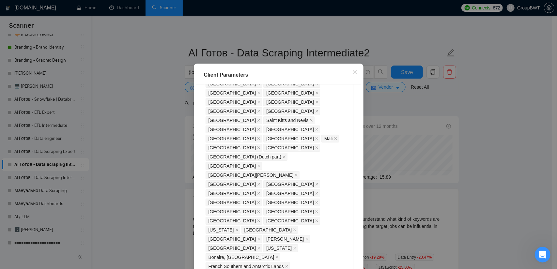
type input "1"
click at [467, 130] on div "Client Parameters Client Location Include Client Countries Select Exclude Clien…" at bounding box center [278, 134] width 557 height 269
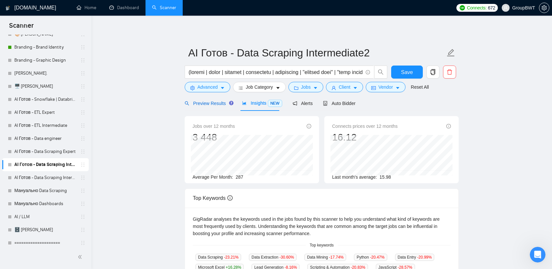
click at [205, 105] on span "Preview Results" at bounding box center [208, 103] width 47 height 5
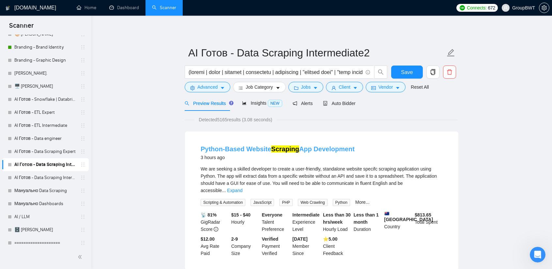
click at [299, 150] on link "Python-Based Website Scraping App Development" at bounding box center [278, 149] width 154 height 7
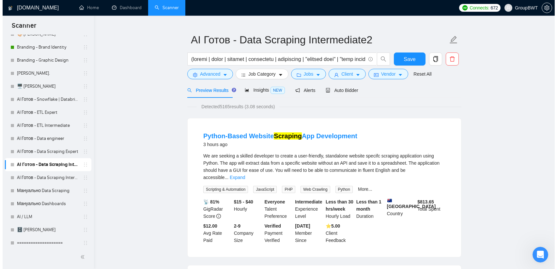
scroll to position [33, 0]
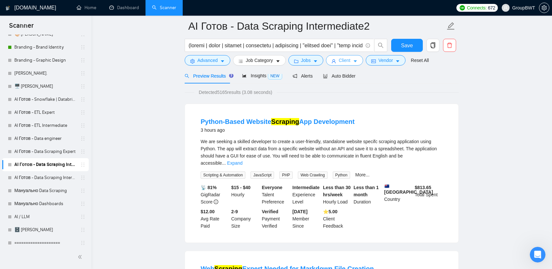
click at [340, 64] on button "Client" at bounding box center [344, 60] width 37 height 10
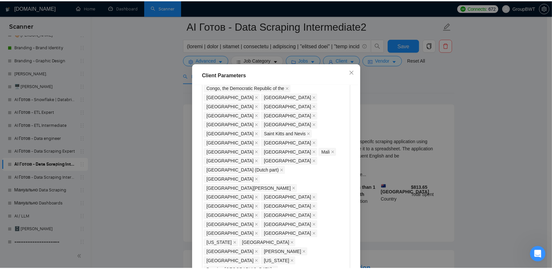
scroll to position [578, 0]
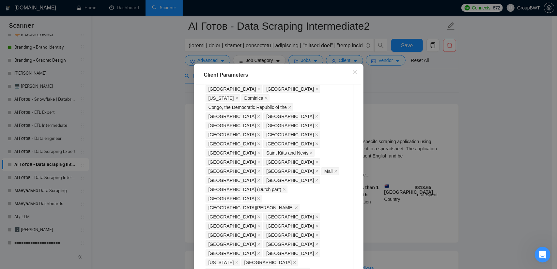
click at [396, 93] on div "Client Parameters Client Location Include Client Countries Select Exclude Clien…" at bounding box center [278, 134] width 557 height 269
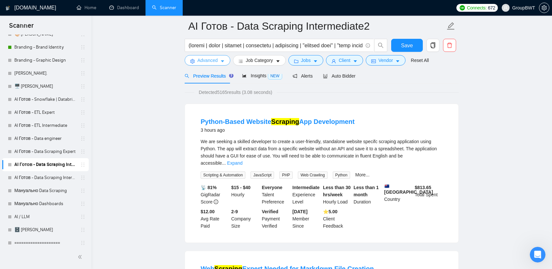
click at [222, 60] on icon "caret-down" at bounding box center [222, 61] width 5 height 5
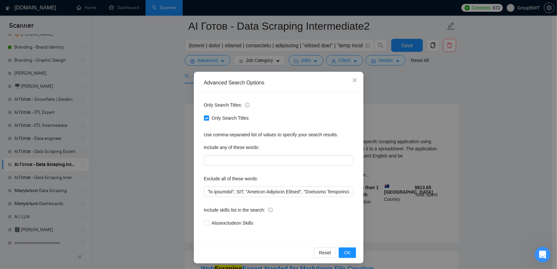
click at [396, 83] on div "Advanced Search Options Only Search Titles: Only Search Titles Use comma-separa…" at bounding box center [278, 134] width 557 height 269
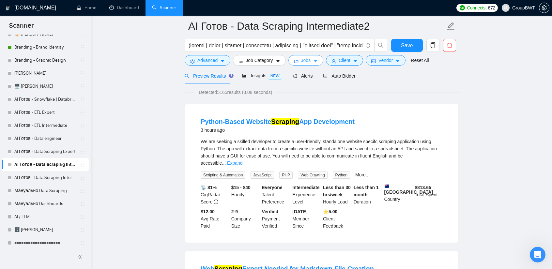
click at [305, 58] on span "Jobs" at bounding box center [306, 60] width 10 height 7
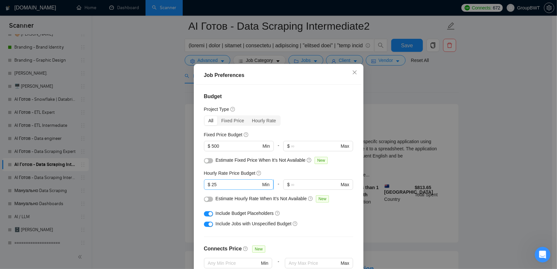
click at [221, 188] on input "25" at bounding box center [235, 184] width 49 height 7
type input "30"
click at [400, 102] on div "Job Preferences Budget Project Type All Fixed Price Hourly Rate Fixed Price Bud…" at bounding box center [278, 134] width 557 height 269
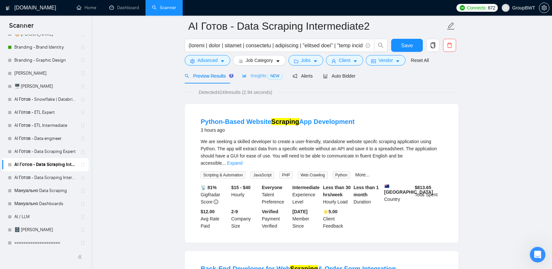
click at [266, 80] on div "Insights NEW" at bounding box center [262, 75] width 40 height 15
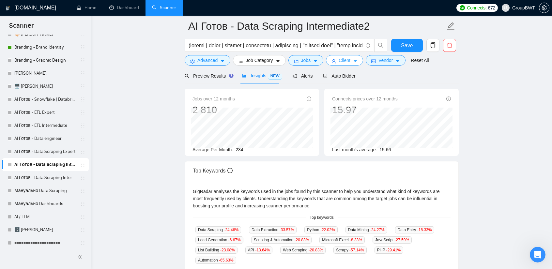
click at [345, 57] on span "Client" at bounding box center [345, 60] width 12 height 7
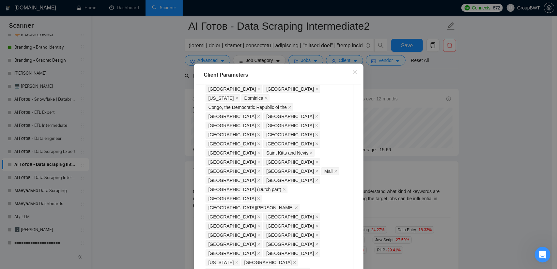
click at [502, 75] on div "Client Parameters Client Location Include Client Countries Select Exclude Clien…" at bounding box center [278, 134] width 557 height 269
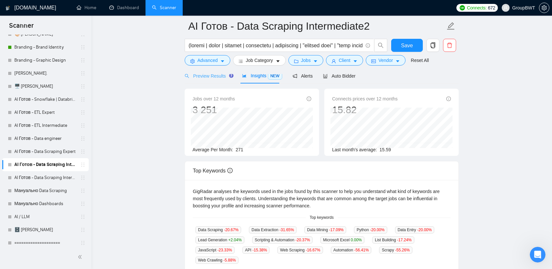
click at [212, 79] on div "Preview Results" at bounding box center [208, 75] width 47 height 15
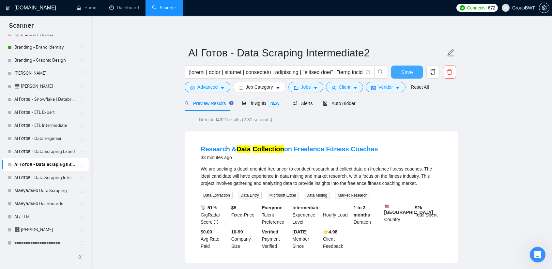
click at [414, 71] on button "Save" at bounding box center [407, 72] width 32 height 13
click at [52, 152] on link "AI Готов - Data Scraping Expert" at bounding box center [45, 151] width 62 height 13
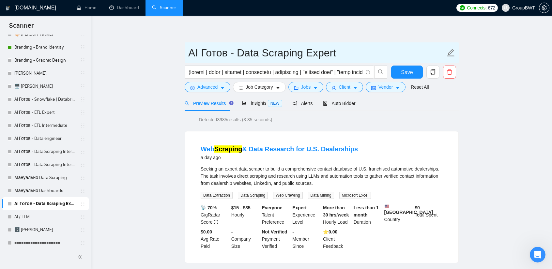
drag, startPoint x: 225, startPoint y: 54, endPoint x: 179, endPoint y: 52, distance: 45.7
click at [191, 52] on input "AI Готов - Data Scraping Expert" at bounding box center [316, 53] width 257 height 16
drag, startPoint x: 273, startPoint y: 52, endPoint x: 250, endPoint y: 49, distance: 22.4
click at [250, 49] on input "Не готов AI Готов - Data Scraping Expert" at bounding box center [316, 53] width 257 height 16
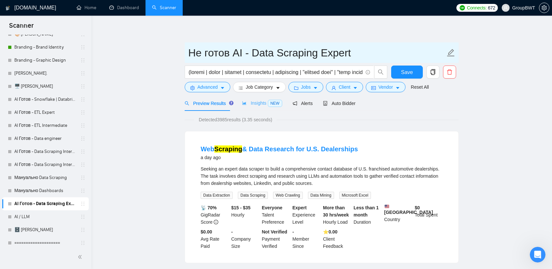
type input "Не готов AI - Data Scraping Expert"
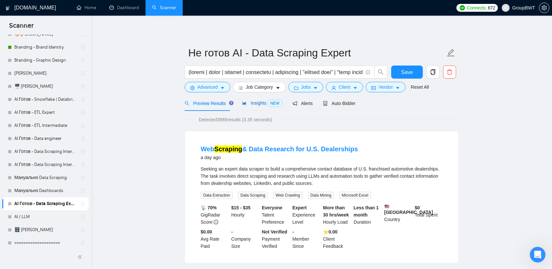
click at [255, 106] on span "Insights NEW" at bounding box center [262, 103] width 40 height 5
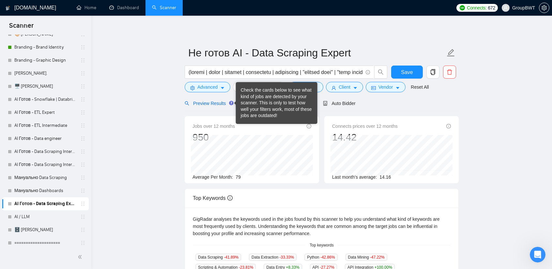
click at [214, 104] on span "Preview Results" at bounding box center [208, 103] width 47 height 5
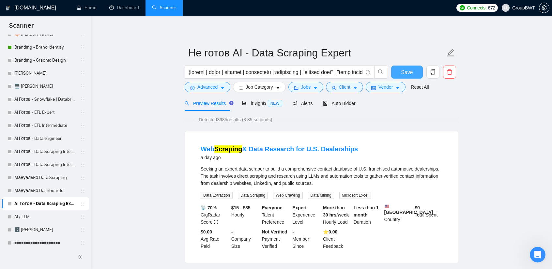
click at [407, 74] on span "Save" at bounding box center [407, 72] width 12 height 8
click at [56, 153] on link "AI Готов - Data Scraping Intermediate2" at bounding box center [45, 151] width 62 height 13
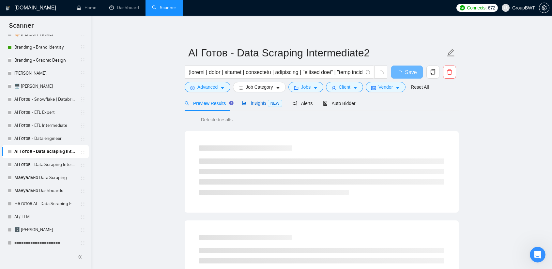
click at [251, 103] on span "Insights NEW" at bounding box center [262, 103] width 40 height 5
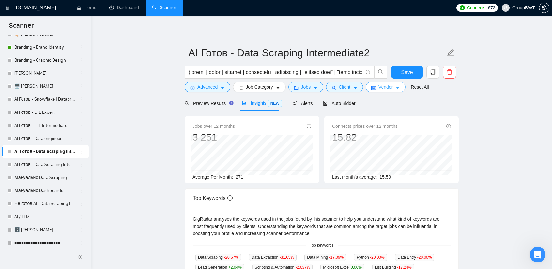
click at [382, 87] on span "Vendor" at bounding box center [386, 87] width 14 height 7
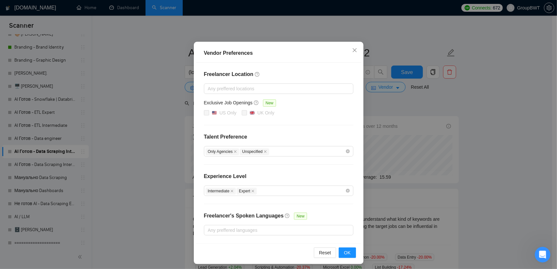
scroll to position [31, 0]
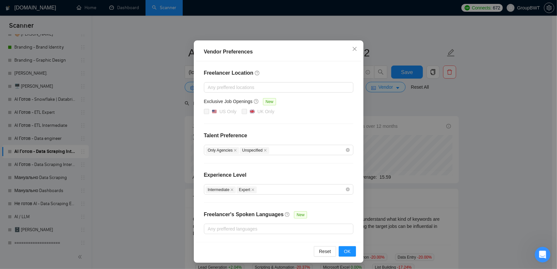
click at [471, 97] on div "Vendor Preferences Freelancer Location Any preffered locations Exclusive Job Op…" at bounding box center [278, 134] width 557 height 269
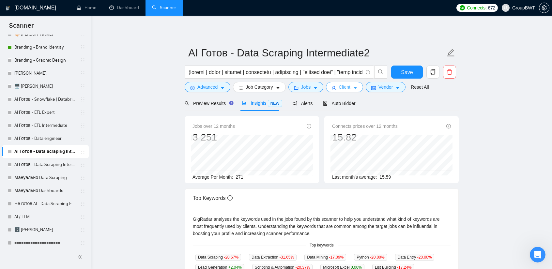
click at [353, 83] on button "Client" at bounding box center [344, 87] width 37 height 10
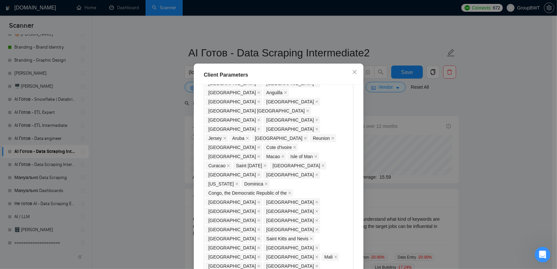
scroll to position [545, 0]
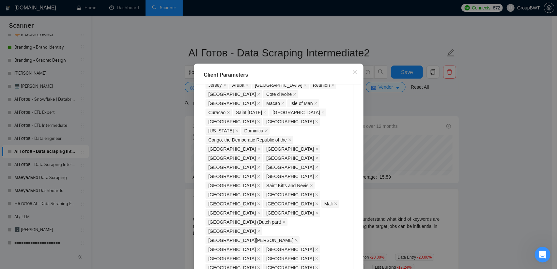
click at [485, 124] on div "Client Parameters Client Location Include Client Countries Select Exclude Clien…" at bounding box center [278, 134] width 557 height 269
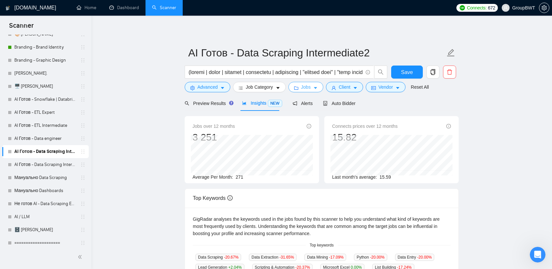
click at [310, 88] on button "Jobs" at bounding box center [305, 87] width 35 height 10
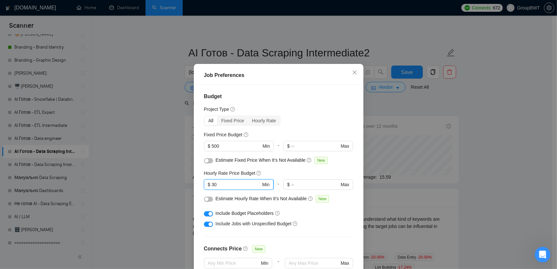
drag, startPoint x: 225, startPoint y: 194, endPoint x: 208, endPoint y: 194, distance: 16.3
click at [208, 190] on span "$ 30 Min" at bounding box center [239, 184] width 70 height 10
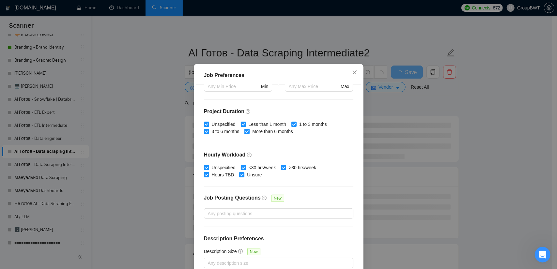
scroll to position [179, 0]
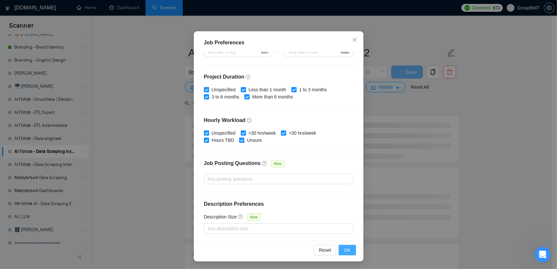
type input "25"
click at [341, 247] on button "OK" at bounding box center [347, 250] width 17 height 10
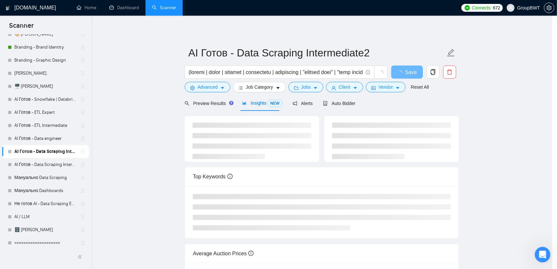
scroll to position [8, 0]
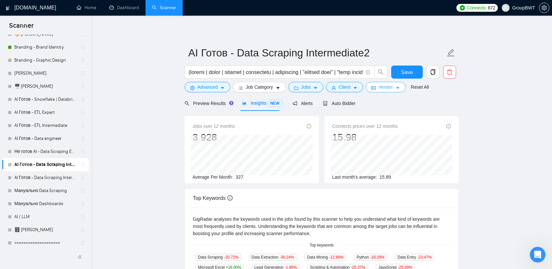
click at [392, 87] on button "Vendor" at bounding box center [386, 87] width 40 height 10
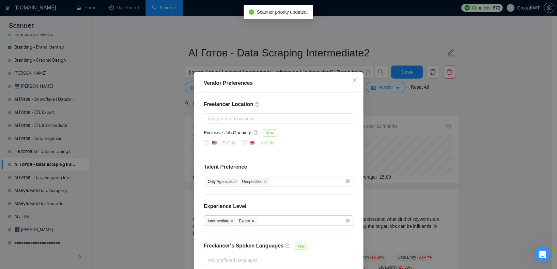
click at [251, 220] on span at bounding box center [252, 222] width 3 height 4
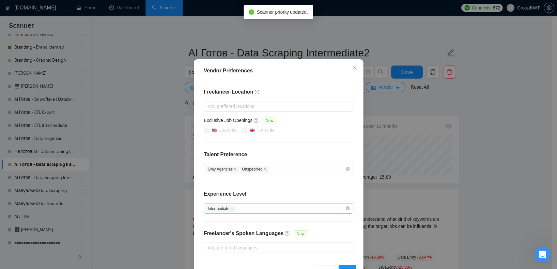
scroll to position [31, 0]
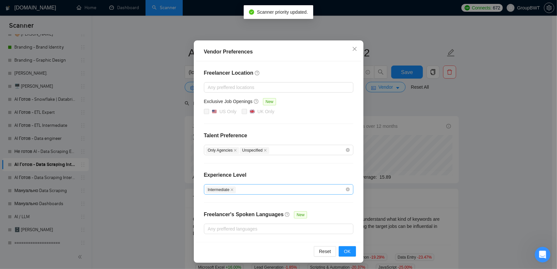
click at [522, 117] on div "Vendor Preferences Freelancer Location Any preffered locations Exclusive Job Op…" at bounding box center [278, 134] width 557 height 269
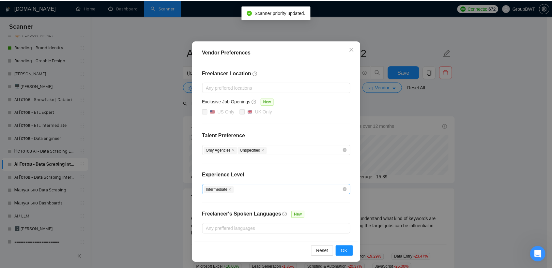
scroll to position [0, 0]
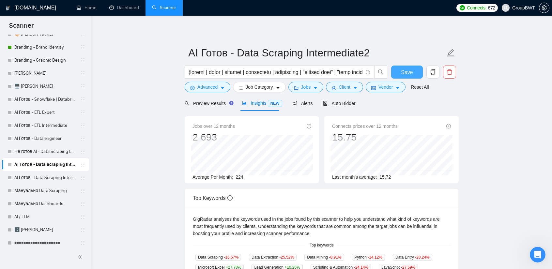
click at [402, 75] on span "Save" at bounding box center [407, 72] width 12 height 8
click at [201, 101] on span "Preview Results" at bounding box center [208, 103] width 47 height 5
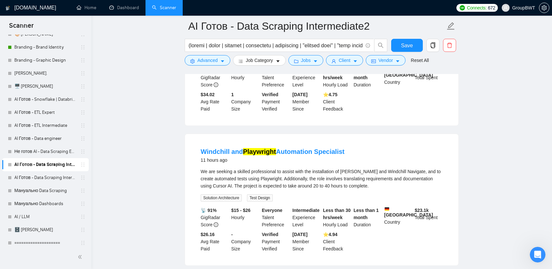
scroll to position [587, 0]
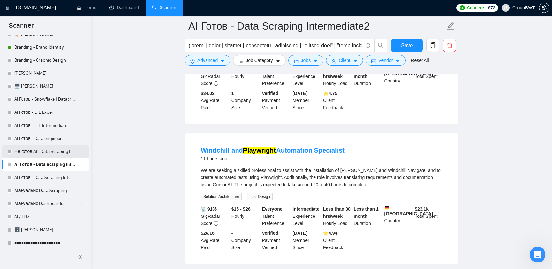
click at [52, 153] on link "Не готов AI - Data Scraping Expert" at bounding box center [45, 151] width 62 height 13
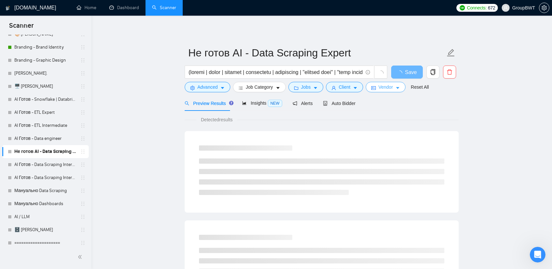
click at [379, 90] on span "Vendor" at bounding box center [386, 87] width 14 height 7
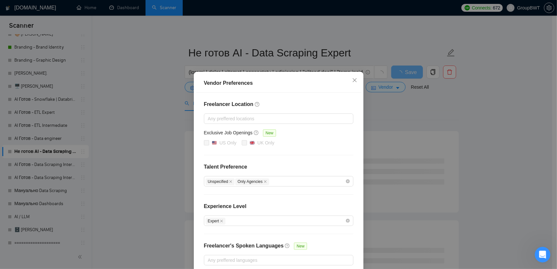
click at [411, 107] on div "Vendor Preferences Freelancer Location Any preffered locations Exclusive Job Op…" at bounding box center [278, 134] width 557 height 269
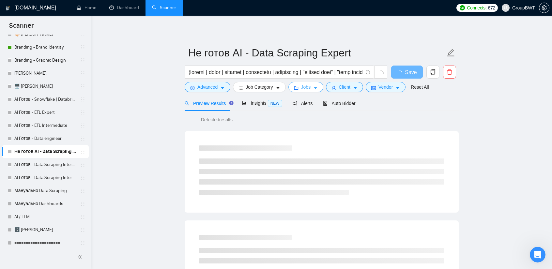
click at [320, 88] on button "Jobs" at bounding box center [305, 87] width 35 height 10
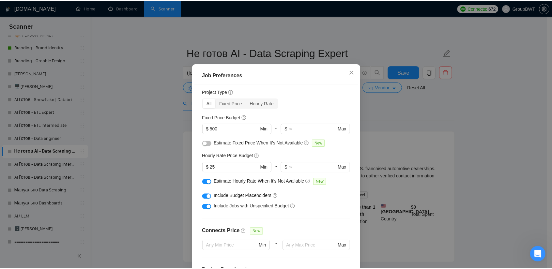
scroll to position [16, 0]
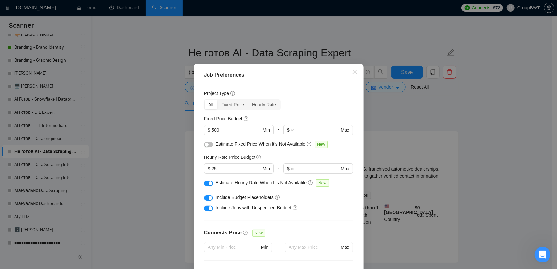
click at [404, 118] on div "Job Preferences Budget Project Type All Fixed Price Hourly Rate Fixed Price Bud…" at bounding box center [278, 134] width 557 height 269
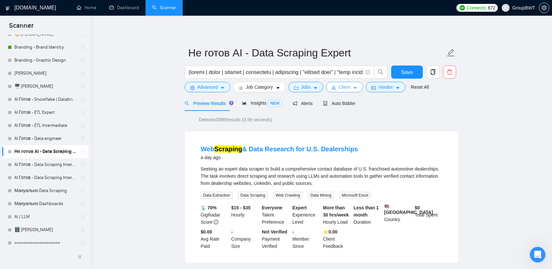
click at [334, 84] on button "Client" at bounding box center [344, 87] width 37 height 10
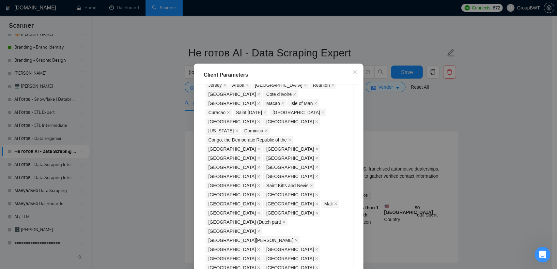
click at [440, 111] on div "Client Parameters Client Location Include Client Countries Select Exclude Clien…" at bounding box center [278, 134] width 557 height 269
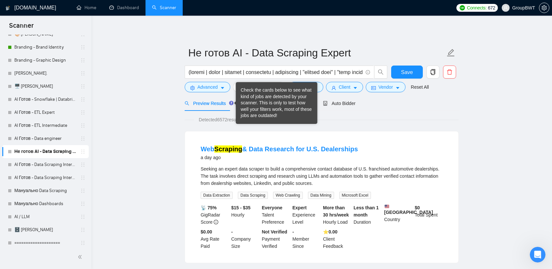
click at [242, 104] on div "Check the cards below to see what kind of jobs are detected by your scanner. Th…" at bounding box center [277, 103] width 72 height 32
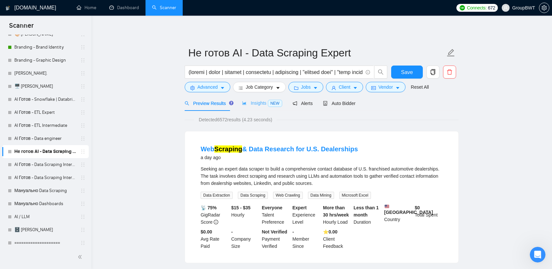
click at [252, 107] on div "Insights NEW" at bounding box center [262, 103] width 40 height 15
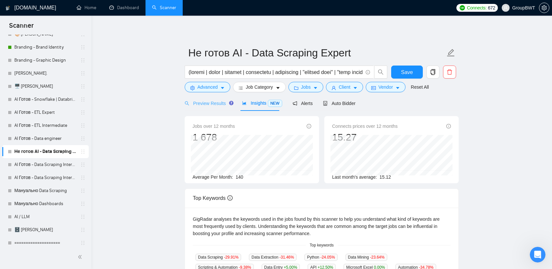
click at [203, 107] on div "Preview Results" at bounding box center [208, 103] width 47 height 15
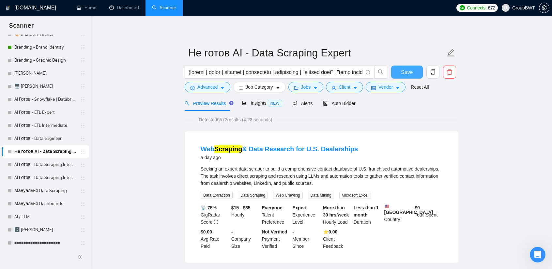
click at [410, 73] on span "Save" at bounding box center [407, 72] width 12 height 8
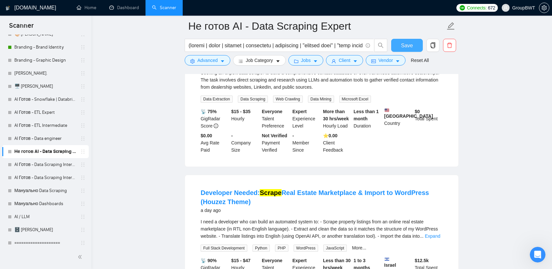
scroll to position [98, 0]
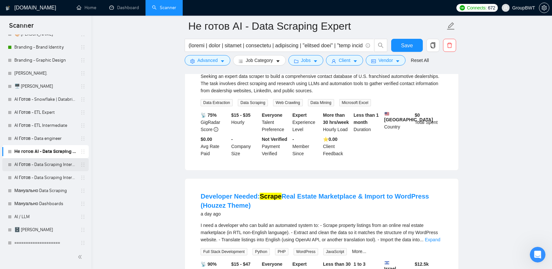
click at [44, 165] on link "AI Готов - Data Scraping Intermediate2" at bounding box center [45, 164] width 62 height 13
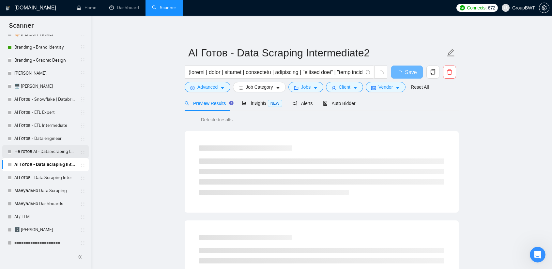
click at [60, 152] on link "Не готов AI - Data Scraping Expert" at bounding box center [45, 151] width 62 height 13
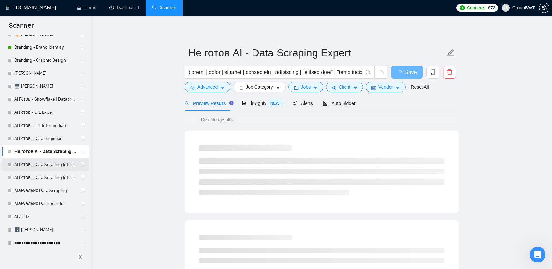
click at [48, 165] on link "AI Готов - Data Scraping Intermediate2" at bounding box center [45, 164] width 62 height 13
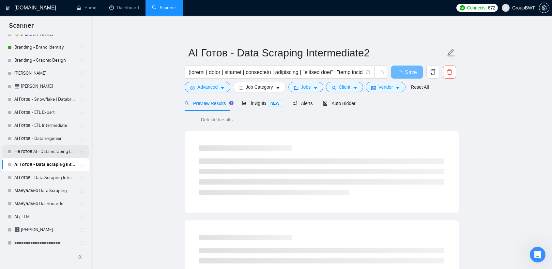
click at [53, 154] on link "Не готов AI - Data Scraping Expert" at bounding box center [45, 151] width 62 height 13
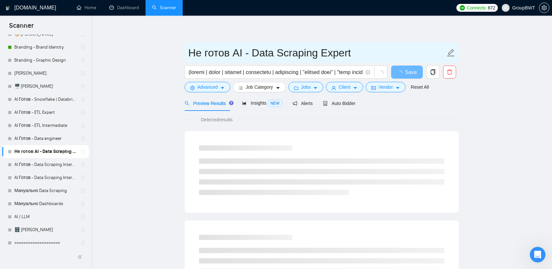
drag, startPoint x: 229, startPoint y: 53, endPoint x: 148, endPoint y: 51, distance: 81.9
click at [195, 49] on input "AI - Data Scraping Expert" at bounding box center [316, 53] width 257 height 16
click at [195, 50] on input "AI - Data Scraping Expert" at bounding box center [316, 53] width 257 height 16
click at [198, 52] on input "AI - Data Scraping Expert" at bounding box center [316, 53] width 257 height 16
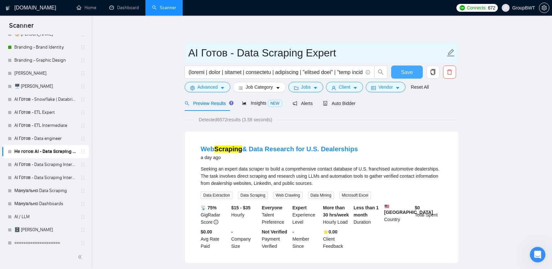
type input "AI Готов - Data Scraping Expert"
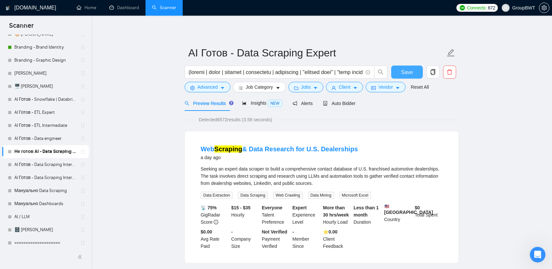
click at [399, 73] on button "Save" at bounding box center [407, 72] width 32 height 13
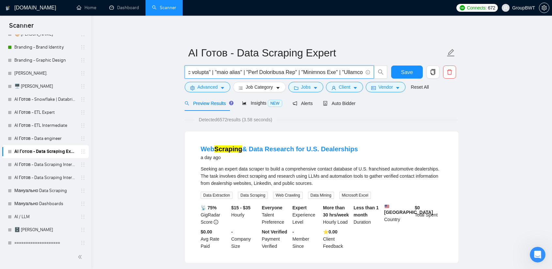
scroll to position [0, 2176]
drag, startPoint x: 352, startPoint y: 71, endPoint x: 461, endPoint y: 70, distance: 109.7
click at [343, 68] on span at bounding box center [279, 72] width 189 height 13
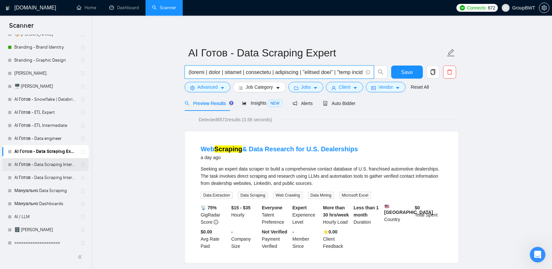
click at [47, 168] on link "AI Готов - Data Scraping Intermediate2" at bounding box center [45, 164] width 62 height 13
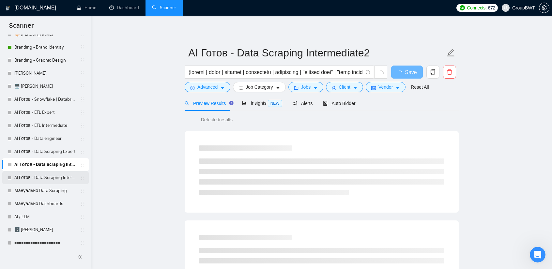
click at [50, 178] on link "AI Готов - Data Scraping Intermediate" at bounding box center [45, 177] width 62 height 13
click at [353, 86] on span "caret-down" at bounding box center [355, 88] width 5 height 5
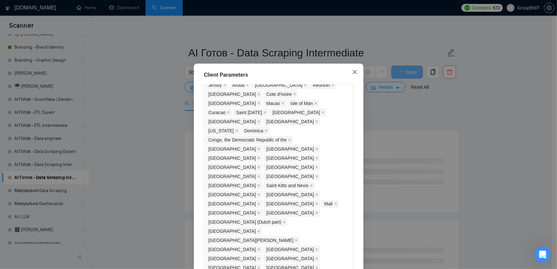
click at [347, 81] on span "Close" at bounding box center [355, 73] width 18 height 18
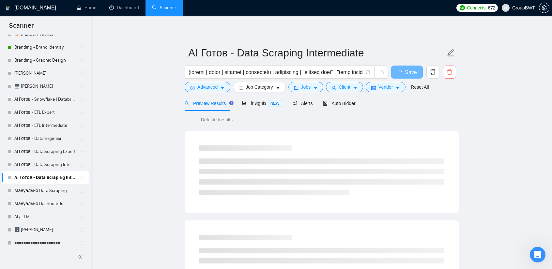
click at [449, 71] on icon "delete" at bounding box center [450, 72] width 6 height 6
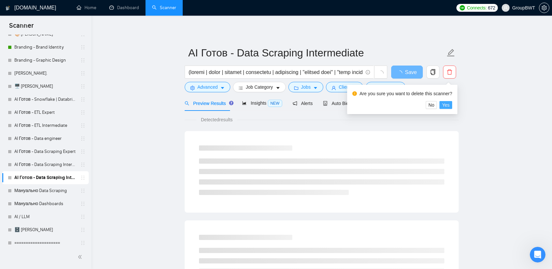
click at [446, 107] on span "Yes" at bounding box center [446, 104] width 8 height 7
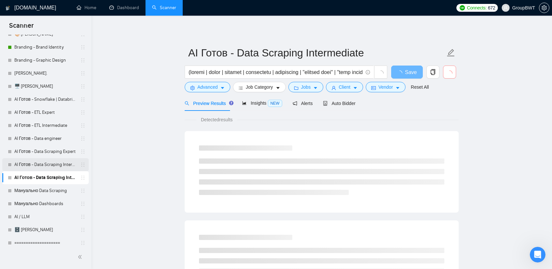
click at [52, 162] on link "AI Готов - Data Scraping Intermediate2" at bounding box center [45, 164] width 62 height 13
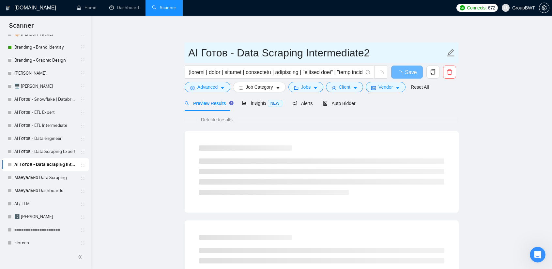
click at [371, 51] on input "AI Готов - Data Scraping Intermediate2" at bounding box center [316, 53] width 257 height 16
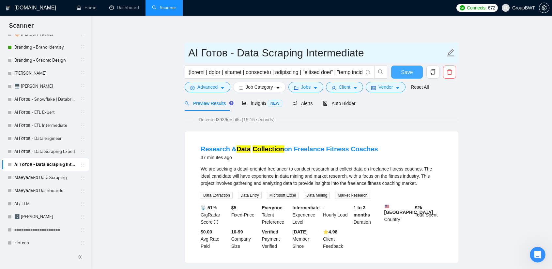
type input "AI Готов - Data Scraping Intermediate"
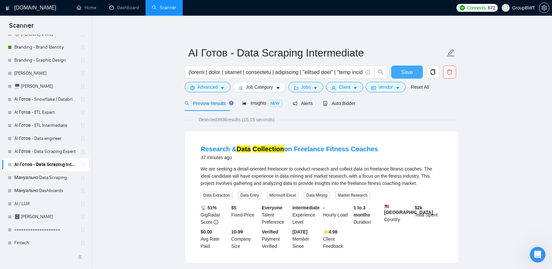
click at [406, 70] on span "Save" at bounding box center [407, 72] width 12 height 8
drag, startPoint x: 261, startPoint y: 104, endPoint x: 257, endPoint y: 105, distance: 4.3
click at [261, 104] on span "Insights NEW" at bounding box center [262, 103] width 40 height 5
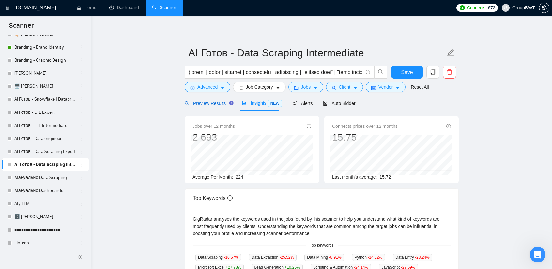
click at [206, 105] on span "Preview Results" at bounding box center [208, 103] width 47 height 5
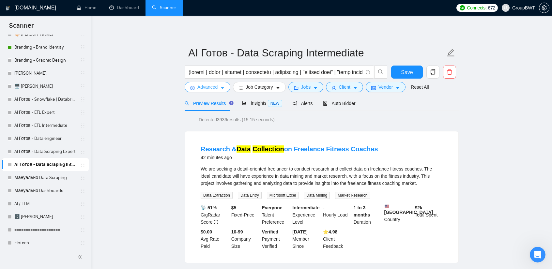
click at [215, 86] on span "Advanced" at bounding box center [207, 87] width 20 height 7
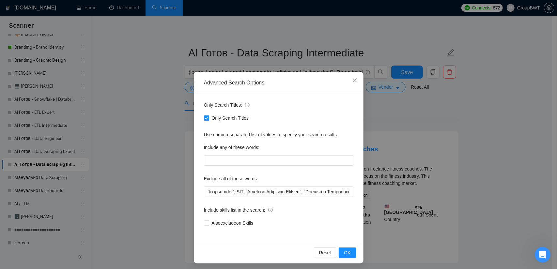
click at [404, 114] on div "Advanced Search Options Only Search Titles: Only Search Titles Use comma-separa…" at bounding box center [278, 134] width 557 height 269
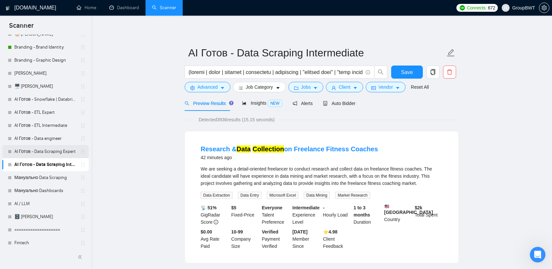
click at [49, 148] on link "AI Готов - Data Scraping Expert" at bounding box center [45, 151] width 62 height 13
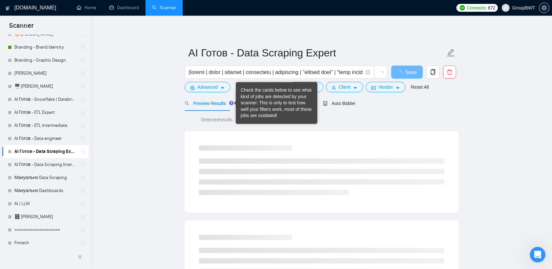
click at [258, 104] on div "Check the cards below to see what kind of jobs are detected by your scanner. Th…" at bounding box center [277, 103] width 72 height 32
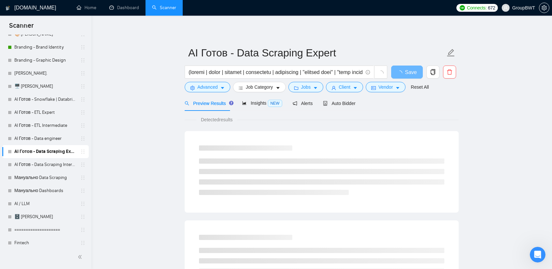
click at [252, 106] on span "Insights NEW" at bounding box center [262, 103] width 40 height 5
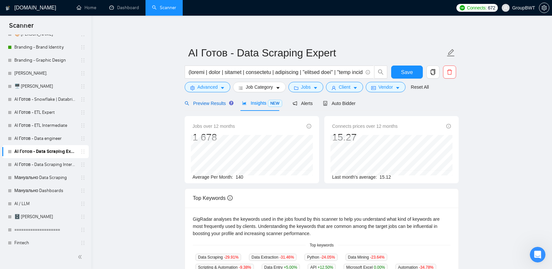
click at [210, 105] on span "Preview Results" at bounding box center [208, 103] width 47 height 5
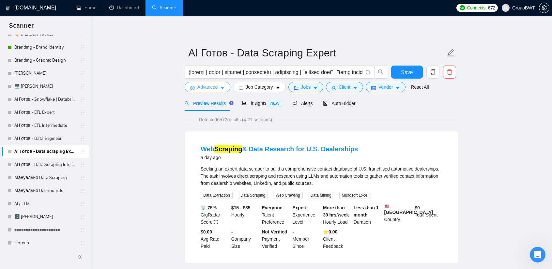
click at [222, 88] on icon "caret-down" at bounding box center [222, 88] width 3 height 2
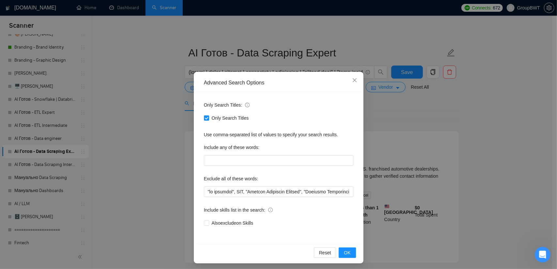
click at [174, 90] on div "Advanced Search Options Only Search Titles: Only Search Titles Use comma-separa…" at bounding box center [278, 134] width 557 height 269
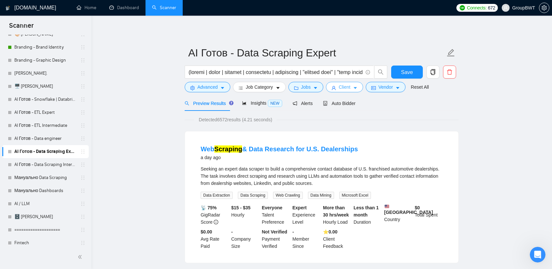
click at [347, 88] on span "Client" at bounding box center [345, 87] width 12 height 7
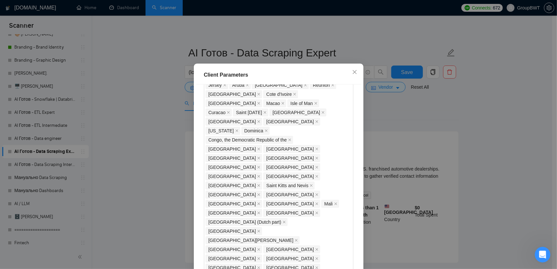
click at [396, 108] on div "Client Parameters Client Location Include Client Countries Select Exclude Clien…" at bounding box center [278, 134] width 557 height 269
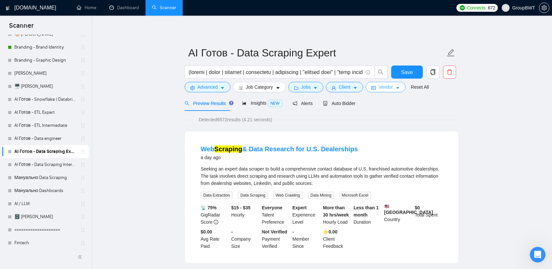
click at [385, 92] on button "Vendor" at bounding box center [386, 87] width 40 height 10
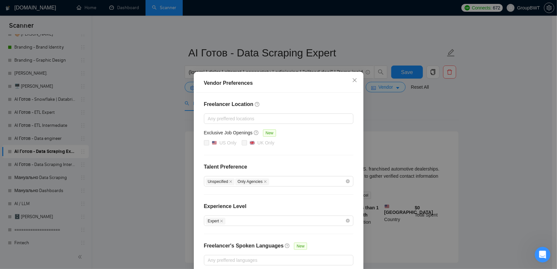
click at [149, 118] on div "Vendor Preferences Freelancer Location Any preffered locations Exclusive Job Op…" at bounding box center [278, 134] width 557 height 269
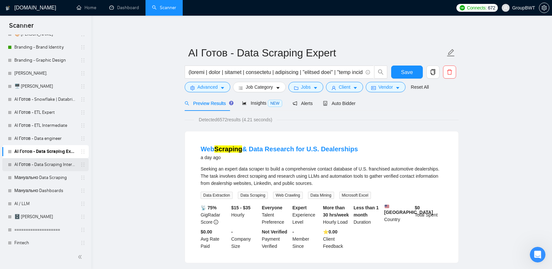
click at [49, 166] on link "AI Готов - Data Scraping Intermediate" at bounding box center [45, 164] width 62 height 13
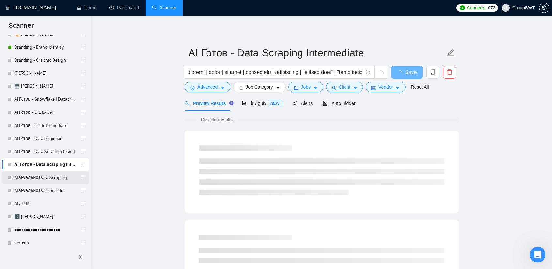
click at [53, 178] on link "Мануально Data Scraping" at bounding box center [45, 177] width 62 height 13
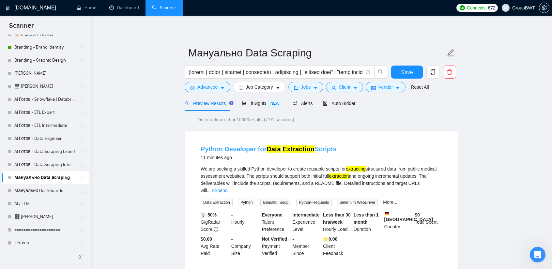
click at [260, 148] on link "Python Developer for Data Extraction Scripts" at bounding box center [269, 149] width 136 height 7
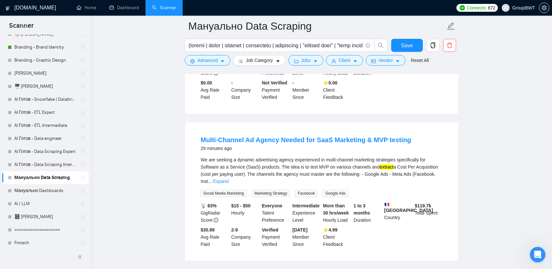
scroll to position [163, 0]
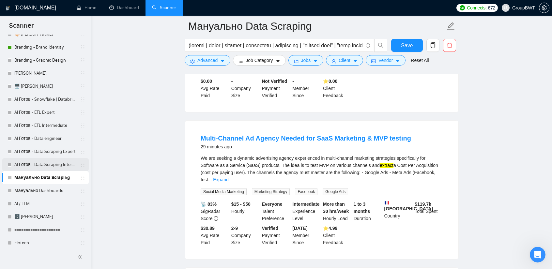
click at [62, 162] on link "AI Готов - Data Scraping Intermediate" at bounding box center [45, 164] width 62 height 13
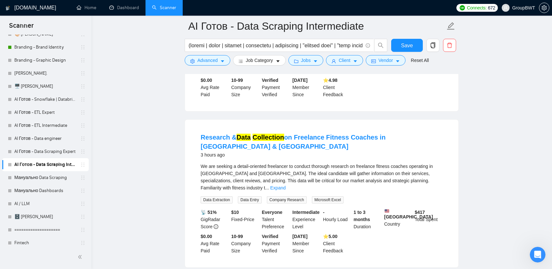
scroll to position [163, 0]
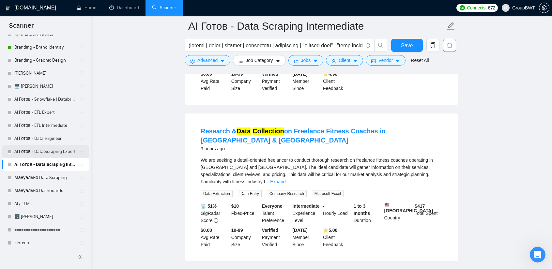
click at [28, 154] on link "AI Готов - Data Scraping Expert" at bounding box center [45, 151] width 62 height 13
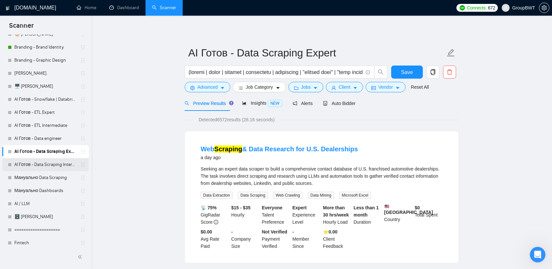
click at [68, 169] on link "AI Готов - Data Scraping Intermediate" at bounding box center [45, 164] width 62 height 13
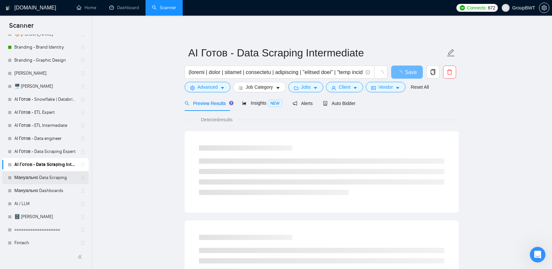
click at [53, 176] on link "Мануально Data Scraping" at bounding box center [45, 177] width 62 height 13
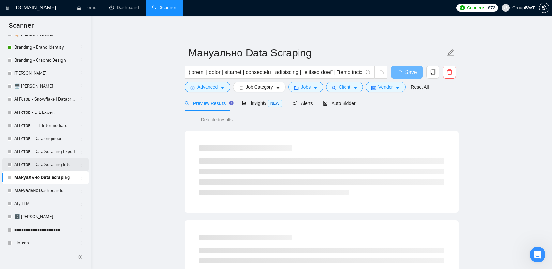
click at [55, 165] on link "AI Готов - Data Scraping Intermediate" at bounding box center [45, 164] width 62 height 13
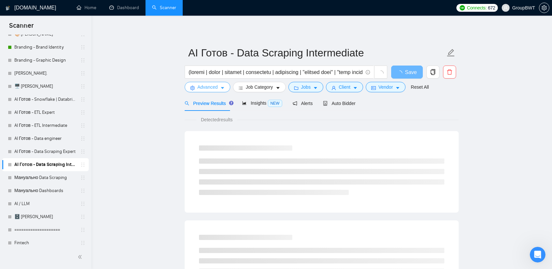
click at [206, 89] on span "Advanced" at bounding box center [207, 87] width 20 height 7
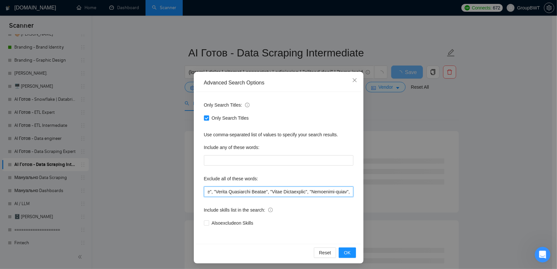
scroll to position [0, 9233]
drag, startPoint x: 280, startPoint y: 190, endPoint x: 441, endPoint y: 181, distance: 160.8
click at [441, 181] on div "Advanced Search Options Only Search Titles: Only Search Titles Use comma-separa…" at bounding box center [278, 134] width 557 height 269
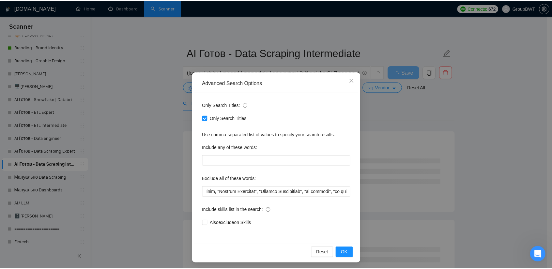
scroll to position [0, 0]
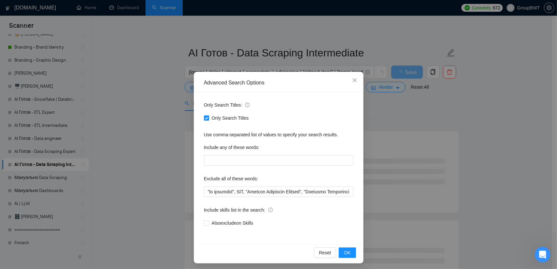
drag, startPoint x: 168, startPoint y: 147, endPoint x: 183, endPoint y: 137, distance: 18.5
click at [168, 147] on div "Advanced Search Options Only Search Titles: Only Search Titles Use comma-separa…" at bounding box center [278, 134] width 557 height 269
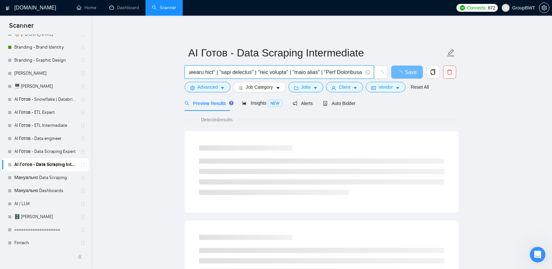
scroll to position [0, 2176]
drag, startPoint x: 289, startPoint y: 72, endPoint x: 516, endPoint y: 79, distance: 226.9
click at [313, 70] on input "text" at bounding box center [276, 72] width 174 height 8
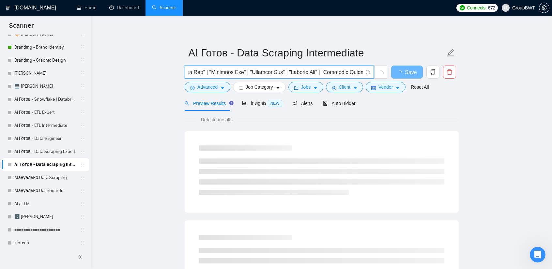
drag, startPoint x: 313, startPoint y: 73, endPoint x: 286, endPoint y: 68, distance: 27.8
click at [286, 68] on input "text" at bounding box center [276, 72] width 174 height 8
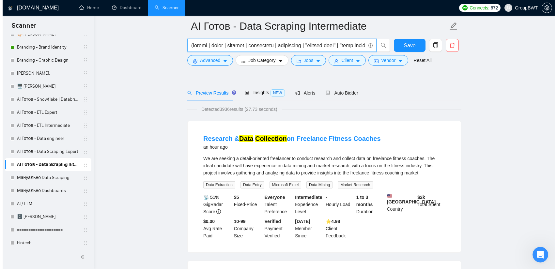
scroll to position [0, 0]
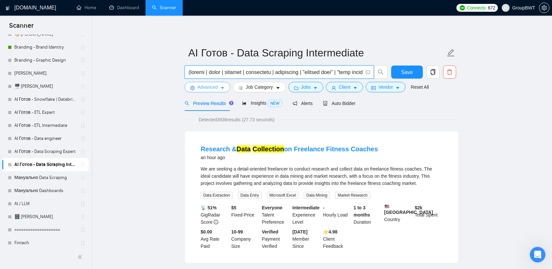
click at [204, 88] on span "Advanced" at bounding box center [207, 87] width 20 height 7
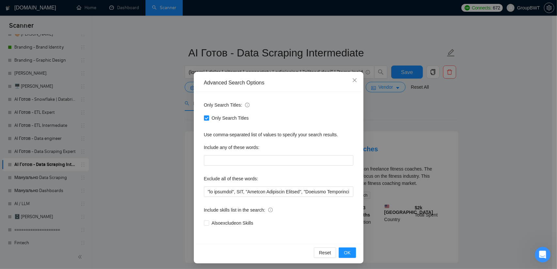
click at [148, 126] on div "Advanced Search Options Only Search Titles: Only Search Titles Use comma-separa…" at bounding box center [278, 134] width 557 height 269
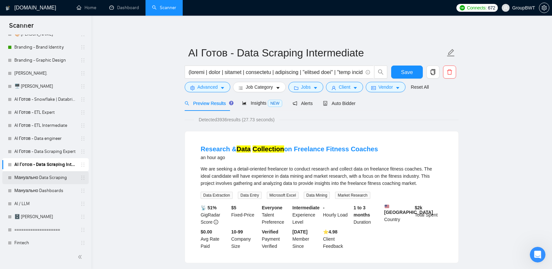
click at [34, 176] on link "Мануально Data Scraping" at bounding box center [45, 177] width 62 height 13
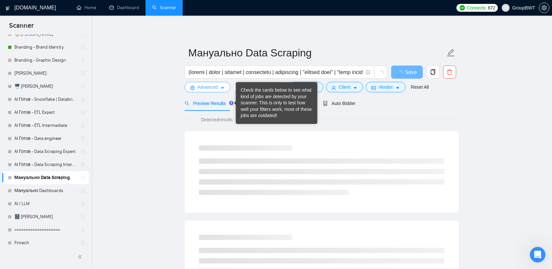
click at [221, 85] on button "Advanced" at bounding box center [208, 87] width 46 height 10
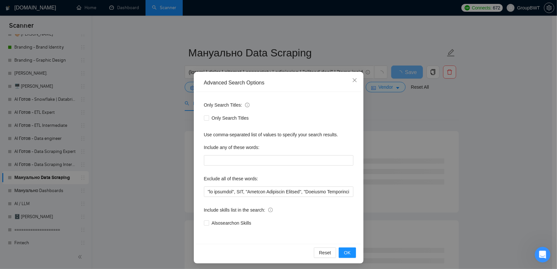
click at [164, 138] on div "Advanced Search Options Only Search Titles: Only Search Titles Use comma-separa…" at bounding box center [278, 134] width 557 height 269
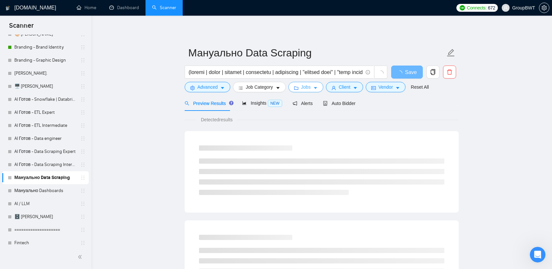
click at [307, 86] on span "Jobs" at bounding box center [306, 87] width 10 height 7
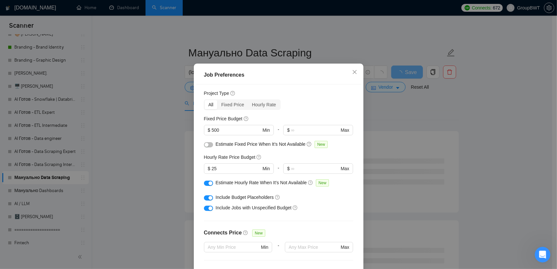
click at [151, 128] on div "Job Preferences Budget Project Type All Fixed Price Hourly Rate Fixed Price Bud…" at bounding box center [278, 134] width 557 height 269
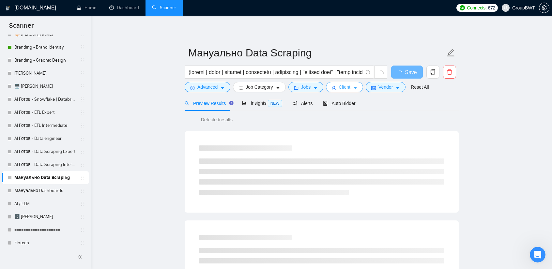
click at [353, 87] on icon "caret-down" at bounding box center [355, 88] width 5 height 5
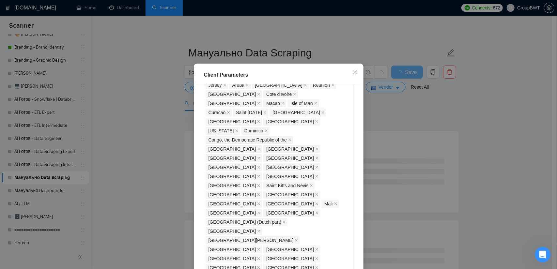
drag, startPoint x: 135, startPoint y: 164, endPoint x: 130, endPoint y: 167, distance: 6.3
click at [134, 164] on div "Client Parameters Client Location Include Client Countries Select Exclude Clien…" at bounding box center [278, 134] width 557 height 269
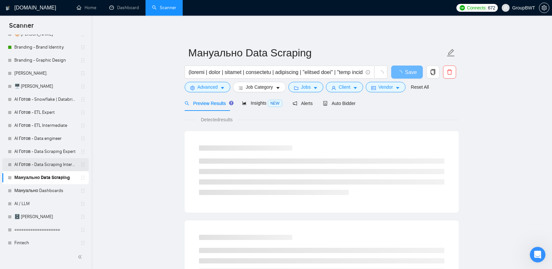
click at [52, 167] on link "AI Готов - Data Scraping Intermediate" at bounding box center [45, 164] width 62 height 13
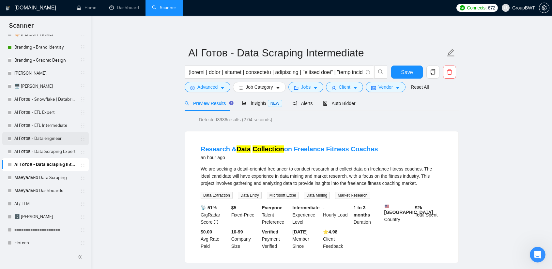
click at [52, 138] on link "AI Готов - Data engineer" at bounding box center [45, 138] width 62 height 13
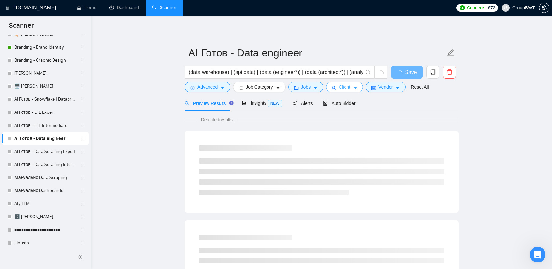
click at [343, 88] on span "Client" at bounding box center [345, 87] width 12 height 7
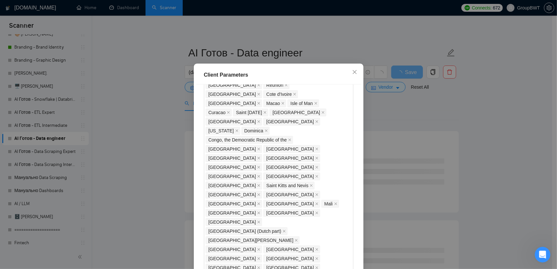
click at [133, 150] on div "Client Parameters Client Location Include Client Countries Select Exclude Clien…" at bounding box center [278, 134] width 557 height 269
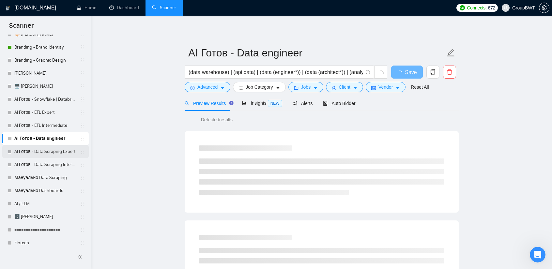
click at [60, 151] on link "AI Готов - Data Scraping Expert" at bounding box center [45, 151] width 62 height 13
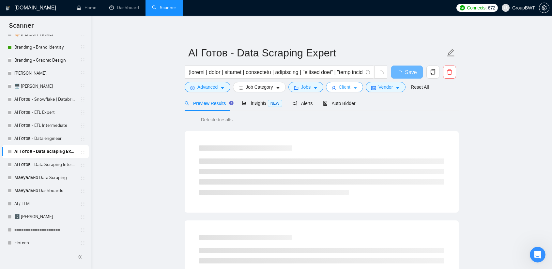
click at [346, 84] on span "Client" at bounding box center [345, 87] width 12 height 7
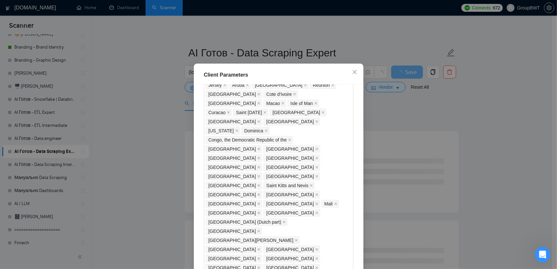
click at [136, 160] on div "Client Parameters Client Location Include Client Countries Select Exclude Clien…" at bounding box center [278, 134] width 557 height 269
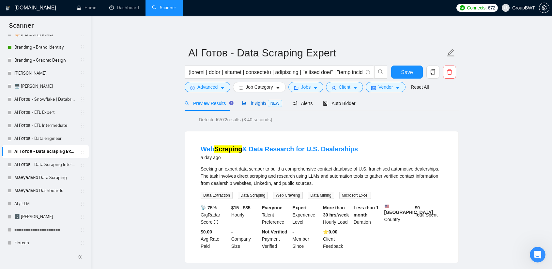
click at [262, 102] on span "Insights NEW" at bounding box center [262, 103] width 40 height 5
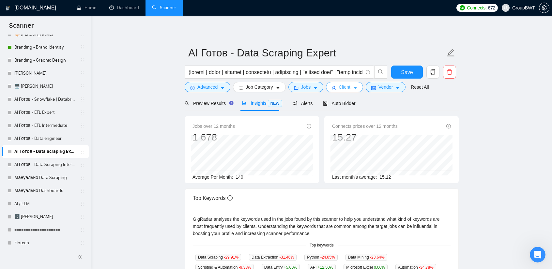
click at [339, 86] on span "Client" at bounding box center [345, 87] width 12 height 7
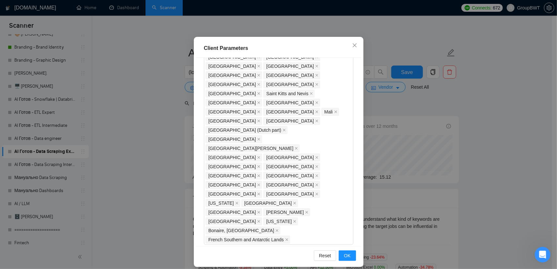
scroll to position [40, 0]
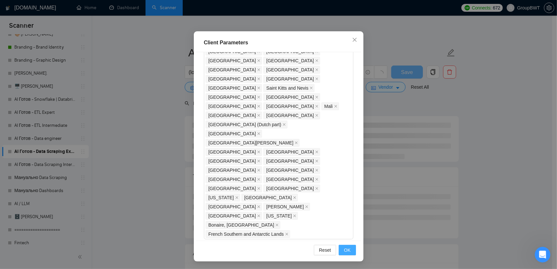
type input "15"
click at [345, 247] on span "OK" at bounding box center [347, 250] width 7 height 7
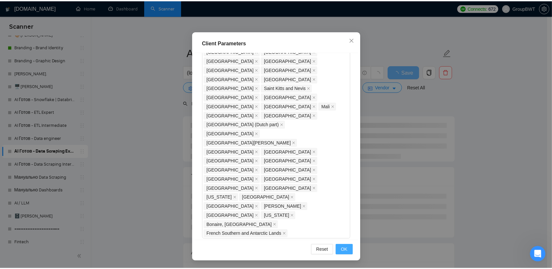
scroll to position [8, 0]
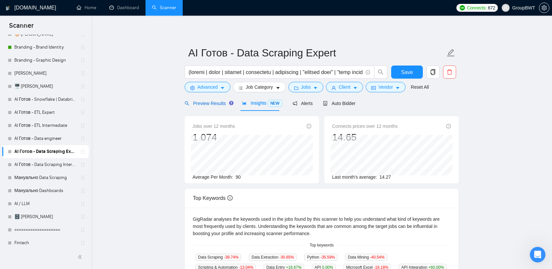
click at [201, 103] on span "Preview Results" at bounding box center [208, 103] width 47 height 5
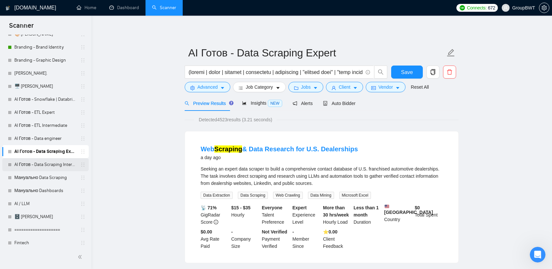
click at [49, 166] on link "AI Готов - Data Scraping Intermediate" at bounding box center [45, 164] width 62 height 13
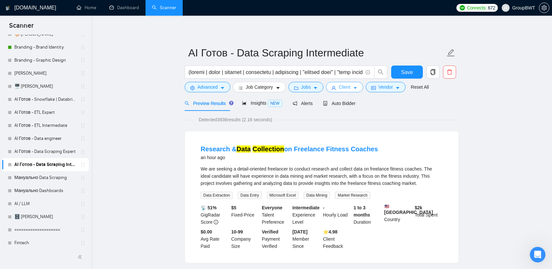
click at [344, 85] on span "Client" at bounding box center [345, 87] width 12 height 7
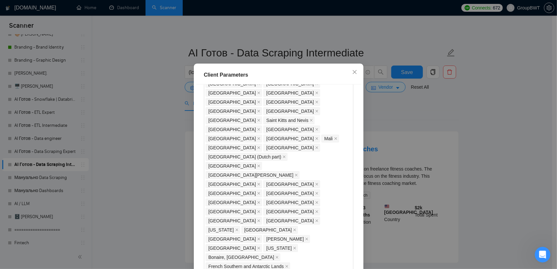
type input "15"
click at [380, 108] on div "Client Parameters Client Location Include Client Countries Select Exclude Clien…" at bounding box center [278, 134] width 557 height 269
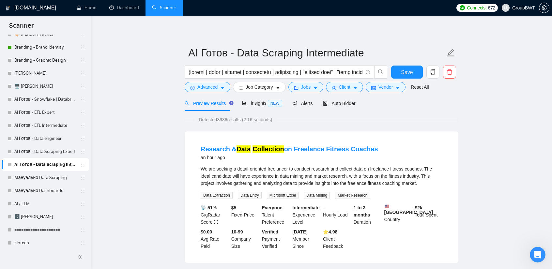
click at [353, 116] on div "Detected 3936 results (2.16 seconds)" at bounding box center [322, 119] width 274 height 7
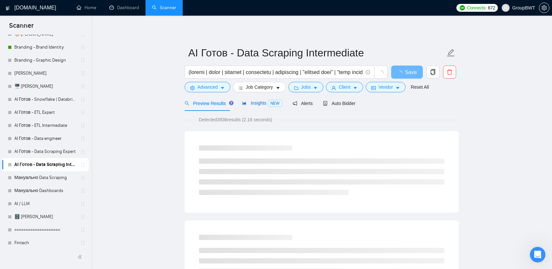
click at [255, 103] on span "Insights NEW" at bounding box center [262, 103] width 40 height 5
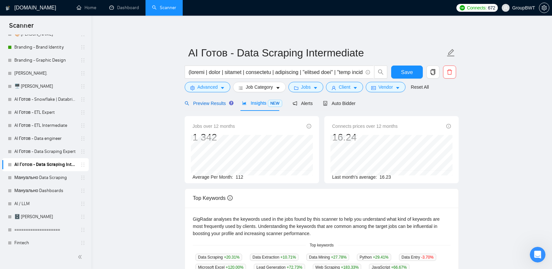
click at [198, 102] on span "Preview Results" at bounding box center [208, 103] width 47 height 5
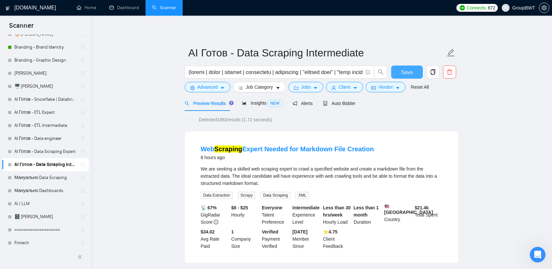
click at [407, 72] on span "Save" at bounding box center [407, 72] width 12 height 8
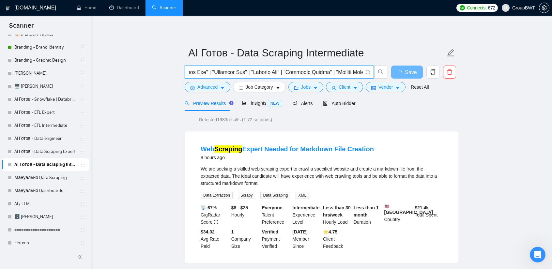
drag, startPoint x: 314, startPoint y: 69, endPoint x: 529, endPoint y: 78, distance: 215.6
click at [313, 71] on input "text" at bounding box center [276, 72] width 174 height 8
drag, startPoint x: 374, startPoint y: 71, endPoint x: 475, endPoint y: 73, distance: 100.5
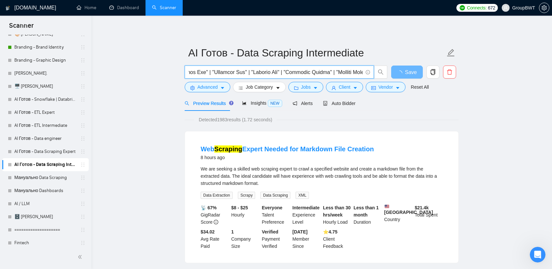
click at [294, 74] on input "text" at bounding box center [276, 72] width 174 height 8
click at [208, 90] on span "Advanced" at bounding box center [207, 87] width 20 height 7
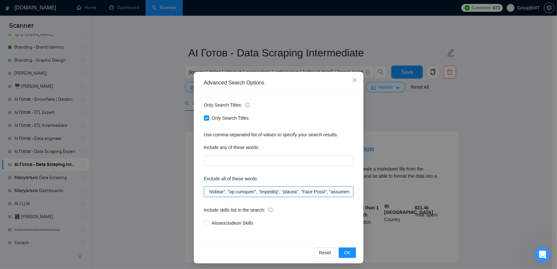
scroll to position [0, 9233]
drag, startPoint x: 257, startPoint y: 192, endPoint x: 462, endPoint y: 198, distance: 204.7
click at [462, 198] on div "Advanced Search Options Only Search Titles: Only Search Titles Use comma-separa…" at bounding box center [278, 134] width 557 height 269
click at [271, 190] on input "text" at bounding box center [278, 192] width 149 height 10
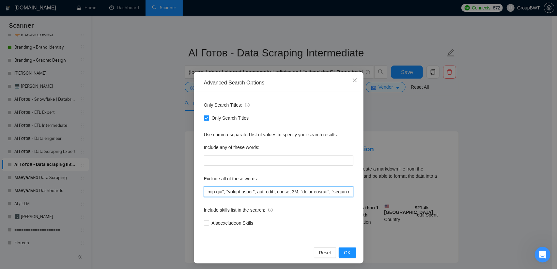
drag, startPoint x: 242, startPoint y: 193, endPoint x: 281, endPoint y: 191, distance: 39.8
click at [280, 191] on input "text" at bounding box center [278, 192] width 149 height 10
click at [264, 191] on input "text" at bounding box center [278, 192] width 149 height 10
click at [257, 193] on input "text" at bounding box center [278, 192] width 149 height 10
click at [277, 192] on input "text" at bounding box center [278, 192] width 149 height 10
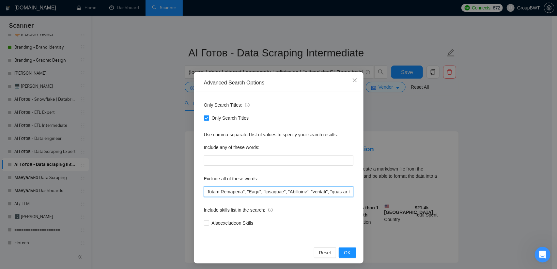
scroll to position [0, 0]
drag, startPoint x: 278, startPoint y: 192, endPoint x: 144, endPoint y: 184, distance: 134.7
click at [144, 184] on div "Advanced Search Options Only Search Titles: Only Search Titles Use comma-separa…" at bounding box center [278, 134] width 557 height 269
click at [245, 190] on input "text" at bounding box center [278, 192] width 149 height 10
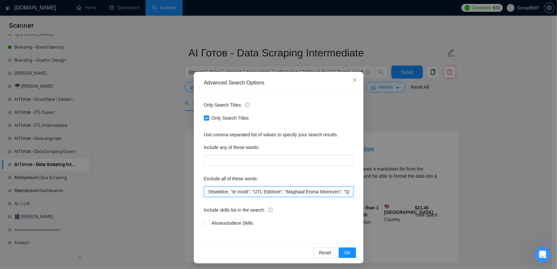
drag, startPoint x: 300, startPoint y: 196, endPoint x: 296, endPoint y: 191, distance: 6.5
click at [296, 191] on input "text" at bounding box center [278, 192] width 149 height 10
click at [284, 192] on input "text" at bounding box center [278, 192] width 149 height 10
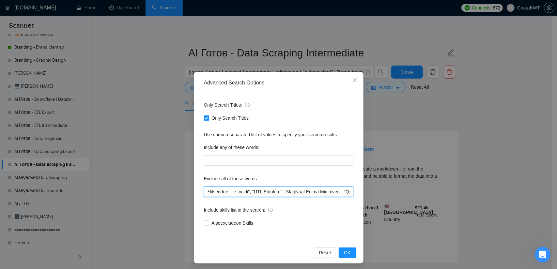
click at [271, 194] on input "text" at bounding box center [278, 192] width 149 height 10
drag, startPoint x: 239, startPoint y: 190, endPoint x: 113, endPoint y: 189, distance: 125.7
click at [113, 189] on div "Advanced Search Options Only Search Titles: Only Search Titles Use comma-separa…" at bounding box center [278, 134] width 557 height 269
click at [235, 194] on input "text" at bounding box center [278, 192] width 149 height 10
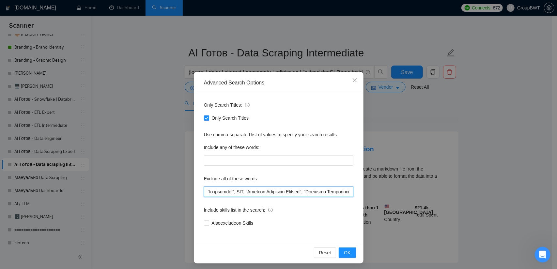
click at [229, 191] on input "text" at bounding box center [278, 192] width 149 height 10
drag, startPoint x: 232, startPoint y: 191, endPoint x: 243, endPoint y: 191, distance: 11.1
click at [243, 191] on input "text" at bounding box center [278, 192] width 149 height 10
drag, startPoint x: 253, startPoint y: 192, endPoint x: 237, endPoint y: 193, distance: 15.7
click at [251, 192] on input "text" at bounding box center [278, 192] width 149 height 10
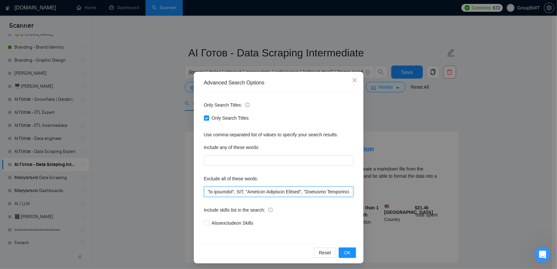
click at [236, 193] on input "text" at bounding box center [278, 192] width 149 height 10
drag, startPoint x: 232, startPoint y: 194, endPoint x: 236, endPoint y: 194, distance: 4.6
click at [236, 194] on input "text" at bounding box center [278, 192] width 149 height 10
click at [238, 194] on input "text" at bounding box center [278, 192] width 149 height 10
click at [231, 192] on input "text" at bounding box center [278, 192] width 149 height 10
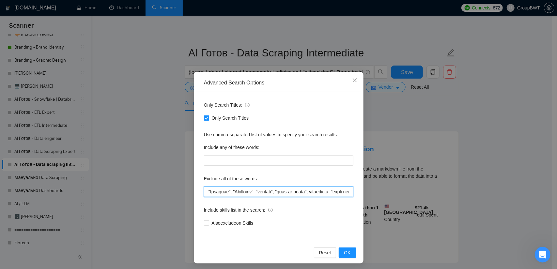
scroll to position [0, 1050]
drag, startPoint x: 235, startPoint y: 192, endPoint x: 285, endPoint y: 193, distance: 50.3
click at [285, 193] on input "text" at bounding box center [278, 192] width 149 height 10
click at [272, 192] on input "text" at bounding box center [278, 192] width 149 height 10
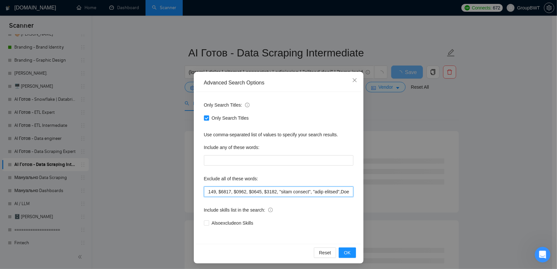
drag, startPoint x: 237, startPoint y: 192, endPoint x: 265, endPoint y: 191, distance: 28.4
click at [265, 191] on input "text" at bounding box center [278, 192] width 149 height 10
click at [274, 192] on input "text" at bounding box center [278, 192] width 149 height 10
drag, startPoint x: 251, startPoint y: 193, endPoint x: 371, endPoint y: 192, distance: 120.8
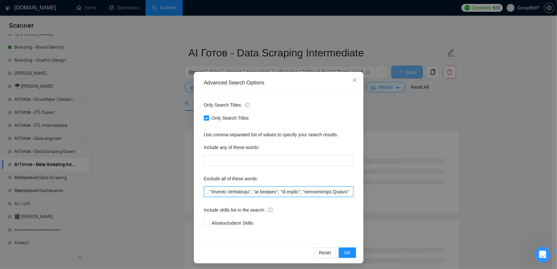
click at [371, 192] on div "Advanced Search Options Only Search Titles: Only Search Titles Use comma-separa…" at bounding box center [278, 134] width 557 height 269
type input ""no agencies", , "$10, $20, $30, $40, $50, $75, $100, $150, $200, $250, $300, $…"
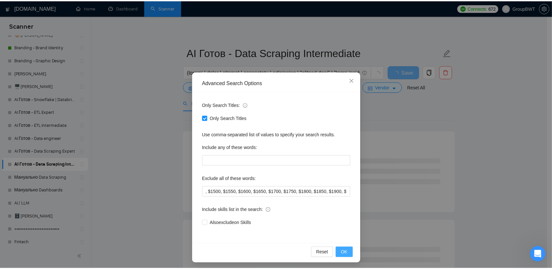
scroll to position [0, 0]
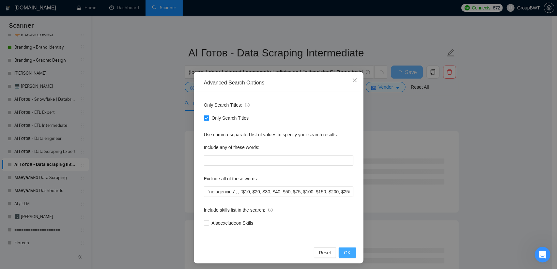
click at [345, 250] on span "OK" at bounding box center [347, 252] width 7 height 7
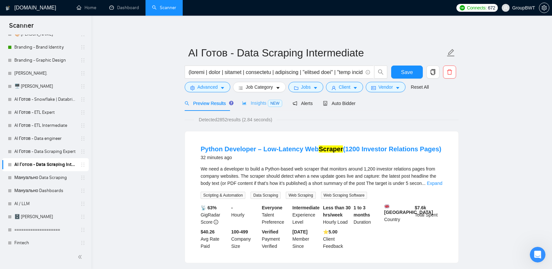
click at [251, 98] on div "Insights NEW" at bounding box center [262, 103] width 40 height 15
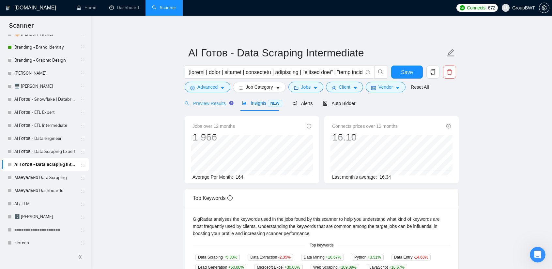
click at [214, 108] on div "Preview Results" at bounding box center [208, 103] width 47 height 15
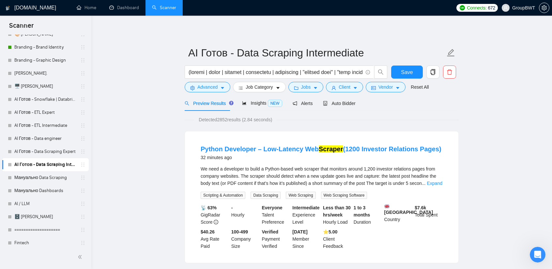
click at [426, 183] on div "We need a developer to build a Python-based web scraper that monitors around 1,…" at bounding box center [322, 176] width 242 height 22
click at [433, 184] on link "Expand" at bounding box center [434, 183] width 15 height 5
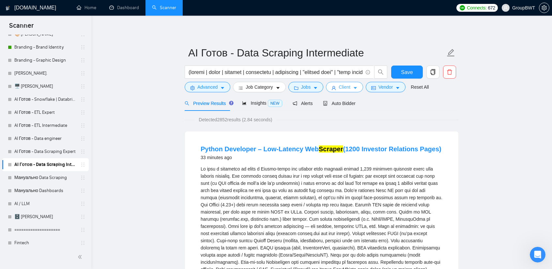
click at [348, 88] on button "Client" at bounding box center [344, 87] width 37 height 10
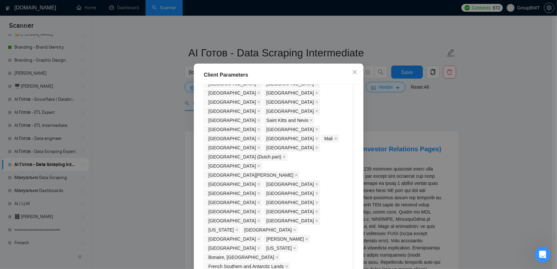
click at [420, 111] on div "Client Parameters Client Location Include Client Countries Select Exclude Clien…" at bounding box center [278, 134] width 557 height 269
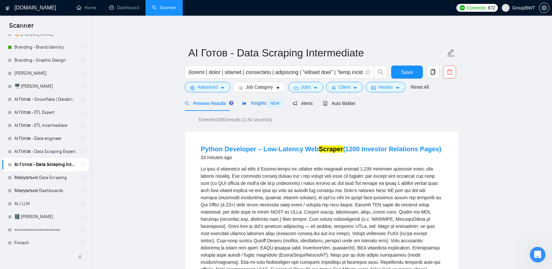
click at [253, 105] on span "Insights NEW" at bounding box center [262, 103] width 40 height 5
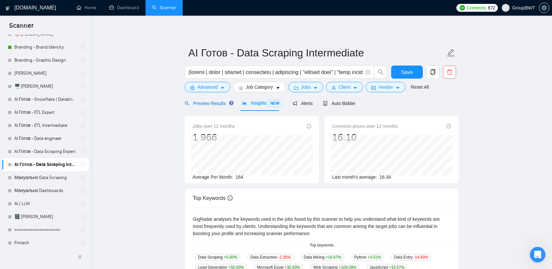
click at [215, 105] on span "Preview Results" at bounding box center [208, 103] width 47 height 5
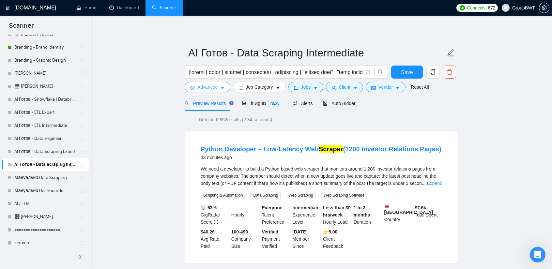
click at [210, 86] on span "Advanced" at bounding box center [207, 87] width 20 height 7
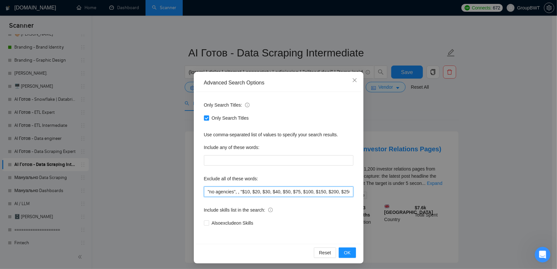
scroll to position [0, 424]
drag, startPoint x: 255, startPoint y: 189, endPoint x: 311, endPoint y: 192, distance: 56.5
click at [418, 190] on div "Advanced Search Options Only Search Titles: Only Search Titles Use comma-separa…" at bounding box center [278, 134] width 557 height 269
click at [309, 192] on input ""no agencies", , "$10, $20, $30, $40, $50, $75, $100, $150, $200, $250, $300, $…" at bounding box center [278, 192] width 149 height 10
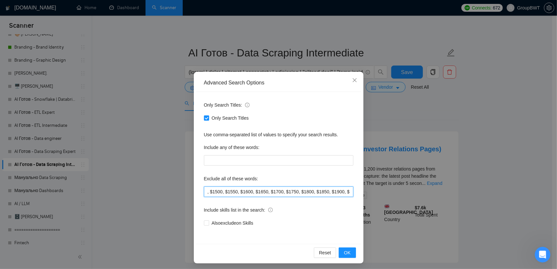
click at [309, 192] on input ""no agencies", , "$10, $20, $30, $40, $50, $75, $100, $150, $200, $250, $300, $…" at bounding box center [278, 192] width 149 height 10
click at [347, 253] on span "OK" at bounding box center [347, 252] width 7 height 7
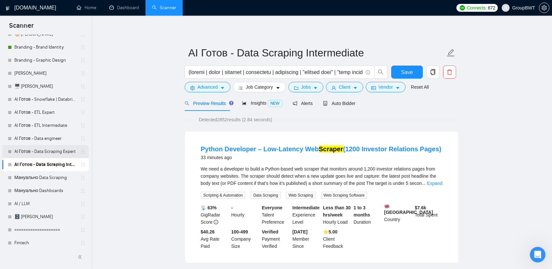
click at [48, 152] on link "AI Готов - Data Scraping Expert" at bounding box center [45, 151] width 62 height 13
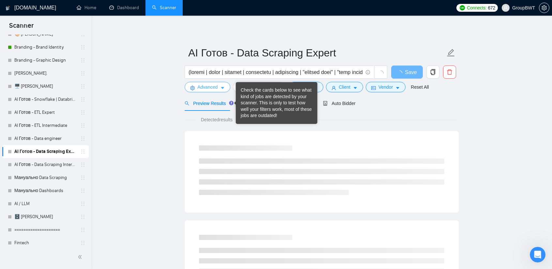
click at [218, 92] on button "Advanced" at bounding box center [208, 87] width 46 height 10
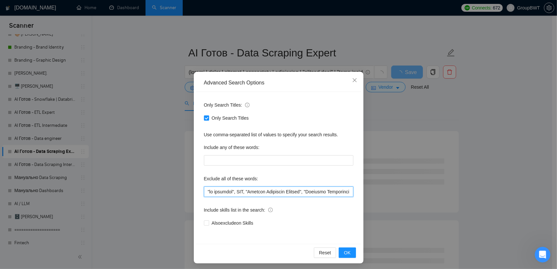
click at [267, 193] on input "text" at bounding box center [278, 192] width 149 height 10
paste input ", "$10, $20, $30, $40, $50, $75, $100, $150, $200, $250, $300, $350, $400, $450…"
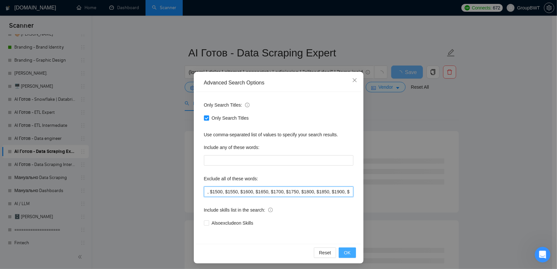
type input ""no agencies", , "$10, $20, $30, $40, $50, $75, $100, $150, $200, $250, $300, $…"
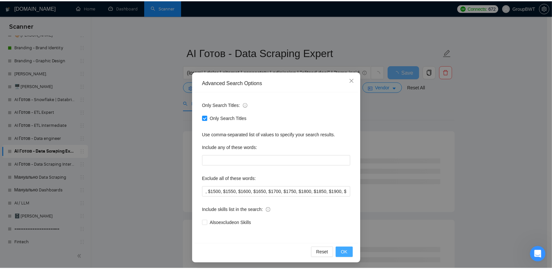
scroll to position [0, 0]
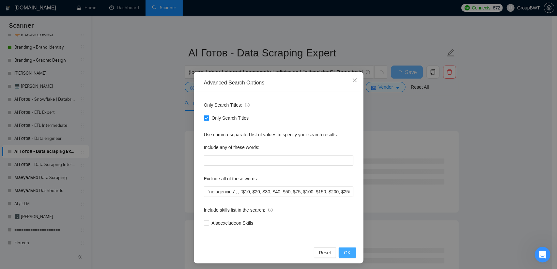
click at [345, 253] on span "OK" at bounding box center [347, 252] width 7 height 7
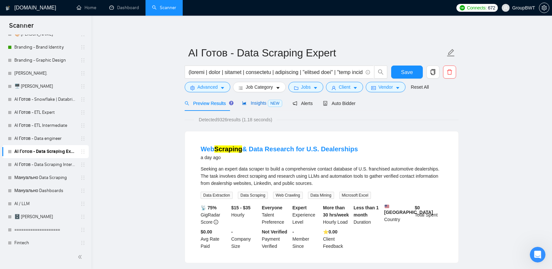
click at [259, 105] on span "Insights NEW" at bounding box center [262, 103] width 40 height 5
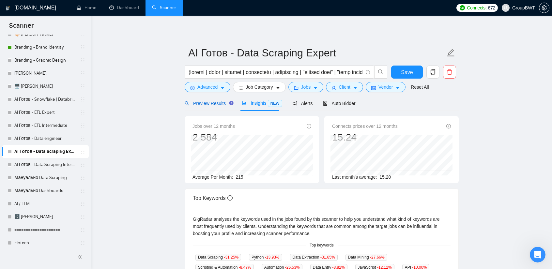
click at [200, 106] on div "Preview Results" at bounding box center [208, 103] width 47 height 7
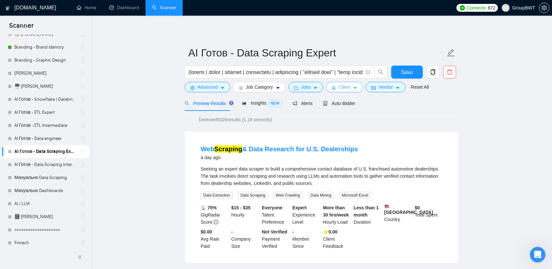
click at [346, 89] on span "Client" at bounding box center [345, 87] width 12 height 7
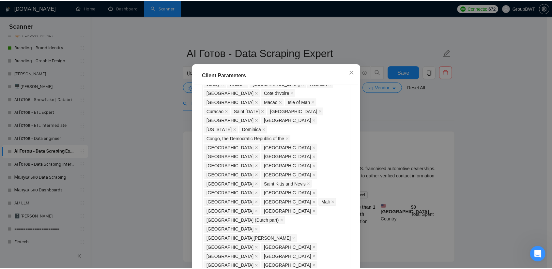
scroll to position [545, 0]
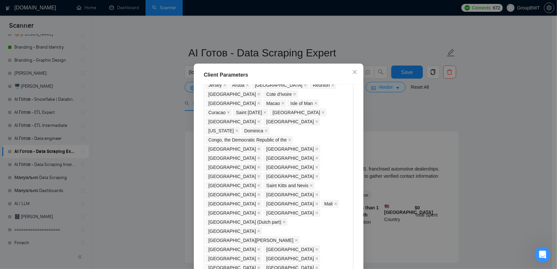
type input "15"
click at [472, 118] on div "Client Parameters Client Location Include Client Countries Select Exclude Clien…" at bounding box center [278, 134] width 557 height 269
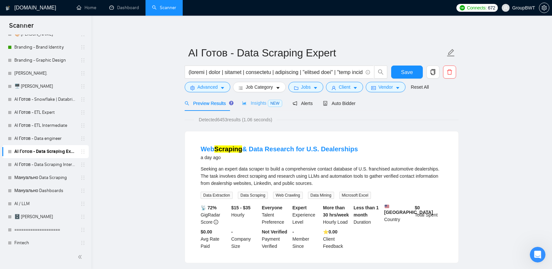
click at [251, 108] on div "Insights NEW" at bounding box center [262, 103] width 40 height 15
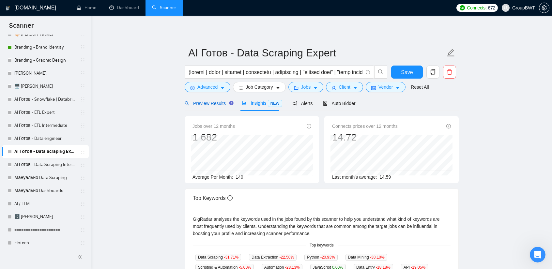
click at [210, 106] on span "Preview Results" at bounding box center [208, 103] width 47 height 5
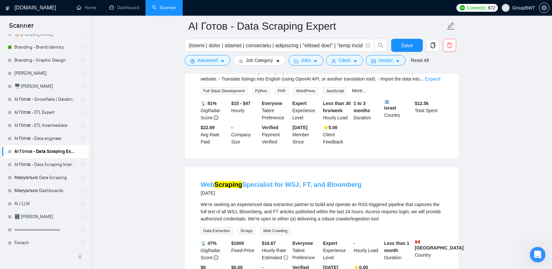
scroll to position [261, 0]
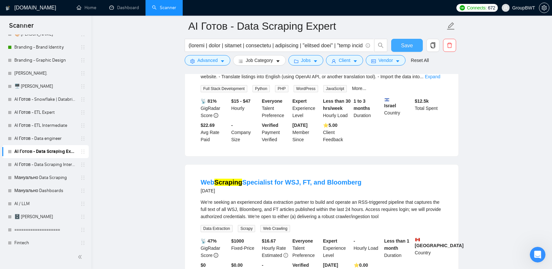
click at [402, 41] on span "Save" at bounding box center [407, 45] width 12 height 8
click at [40, 177] on link "Мануально Data Scraping" at bounding box center [45, 177] width 62 height 13
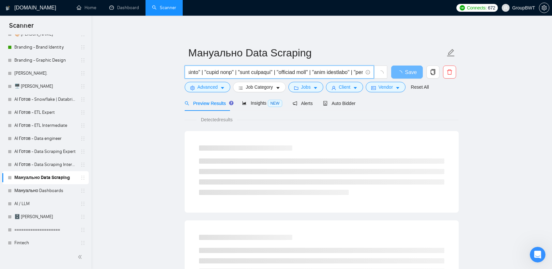
scroll to position [0, 2051]
drag, startPoint x: 308, startPoint y: 77, endPoint x: 558, endPoint y: 75, distance: 250.3
click at [552, 75] on html "Scanner New Scanner My Scanners 🎨 Sofia NEW +Des_UI/UX_b2b NEW +Des_UI/UX_dashb…" at bounding box center [276, 134] width 552 height 269
click at [226, 74] on input "text" at bounding box center [276, 72] width 174 height 8
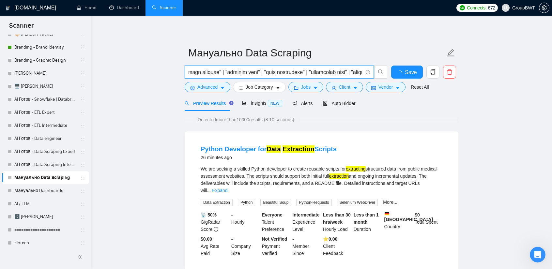
scroll to position [0, 0]
drag, startPoint x: 178, startPoint y: 74, endPoint x: 140, endPoint y: 74, distance: 37.9
click at [228, 88] on button "Advanced" at bounding box center [208, 87] width 46 height 10
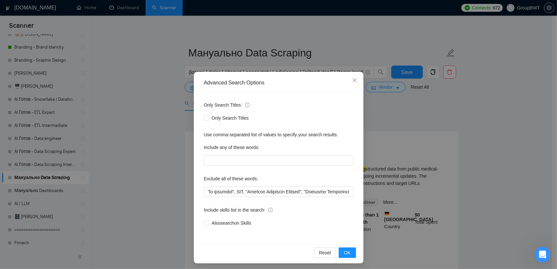
click at [168, 122] on div "Advanced Search Options Only Search Titles: Only Search Titles Use comma-separa…" at bounding box center [278, 134] width 557 height 269
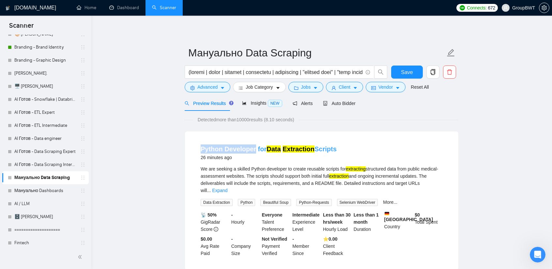
drag, startPoint x: 198, startPoint y: 143, endPoint x: 253, endPoint y: 145, distance: 54.9
click at [253, 145] on li "Python Developer for Data Extraction Scripts 26 minutes ago We are seeking a sk…" at bounding box center [322, 200] width 258 height 123
copy link "Python Developer"
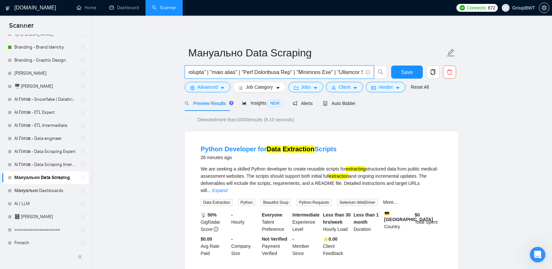
drag, startPoint x: 277, startPoint y: 71, endPoint x: 483, endPoint y: 74, distance: 206.0
click at [349, 73] on input "text" at bounding box center [276, 72] width 174 height 8
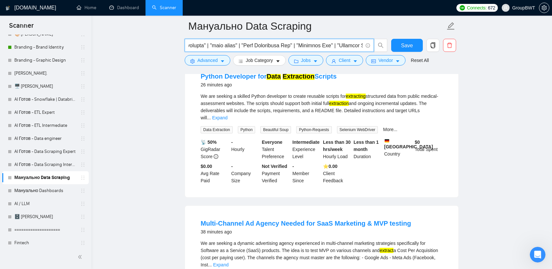
scroll to position [131, 0]
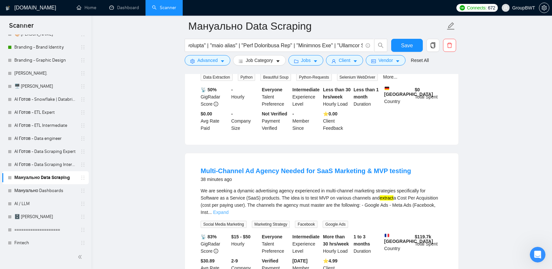
click at [228, 210] on link "Expand" at bounding box center [220, 212] width 15 height 5
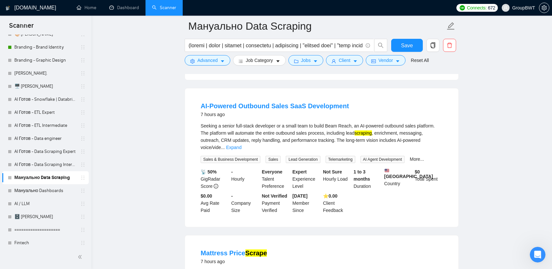
scroll to position [653, 0]
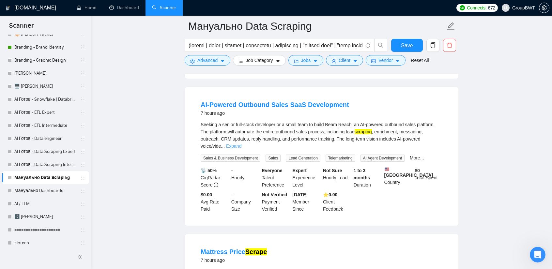
click at [242, 144] on link "Expand" at bounding box center [233, 146] width 15 height 5
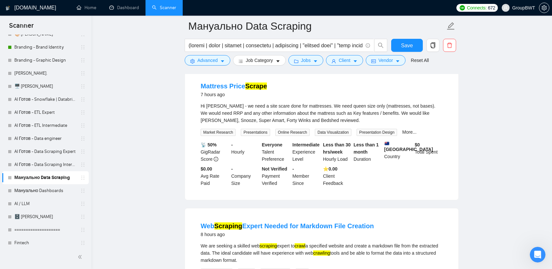
scroll to position [816, 0]
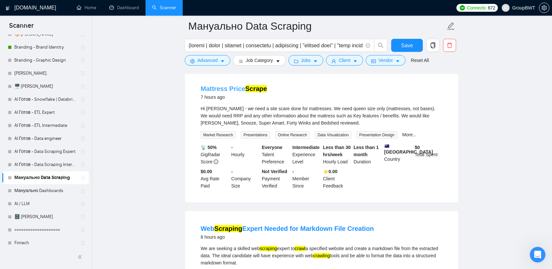
click at [241, 85] on link "Mattress Price Scrape" at bounding box center [234, 88] width 66 height 7
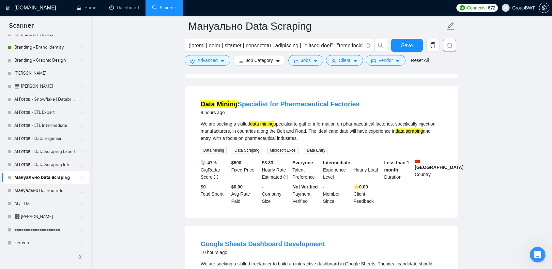
scroll to position [1240, 0]
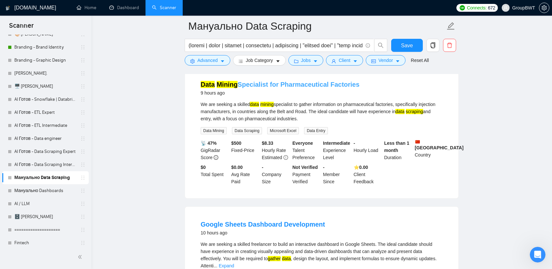
click at [313, 88] on link "Data Mining Specialist for Pharmaceutical Factories" at bounding box center [280, 84] width 159 height 7
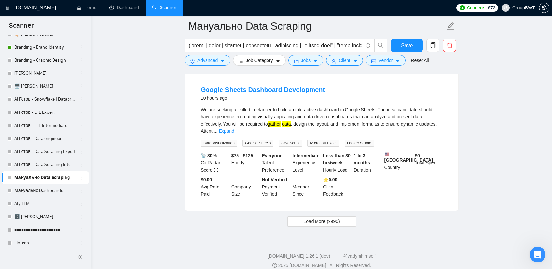
scroll to position [1380, 0]
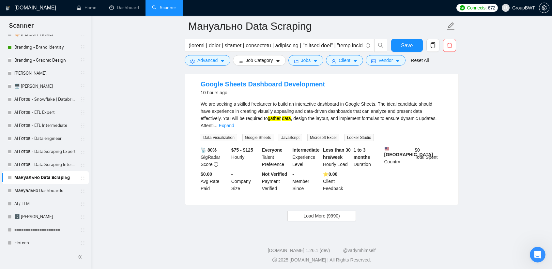
drag, startPoint x: 435, startPoint y: 118, endPoint x: 428, endPoint y: 125, distance: 9.5
click at [234, 123] on link "Expand" at bounding box center [226, 125] width 15 height 5
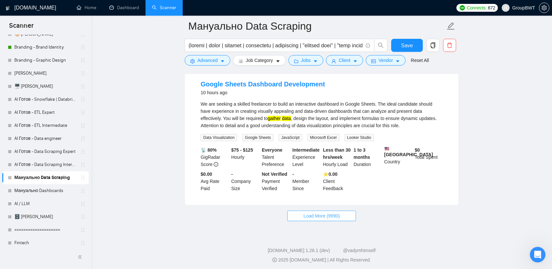
click at [314, 220] on span "Load More (9990)" at bounding box center [322, 215] width 36 height 7
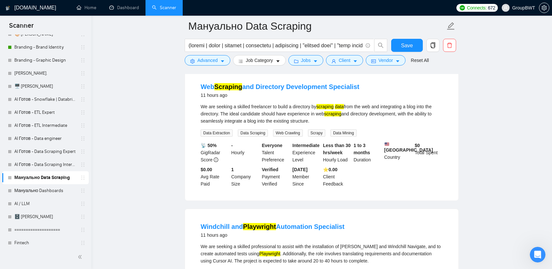
scroll to position [1674, 0]
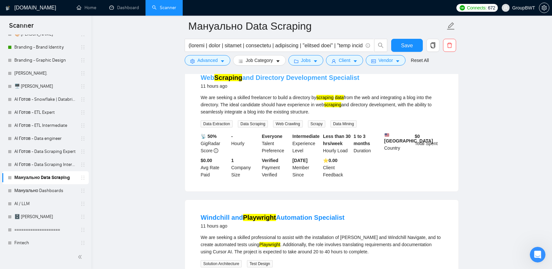
click at [301, 81] on link "Web Scraping and Directory Development Specialist" at bounding box center [280, 77] width 159 height 7
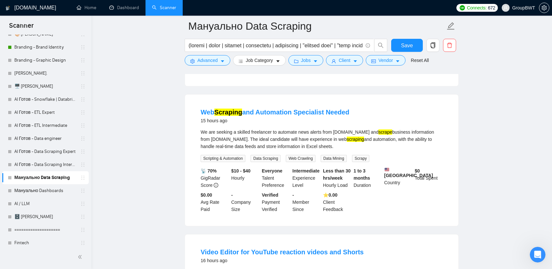
scroll to position [2360, 0]
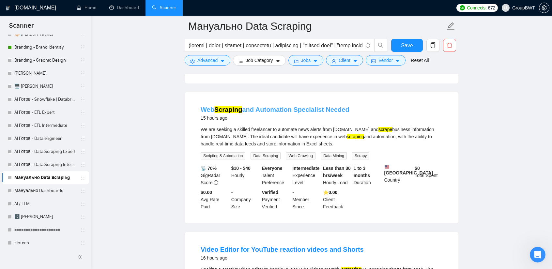
click at [288, 113] on link "Web Scraping and Automation Specialist Needed" at bounding box center [275, 109] width 149 height 7
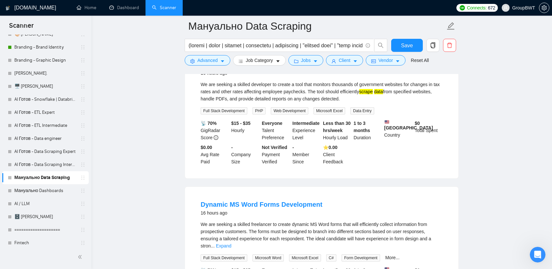
scroll to position [2686, 0]
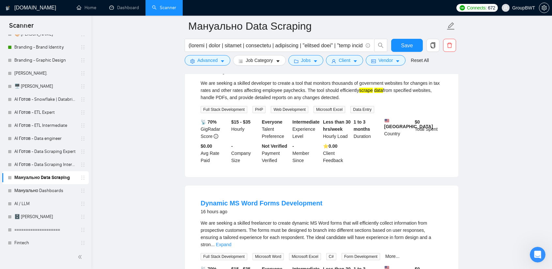
click at [287, 67] on link "Web Scraping Tool for Tax Rate Monitoring" at bounding box center [266, 63] width 130 height 7
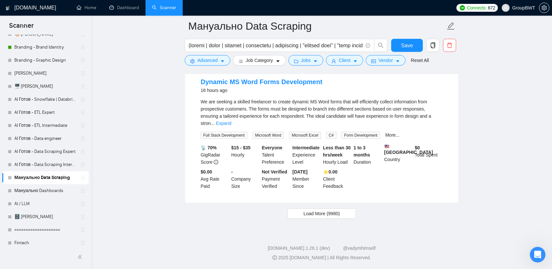
scroll to position [2831, 0]
click at [322, 214] on span "Load More (9980)" at bounding box center [322, 213] width 36 height 7
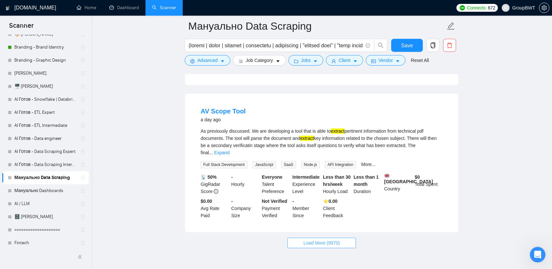
scroll to position [4267, 0]
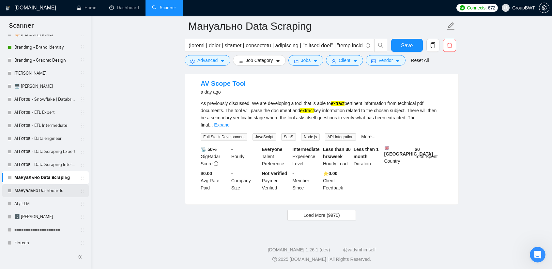
click at [40, 187] on link "Мануально Dashboards" at bounding box center [45, 190] width 62 height 13
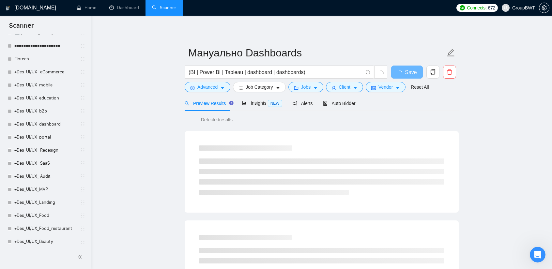
scroll to position [380, 0]
click at [260, 106] on div "Insights NEW" at bounding box center [262, 104] width 40 height 8
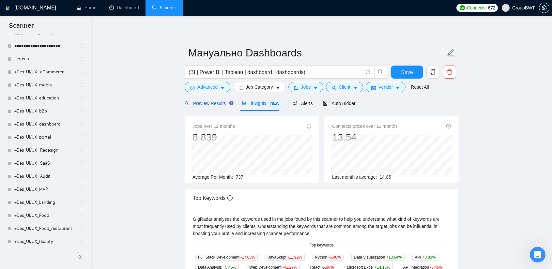
click at [210, 104] on span "Preview Results" at bounding box center [208, 103] width 47 height 5
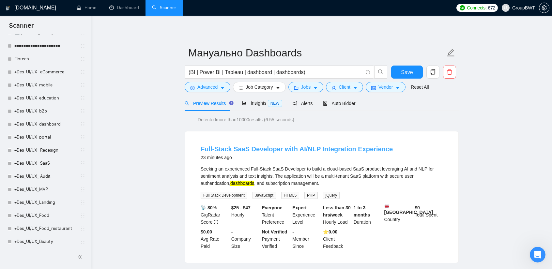
click at [316, 149] on link "Full-Stack SaaS Developer with AI/NLP Integration Experience" at bounding box center [297, 149] width 192 height 7
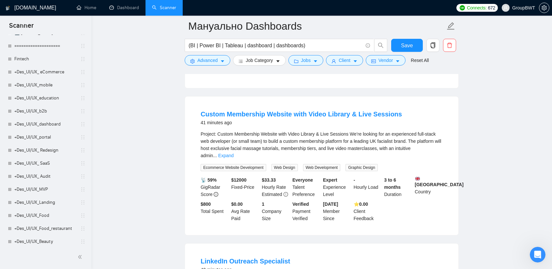
scroll to position [196, 0]
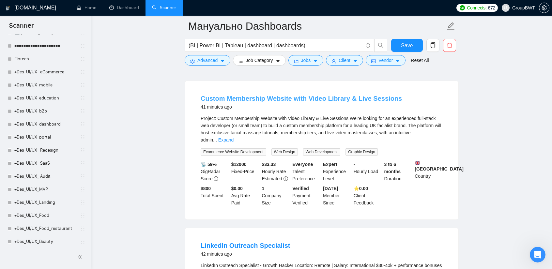
click at [324, 102] on link "Custom Membership Website with Video Library & Live Sessions" at bounding box center [301, 98] width 201 height 7
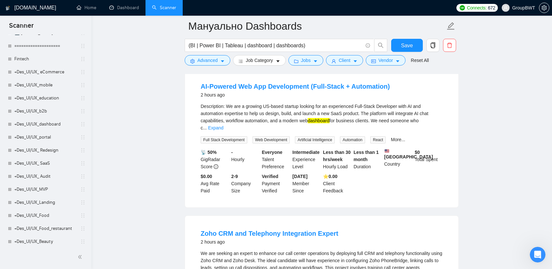
scroll to position [653, 0]
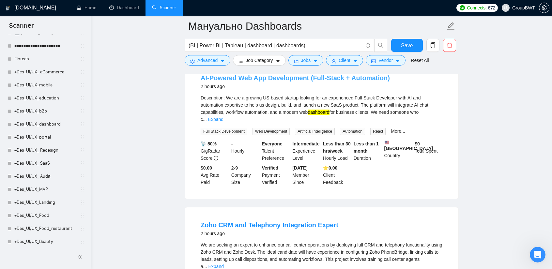
drag, startPoint x: 311, startPoint y: 84, endPoint x: 318, endPoint y: 87, distance: 7.3
click at [311, 82] on link "AI-Powered Web App Development (Full-Stack + Automation)" at bounding box center [295, 77] width 189 height 7
click at [224, 119] on link "Expand" at bounding box center [215, 119] width 15 height 5
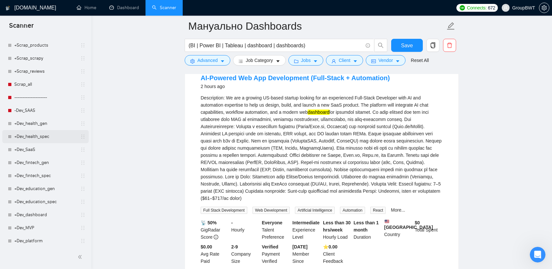
scroll to position [804, 0]
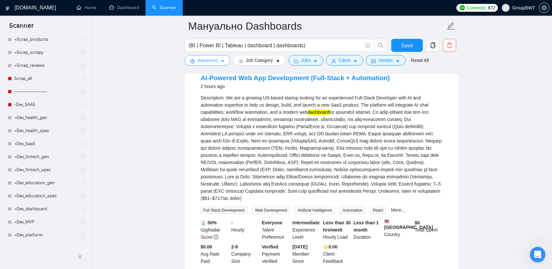
click at [212, 60] on span "Advanced" at bounding box center [207, 60] width 20 height 7
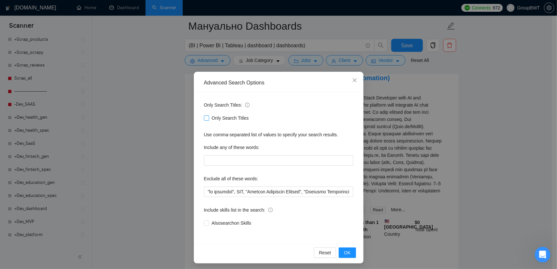
click at [210, 117] on span "Only Search Titles" at bounding box center [230, 118] width 42 height 7
click at [209, 117] on input "Only Search Titles" at bounding box center [206, 118] width 5 height 5
checkbox input "true"
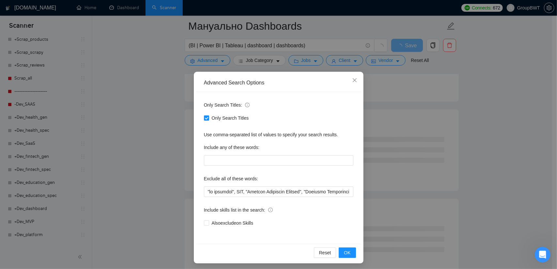
click at [155, 129] on div "Advanced Search Options Only Search Titles: Only Search Titles Use comma-separa…" at bounding box center [278, 134] width 557 height 269
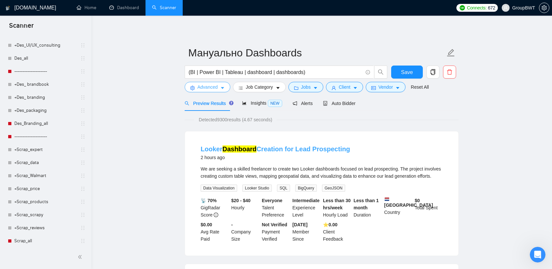
scroll to position [543, 0]
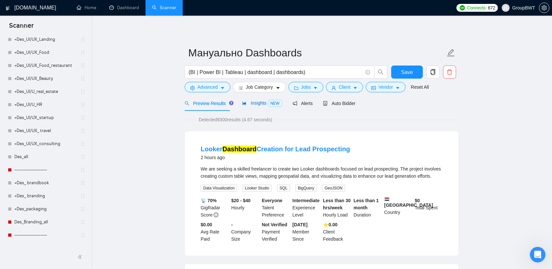
click at [249, 101] on span "Insights NEW" at bounding box center [262, 103] width 40 height 5
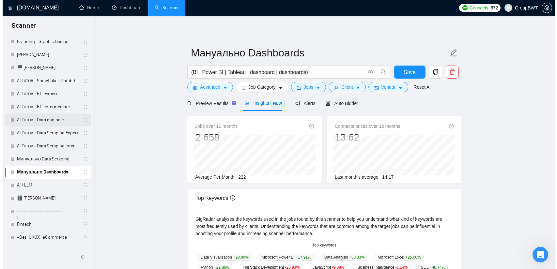
scroll to position [217, 0]
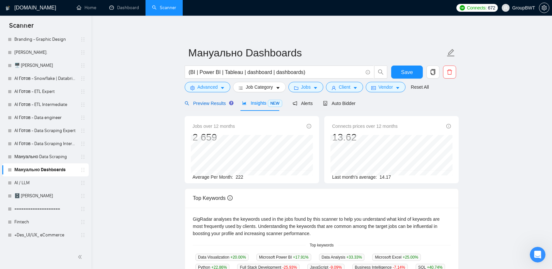
click at [210, 102] on span "Preview Results" at bounding box center [208, 103] width 47 height 5
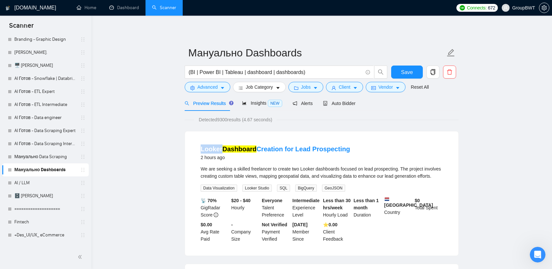
drag, startPoint x: 201, startPoint y: 143, endPoint x: 220, endPoint y: 143, distance: 19.3
click at [220, 143] on li "Looker Dashboard Creation for Lead Prospecting 2 hours ago We are seeking a ski…" at bounding box center [322, 193] width 258 height 109
copy link "Looker"
click at [204, 139] on li "Looker Dashboard Creation for Lead Prospecting 2 hours ago We are seeking a ski…" at bounding box center [322, 193] width 258 height 109
drag, startPoint x: 200, startPoint y: 141, endPoint x: 254, endPoint y: 147, distance: 53.8
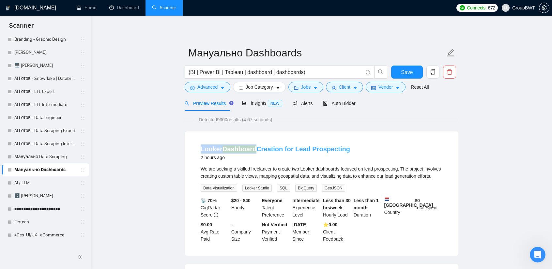
click at [254, 147] on li "Looker Dashboard Creation for Lead Prospecting 2 hours ago We are seeking a ski…" at bounding box center [322, 193] width 258 height 109
copy link "Looker Dashboard"
click at [207, 86] on span "Advanced" at bounding box center [207, 87] width 20 height 7
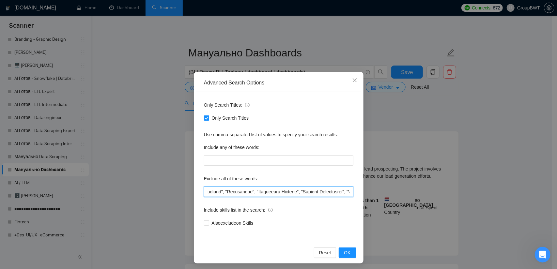
scroll to position [0, 8128]
drag, startPoint x: 302, startPoint y: 193, endPoint x: 456, endPoint y: 192, distance: 154.4
click at [456, 192] on div "Advanced Search Options Only Search Titles: Only Search Titles Use comma-separa…" at bounding box center [278, 134] width 557 height 269
click at [351, 194] on input "text" at bounding box center [278, 192] width 149 height 10
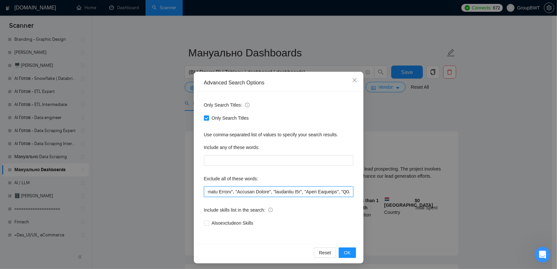
paste input "Looker Dashboard"
type input ""no agencies", SDR, "Digital Marketing Manager", "Creative Strategist", "Lead G…"
click at [348, 250] on span "OK" at bounding box center [347, 252] width 7 height 7
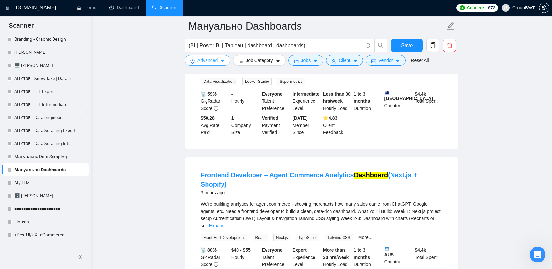
scroll to position [196, 0]
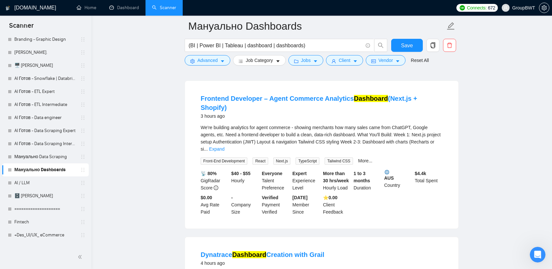
click at [438, 135] on div "We're building analytics for agent commerce - showing merchants how many sales …" at bounding box center [322, 138] width 242 height 29
click at [225, 147] on link "Expand" at bounding box center [216, 149] width 15 height 5
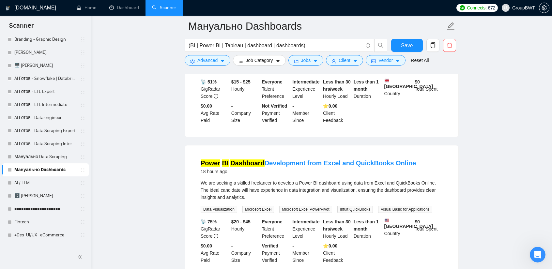
scroll to position [1338, 0]
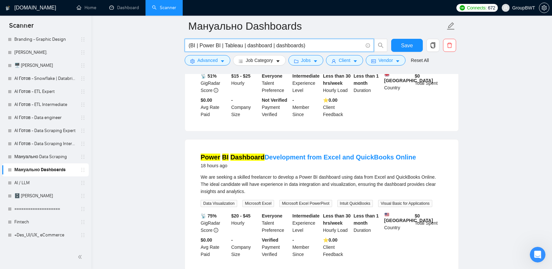
drag, startPoint x: 300, startPoint y: 45, endPoint x: 274, endPoint y: 47, distance: 25.8
click at [274, 47] on input "(BI | Power BI | Tableau | dashboard | dashboards)" at bounding box center [276, 45] width 174 height 8
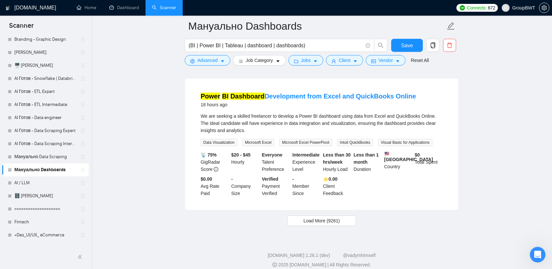
scroll to position [1404, 0]
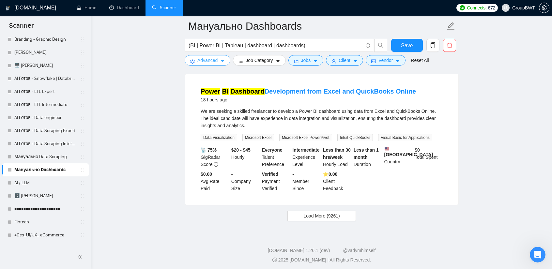
click at [221, 59] on span "caret-down" at bounding box center [222, 61] width 5 height 5
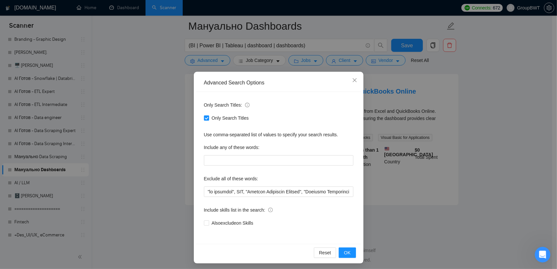
click at [177, 116] on div "Advanced Search Options Only Search Titles: Only Search Titles Use comma-separa…" at bounding box center [278, 134] width 557 height 269
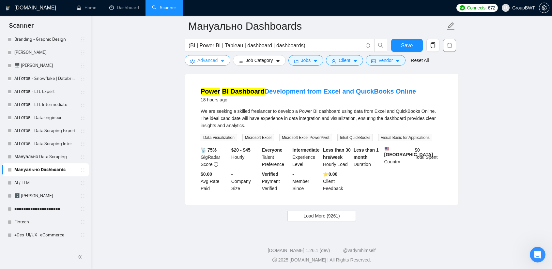
click at [220, 55] on form "Мануально Dashboards (BI | Power BI | Tableau | dashboard | dashboards) Save Ad…" at bounding box center [322, 42] width 274 height 53
drag, startPoint x: 218, startPoint y: 59, endPoint x: 179, endPoint y: 98, distance: 55.2
click at [218, 59] on button "Advanced" at bounding box center [208, 60] width 46 height 10
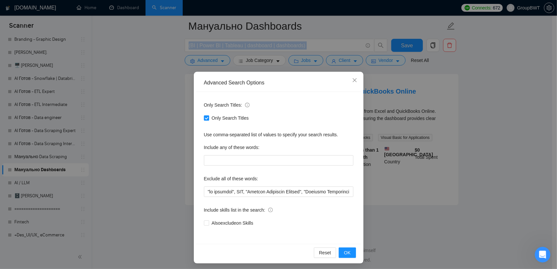
click at [204, 119] on input "Only Search Titles" at bounding box center [206, 118] width 5 height 5
checkbox input "false"
drag, startPoint x: 160, startPoint y: 112, endPoint x: 171, endPoint y: 114, distance: 11.3
click at [161, 112] on div "Advanced Search Options Only Search Titles: Only Search Titles Use comma-separa…" at bounding box center [278, 134] width 557 height 269
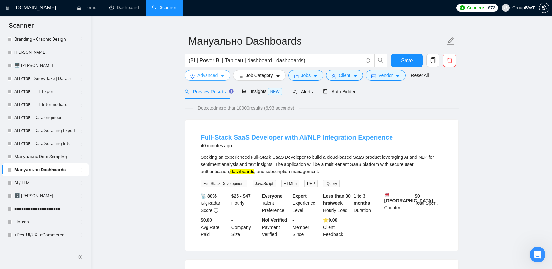
scroll to position [33, 0]
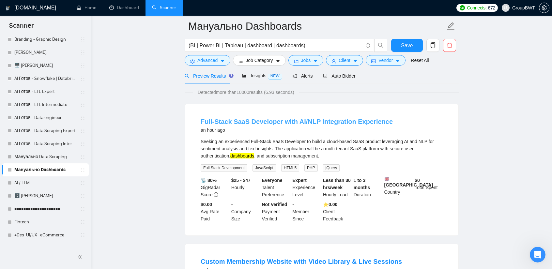
click at [309, 120] on link "Full-Stack SaaS Developer with AI/NLP Integration Experience" at bounding box center [297, 121] width 192 height 7
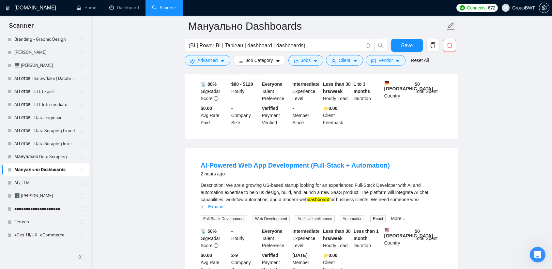
scroll to position [653, 0]
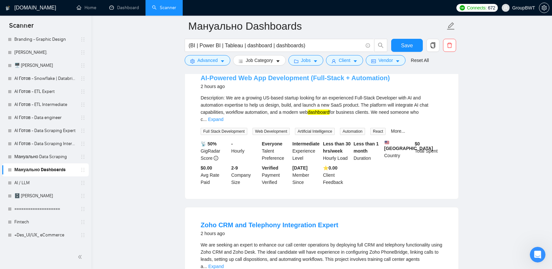
click at [316, 82] on link "AI-Powered Web App Development (Full-Stack + Automation)" at bounding box center [295, 77] width 189 height 7
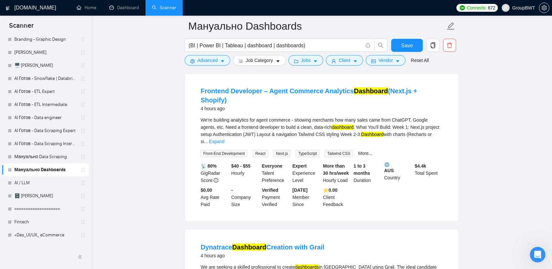
scroll to position [1077, 0]
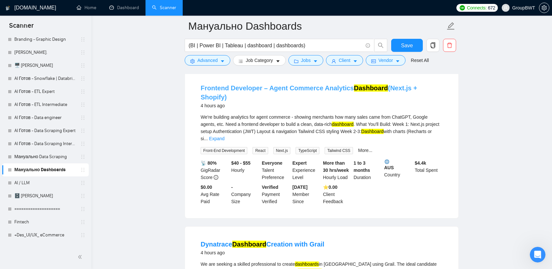
click at [324, 85] on link "Frontend Developer – Agent Commerce Analytics Dashboard (Next.js + Shopify)" at bounding box center [309, 93] width 217 height 16
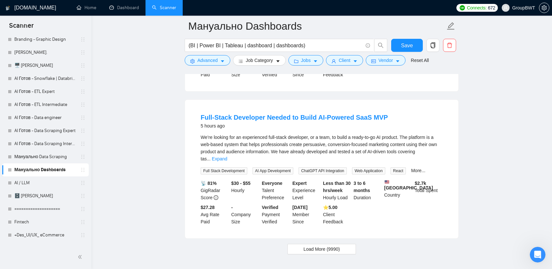
scroll to position [1338, 0]
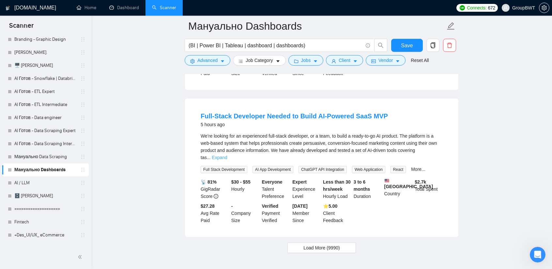
click at [227, 155] on link "Expand" at bounding box center [219, 157] width 15 height 5
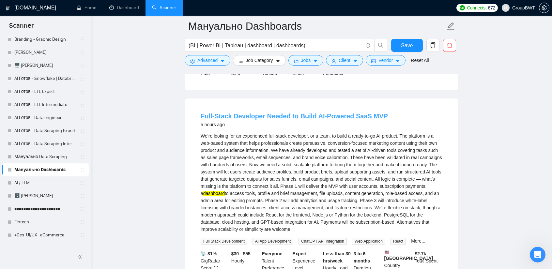
click at [277, 113] on link "Full-Stack Developer Needed to Build AI-Powered SaaS MVP" at bounding box center [294, 116] width 187 height 7
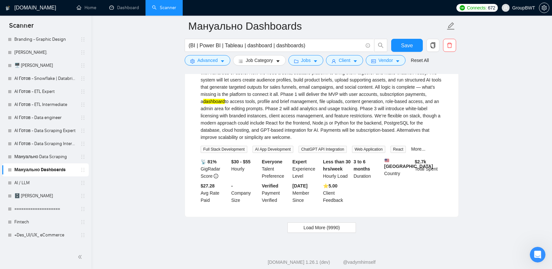
scroll to position [1430, 0]
click at [324, 224] on span "Load More (9990)" at bounding box center [322, 227] width 36 height 7
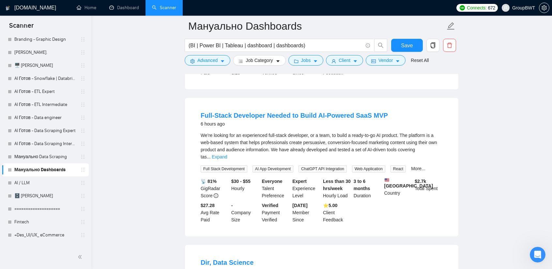
scroll to position [1561, 0]
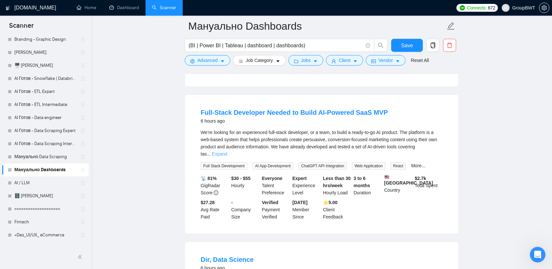
click at [227, 151] on link "Expand" at bounding box center [219, 153] width 15 height 5
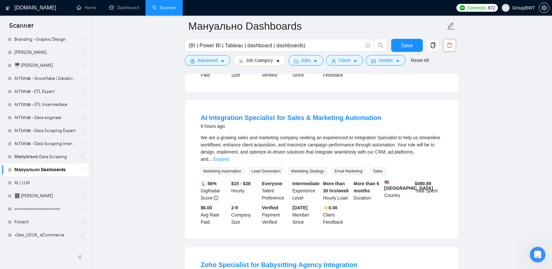
scroll to position [1920, 0]
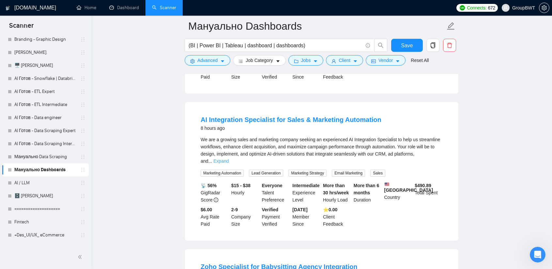
click at [229, 159] on link "Expand" at bounding box center [220, 161] width 15 height 5
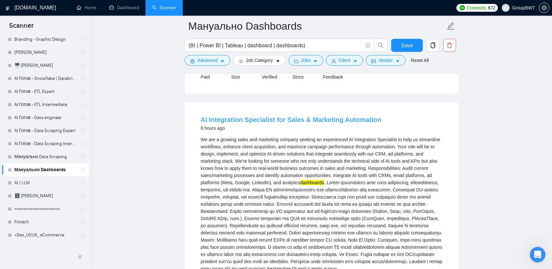
click at [321, 116] on link "AI Integration Specialist for Sales & Marketing Automation" at bounding box center [291, 119] width 181 height 7
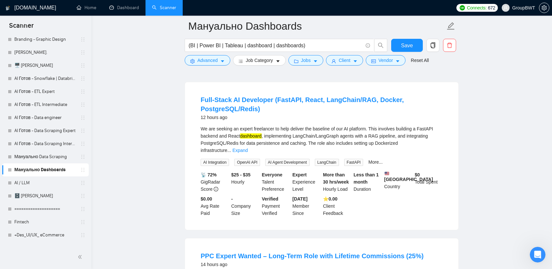
scroll to position [2768, 0]
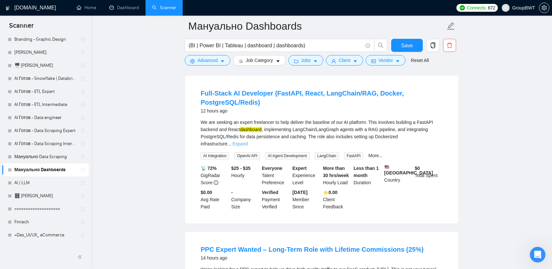
click at [248, 141] on link "Expand" at bounding box center [239, 143] width 15 height 5
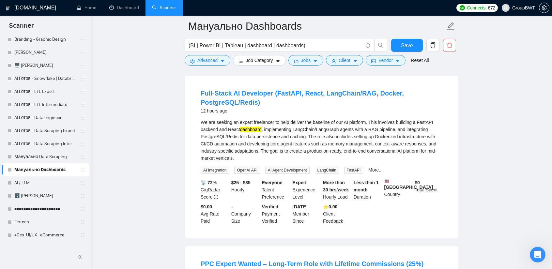
click at [308, 90] on h4 "Full-Stack AI Developer (FastAPI, React, LangChain/RAG, Docker, PostgreSQL/Redi…" at bounding box center [322, 98] width 242 height 18
click at [305, 90] on link "Full-Stack AI Developer (FastAPI, React, LangChain/RAG, Docker, PostgreSQL/Redi…" at bounding box center [302, 98] width 203 height 16
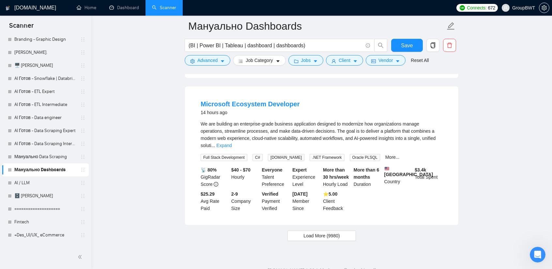
scroll to position [3083, 0]
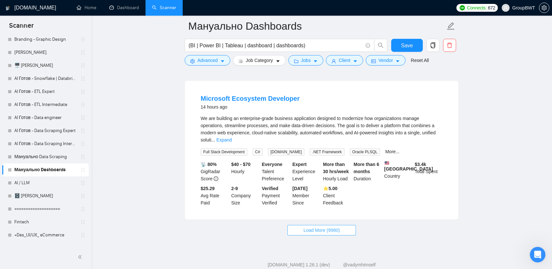
click at [318, 227] on span "Load More (9980)" at bounding box center [322, 230] width 36 height 7
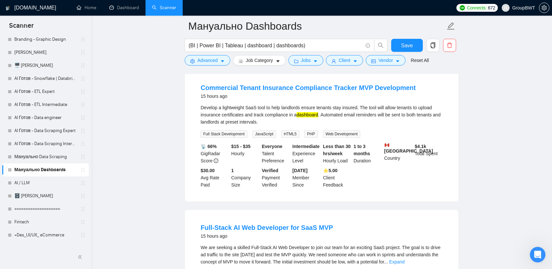
scroll to position [3344, 0]
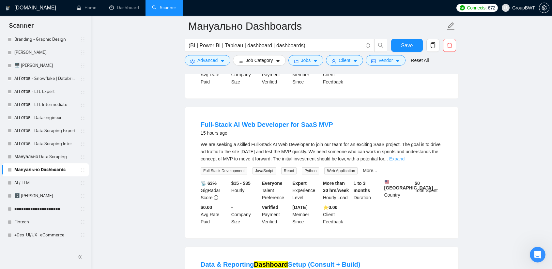
click at [405, 156] on link "Expand" at bounding box center [396, 158] width 15 height 5
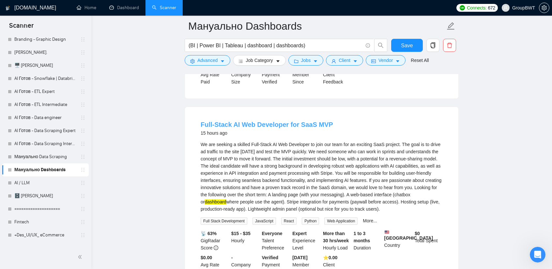
click at [294, 121] on link "Full-Stack AI Web Developer for SaaS MVP" at bounding box center [267, 124] width 133 height 7
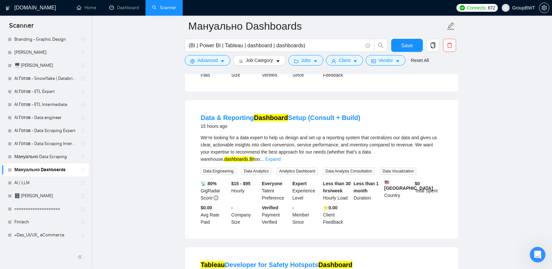
scroll to position [3540, 0]
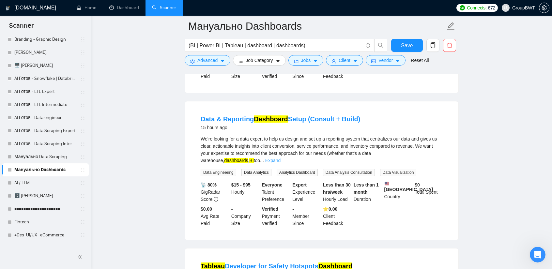
click at [281, 158] on link "Expand" at bounding box center [272, 160] width 15 height 5
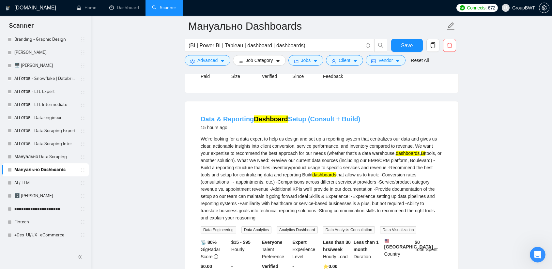
click at [273, 116] on mark "Dashboard" at bounding box center [271, 119] width 34 height 7
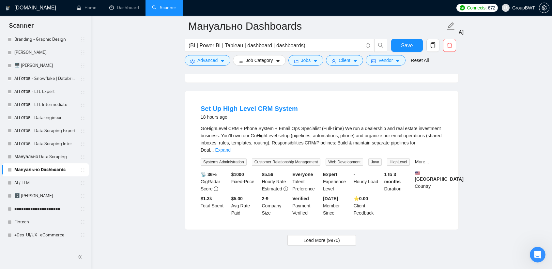
scroll to position [4637, 0]
click at [338, 236] on span "Load More (9970)" at bounding box center [322, 239] width 36 height 7
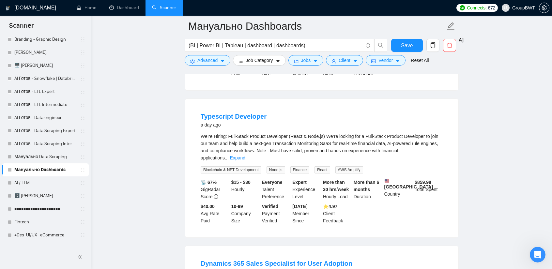
scroll to position [5779, 0]
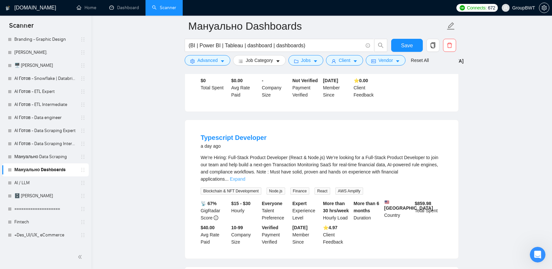
click at [245, 177] on link "Expand" at bounding box center [237, 179] width 15 height 5
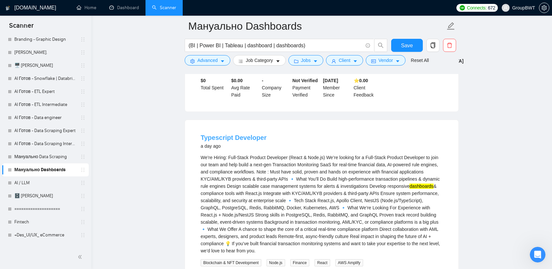
click at [240, 134] on link "Typescript Developer" at bounding box center [234, 137] width 66 height 7
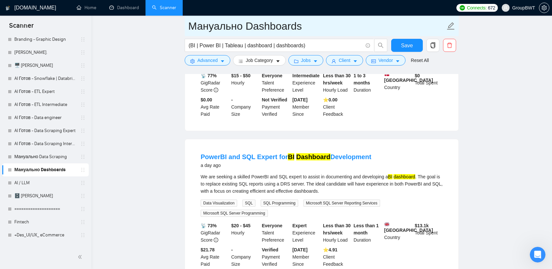
scroll to position [6138, 0]
